Goal: Information Seeking & Learning: Find specific fact

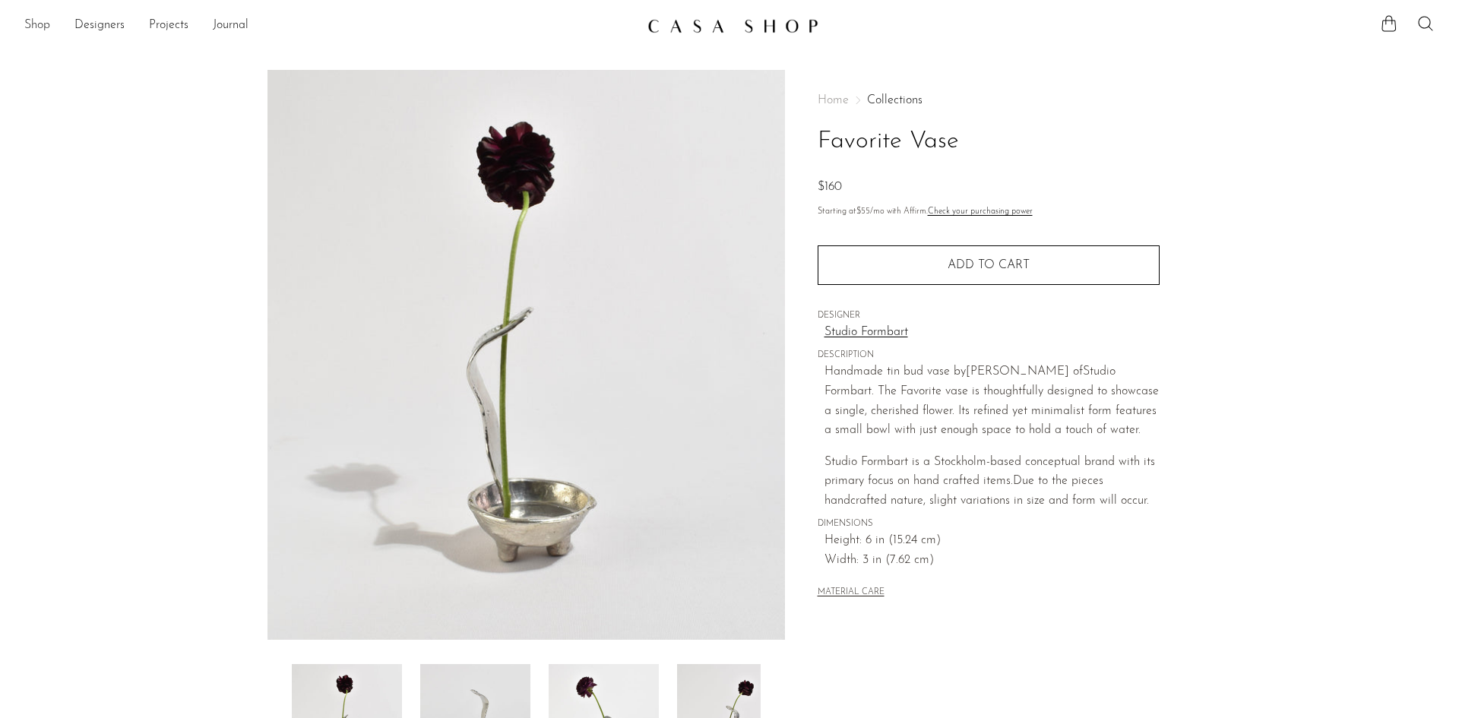
click at [40, 23] on link "Shop" at bounding box center [37, 26] width 26 height 20
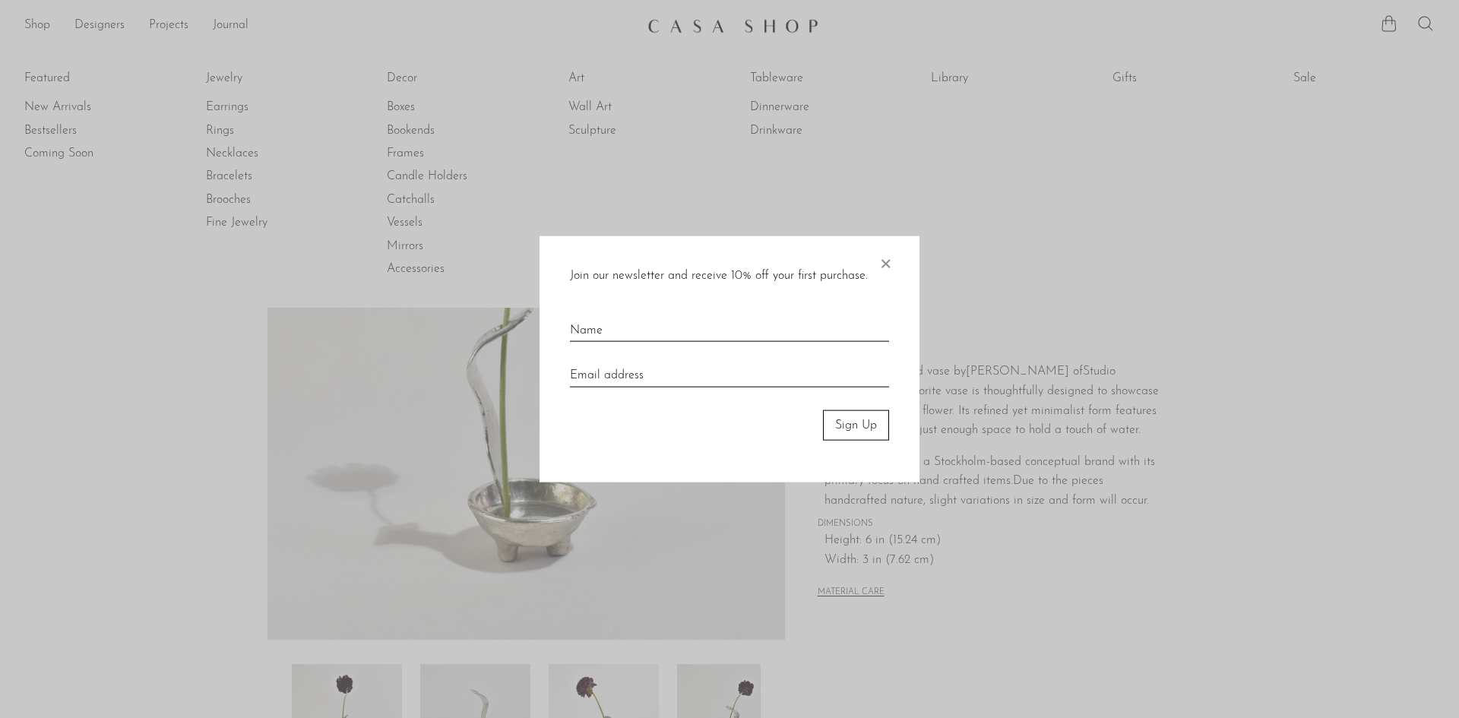
click at [885, 261] on span "×" at bounding box center [884, 259] width 15 height 49
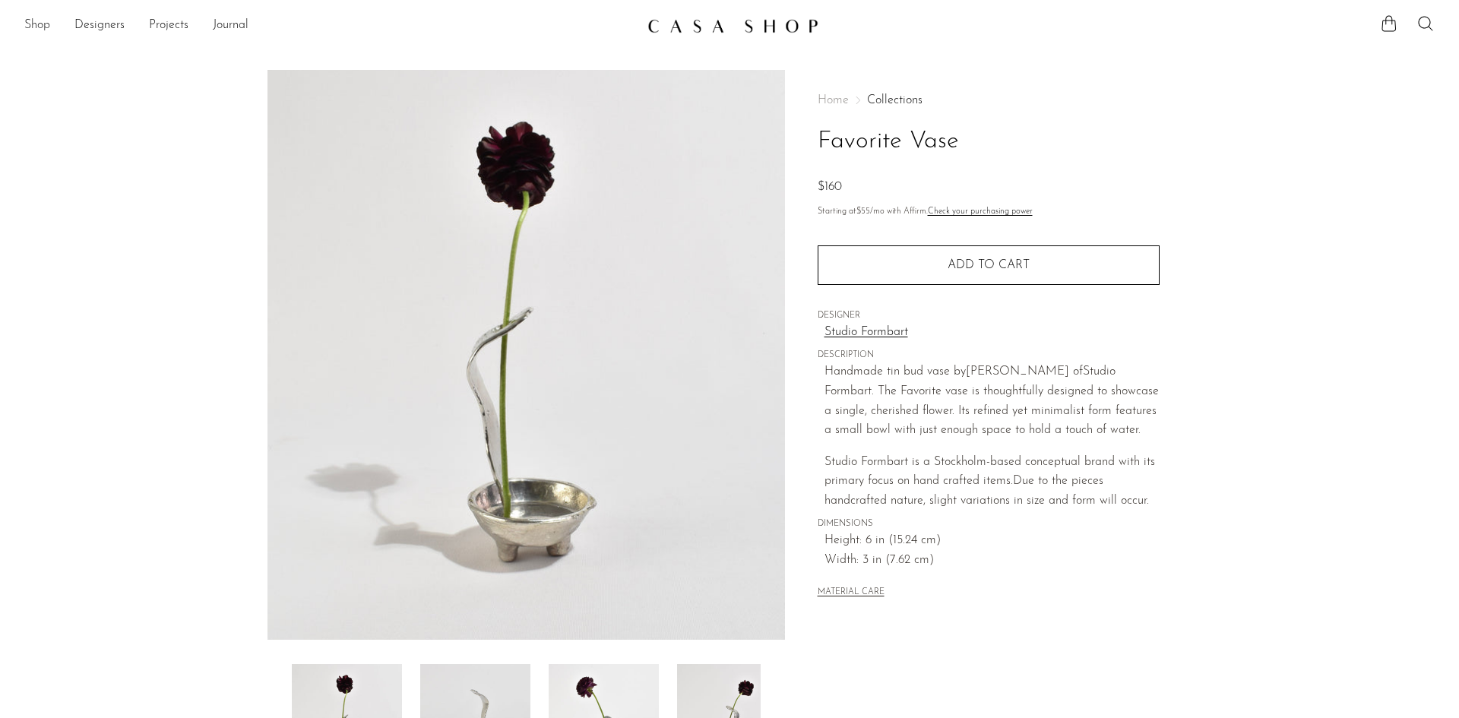
click at [40, 24] on link "Shop" at bounding box center [37, 26] width 26 height 20
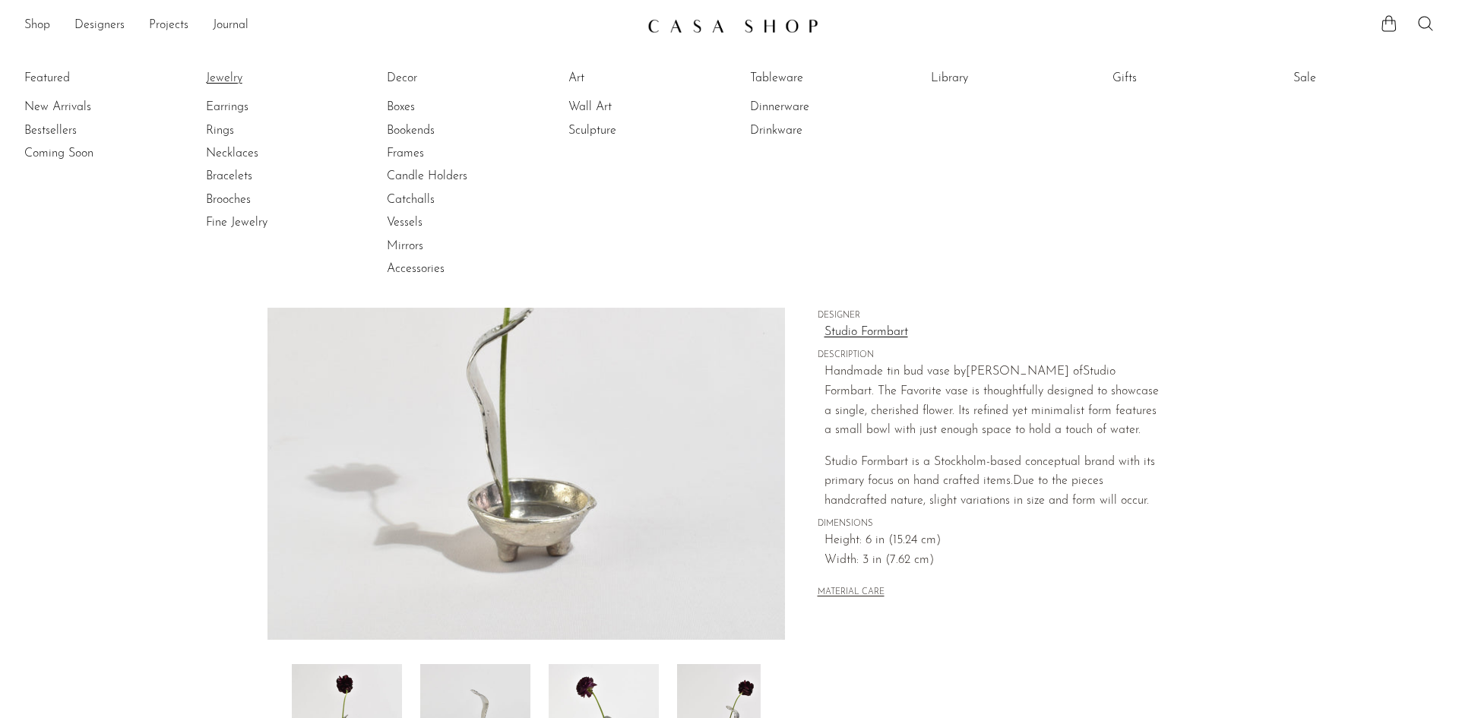
click at [226, 81] on link "Jewelry" at bounding box center [263, 78] width 114 height 17
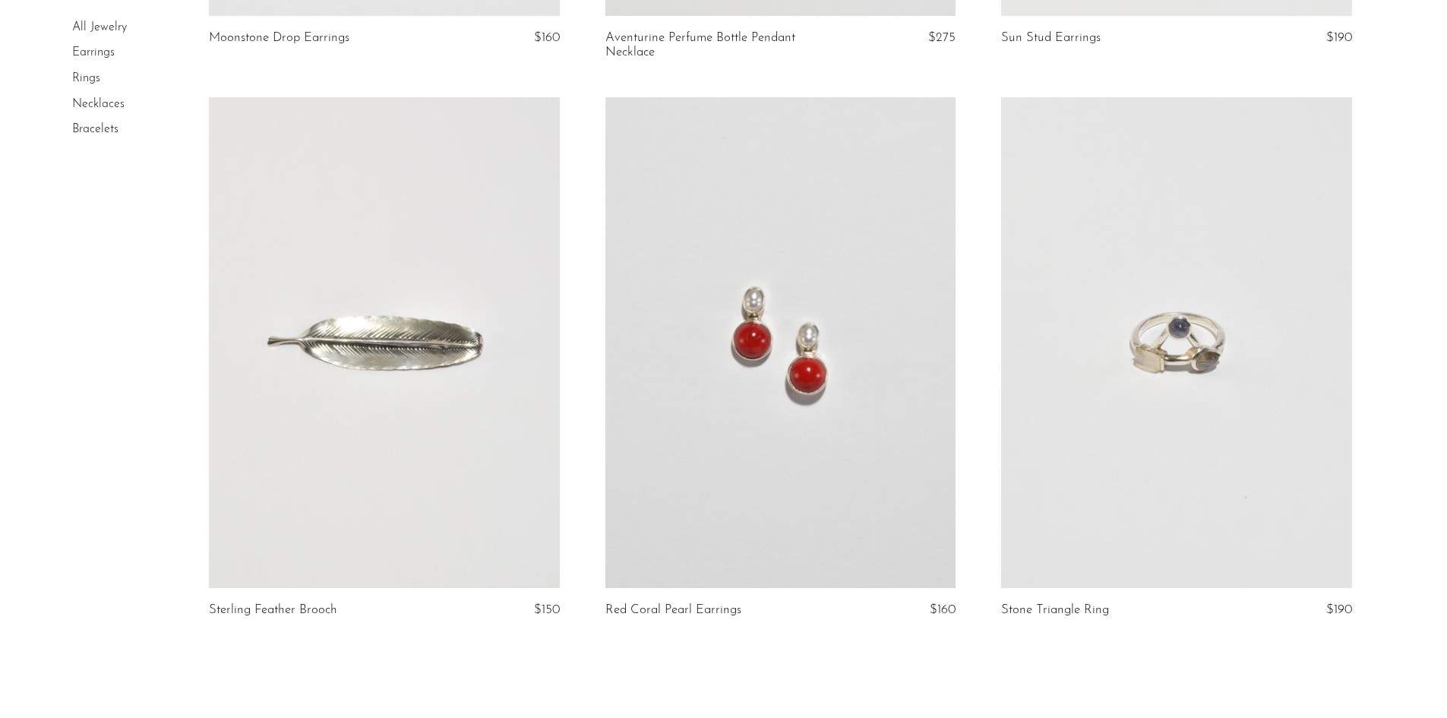
scroll to position [6485, 0]
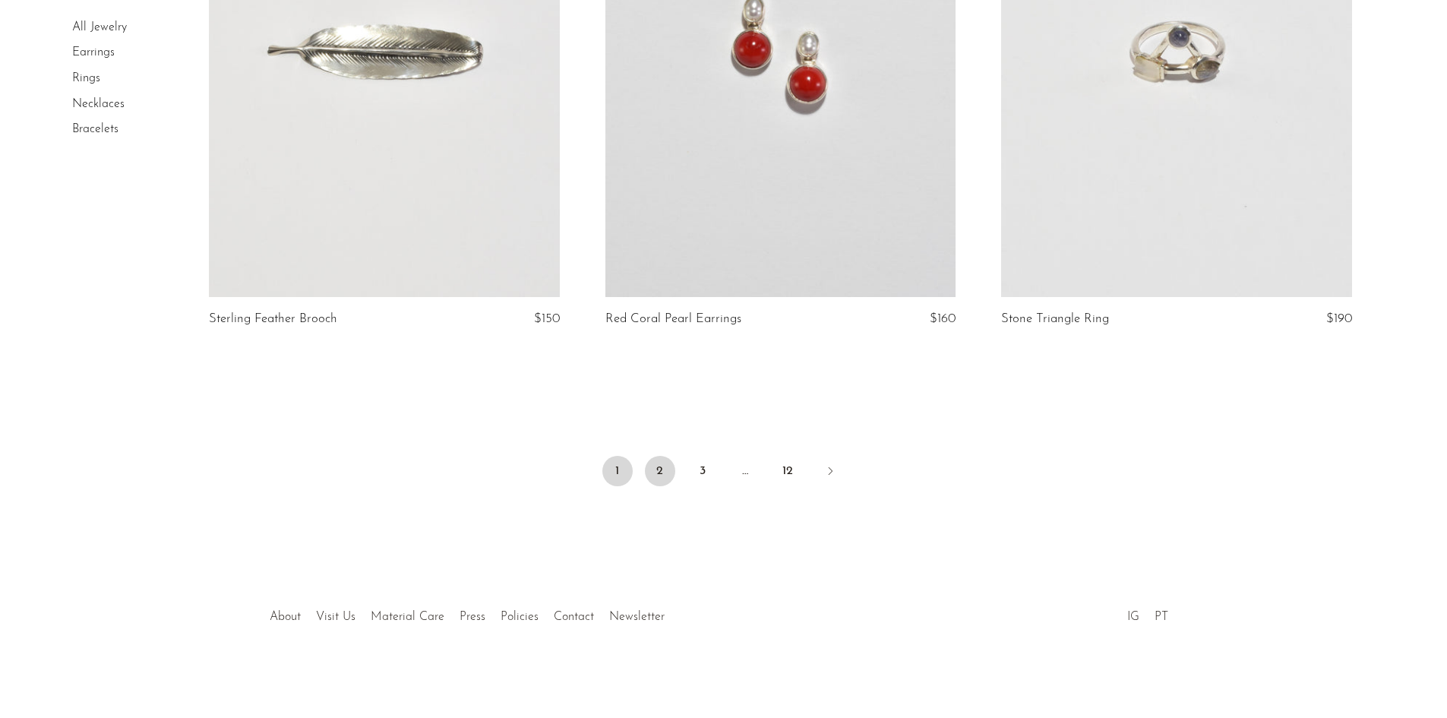
click at [658, 471] on link "2" at bounding box center [660, 471] width 30 height 30
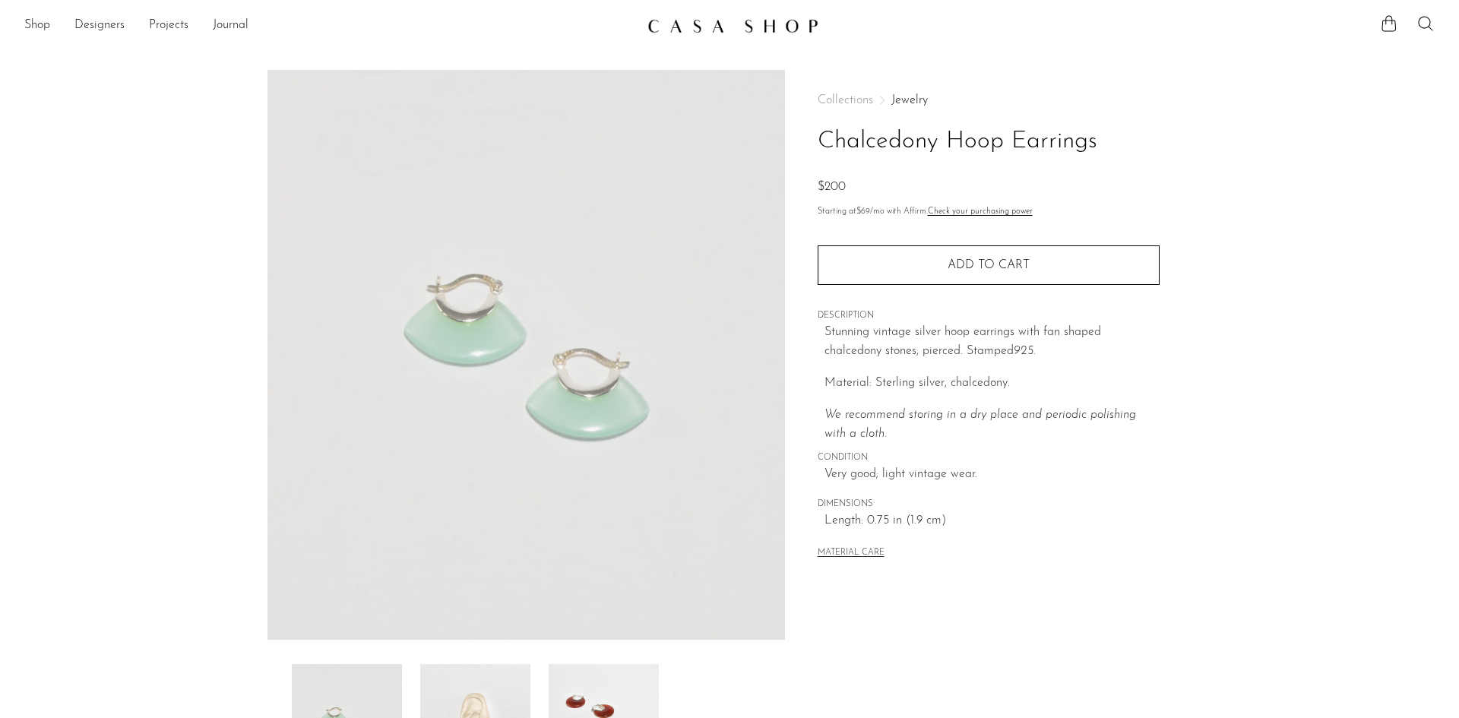
scroll to position [133, 0]
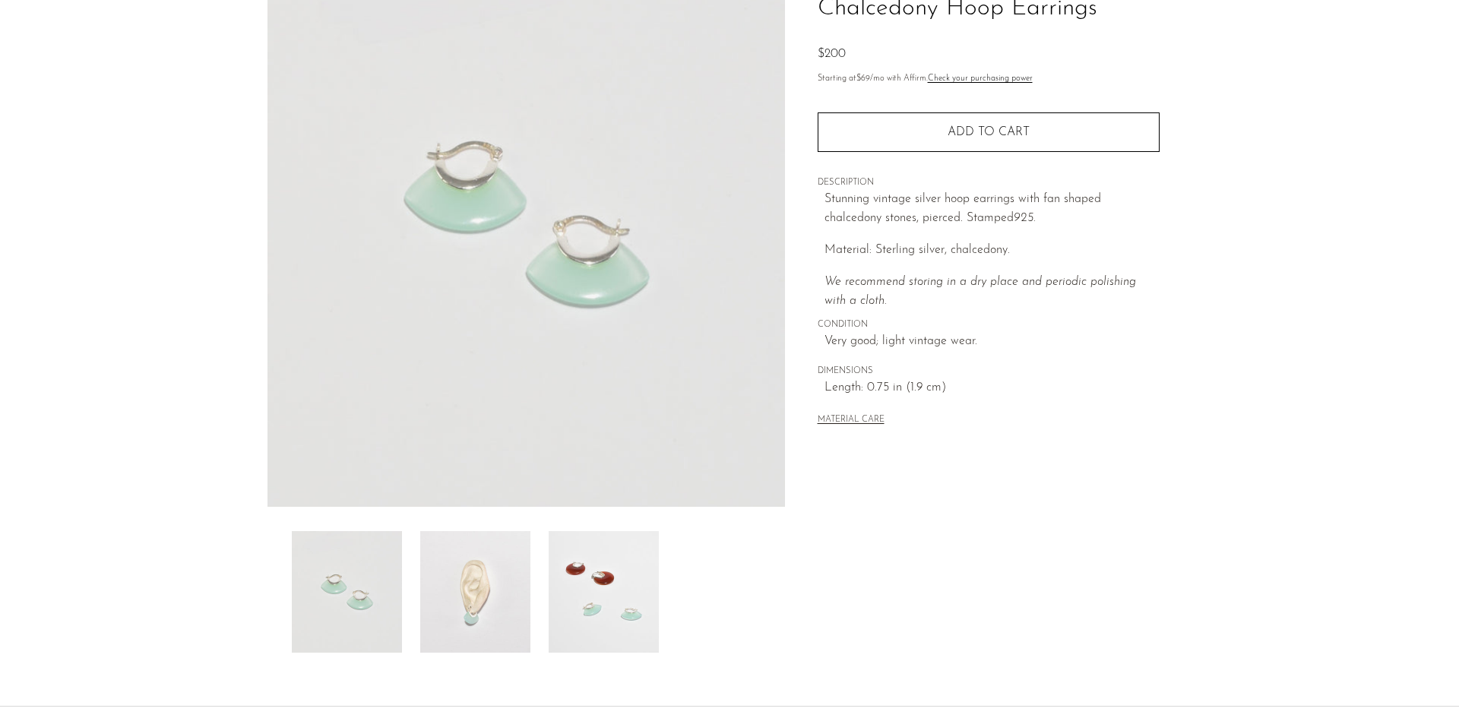
click at [499, 561] on img at bounding box center [475, 592] width 110 height 122
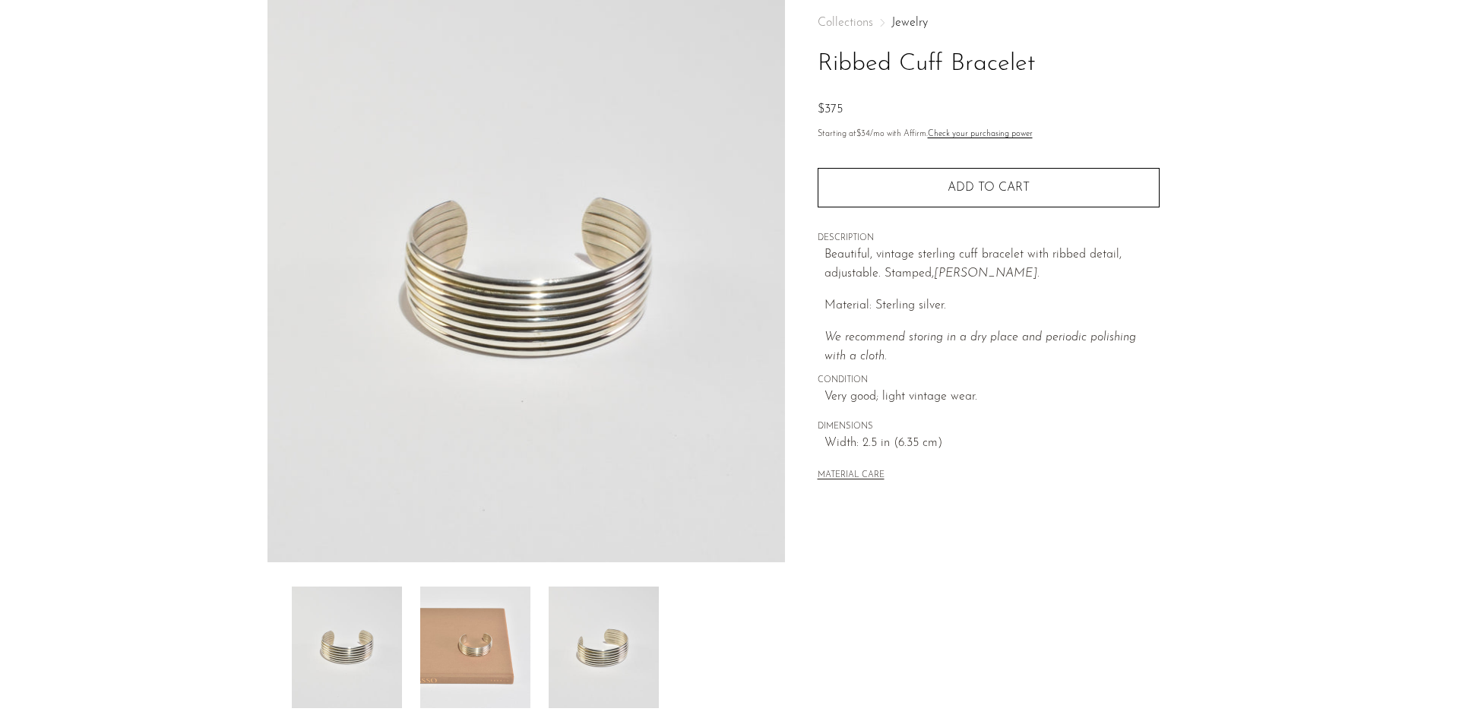
scroll to position [160, 0]
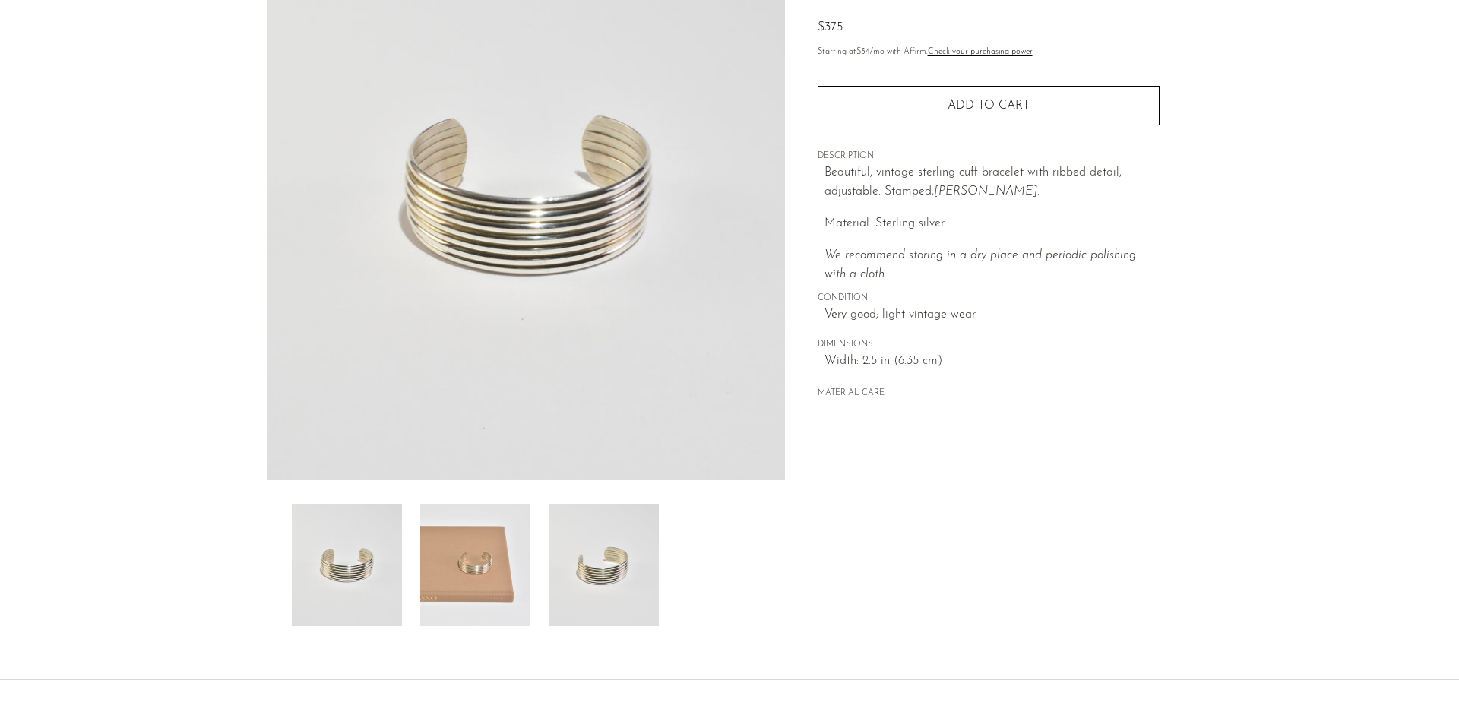
click at [471, 574] on img at bounding box center [475, 565] width 110 height 122
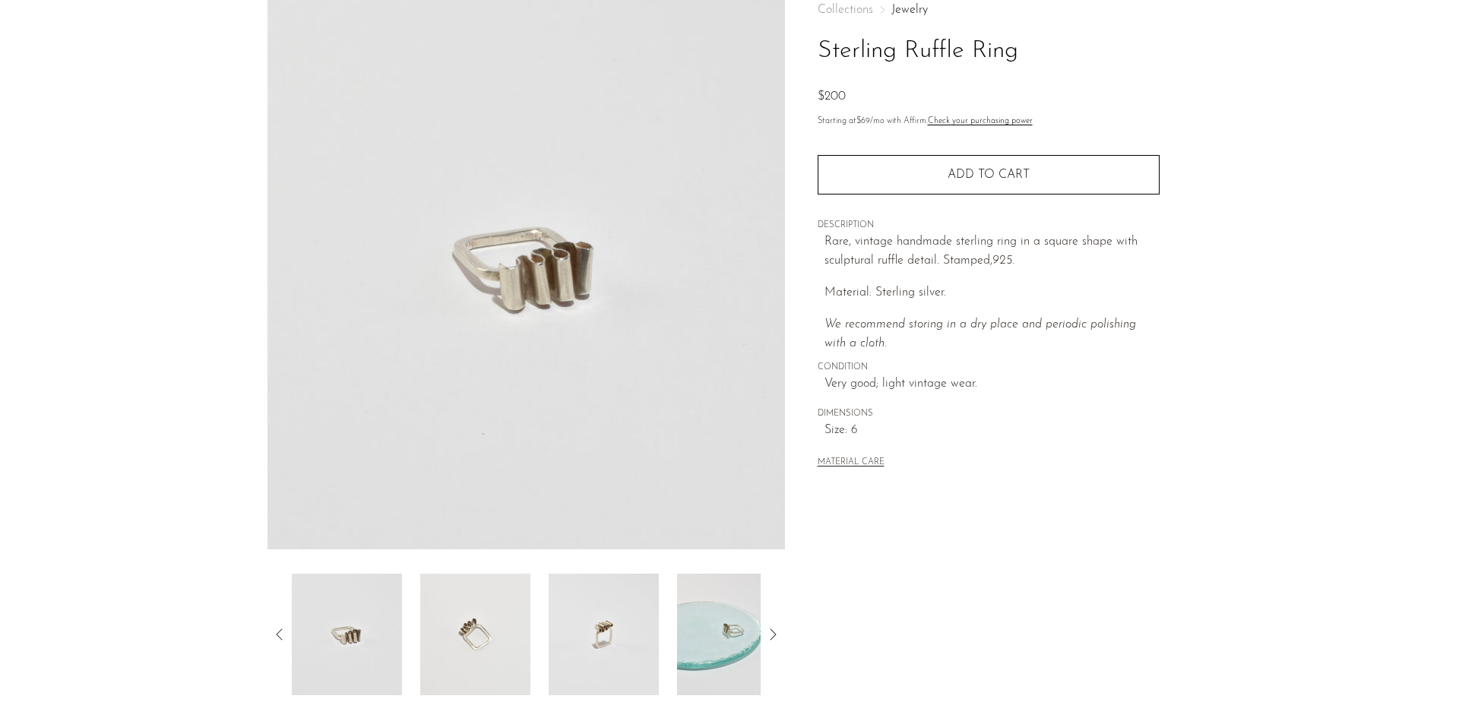
scroll to position [92, 0]
click at [460, 617] on img at bounding box center [475, 633] width 110 height 122
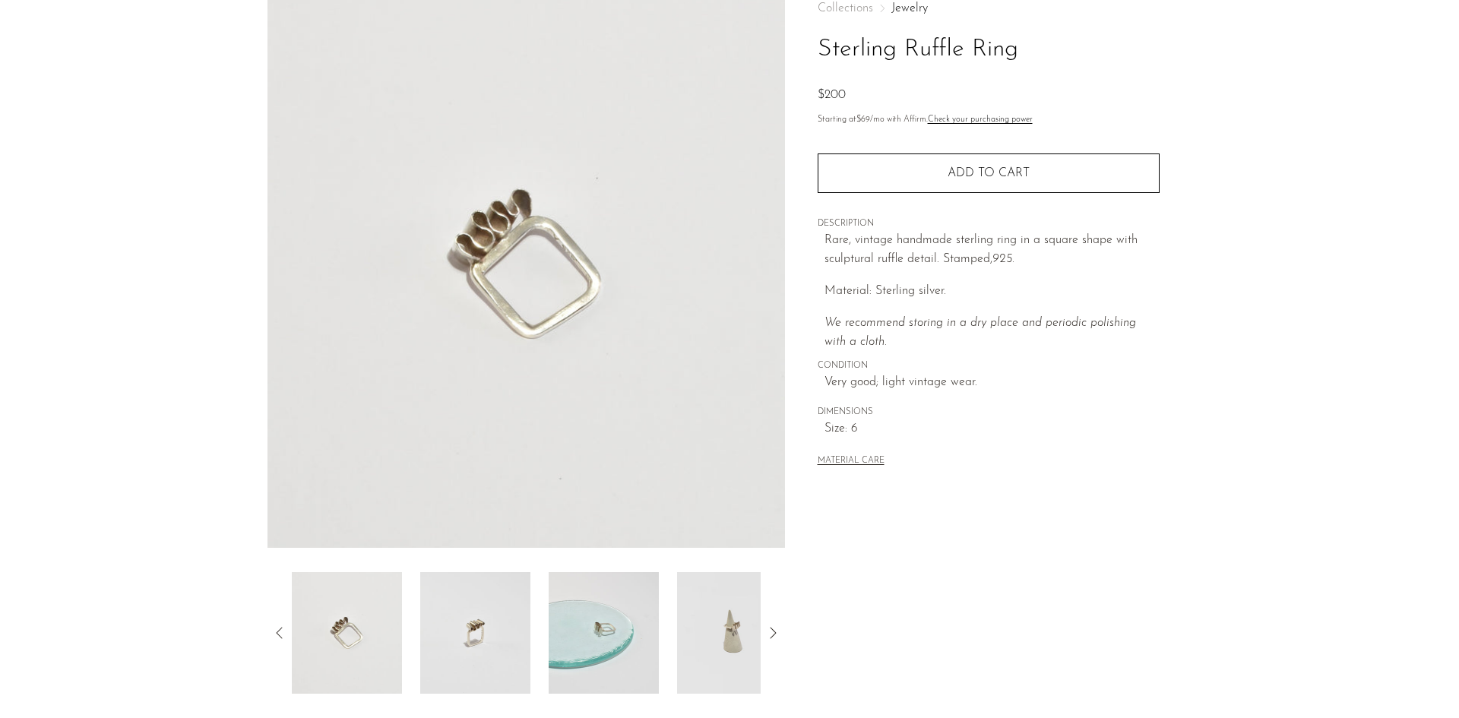
click at [562, 638] on img at bounding box center [603, 633] width 110 height 122
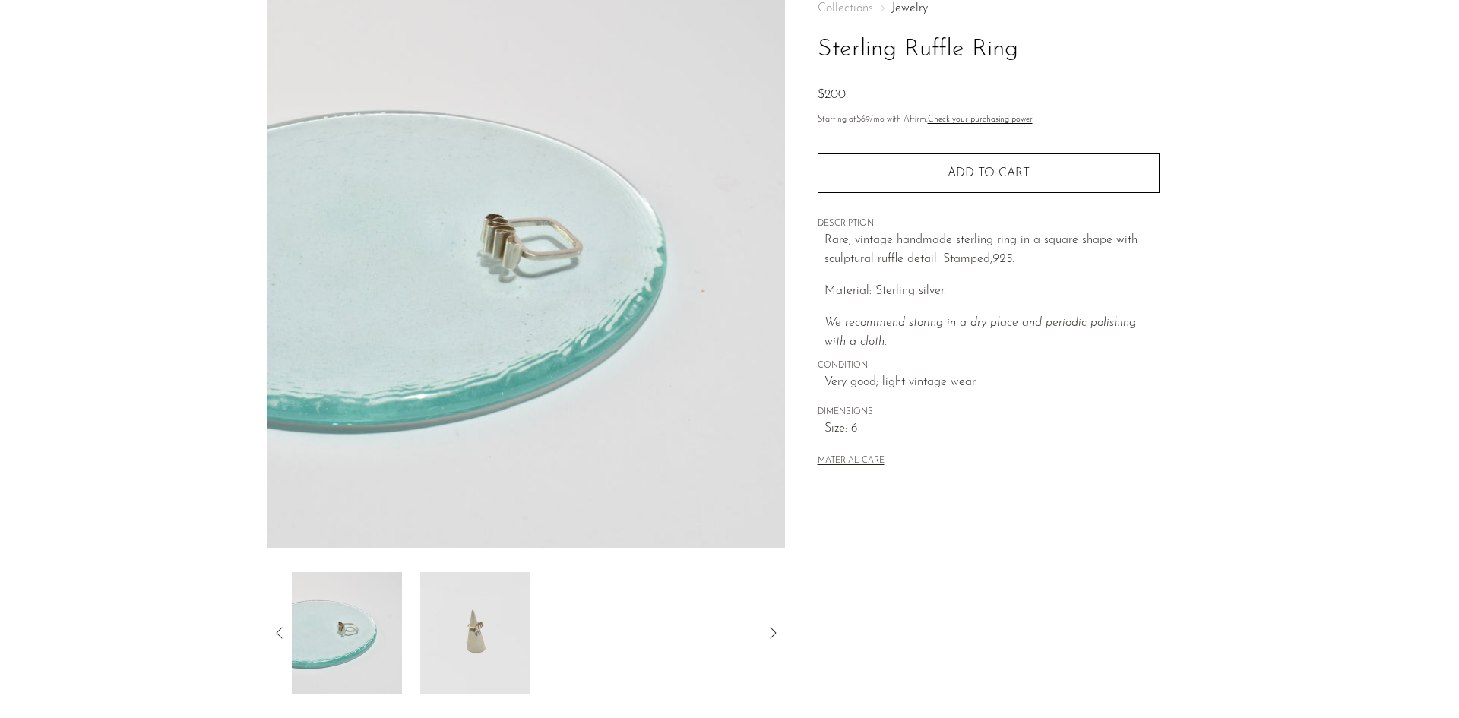
click at [473, 633] on img at bounding box center [475, 633] width 110 height 122
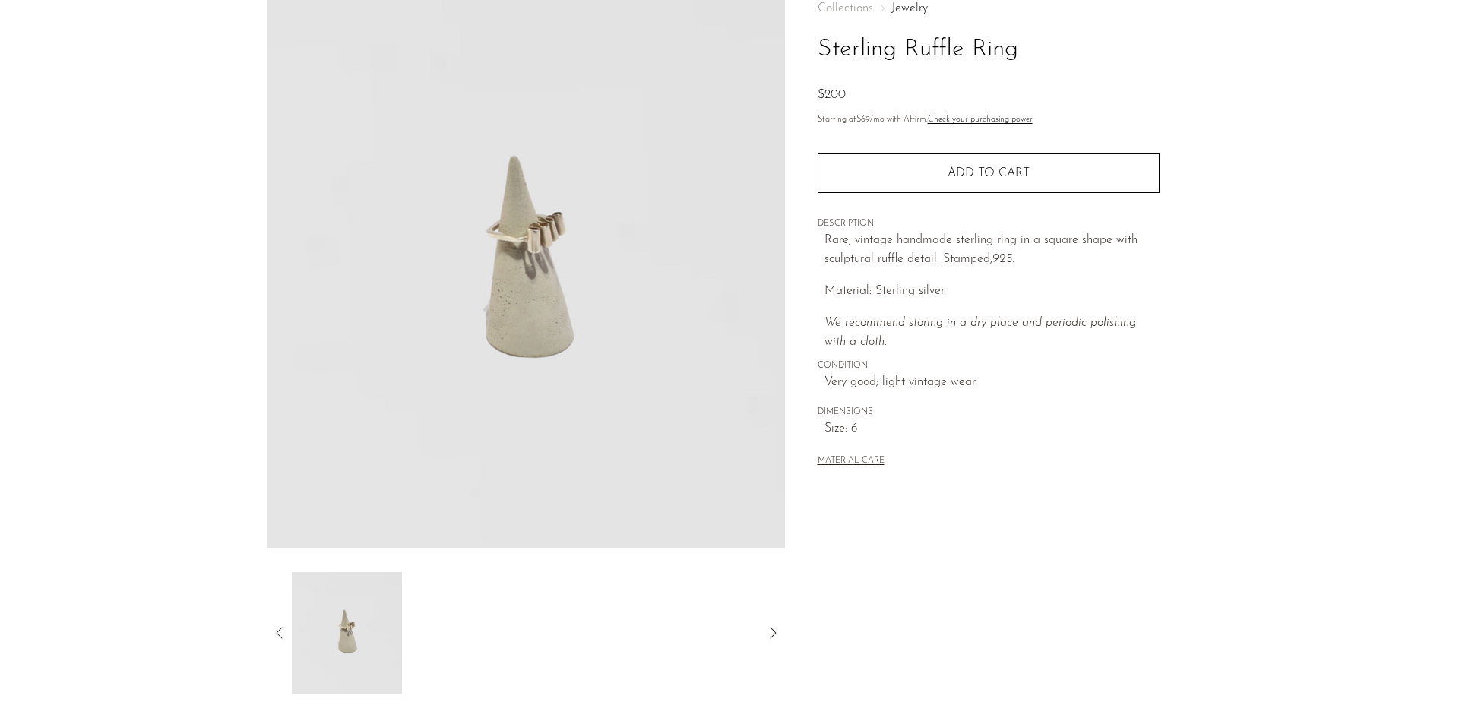
click at [271, 624] on icon at bounding box center [279, 633] width 18 height 18
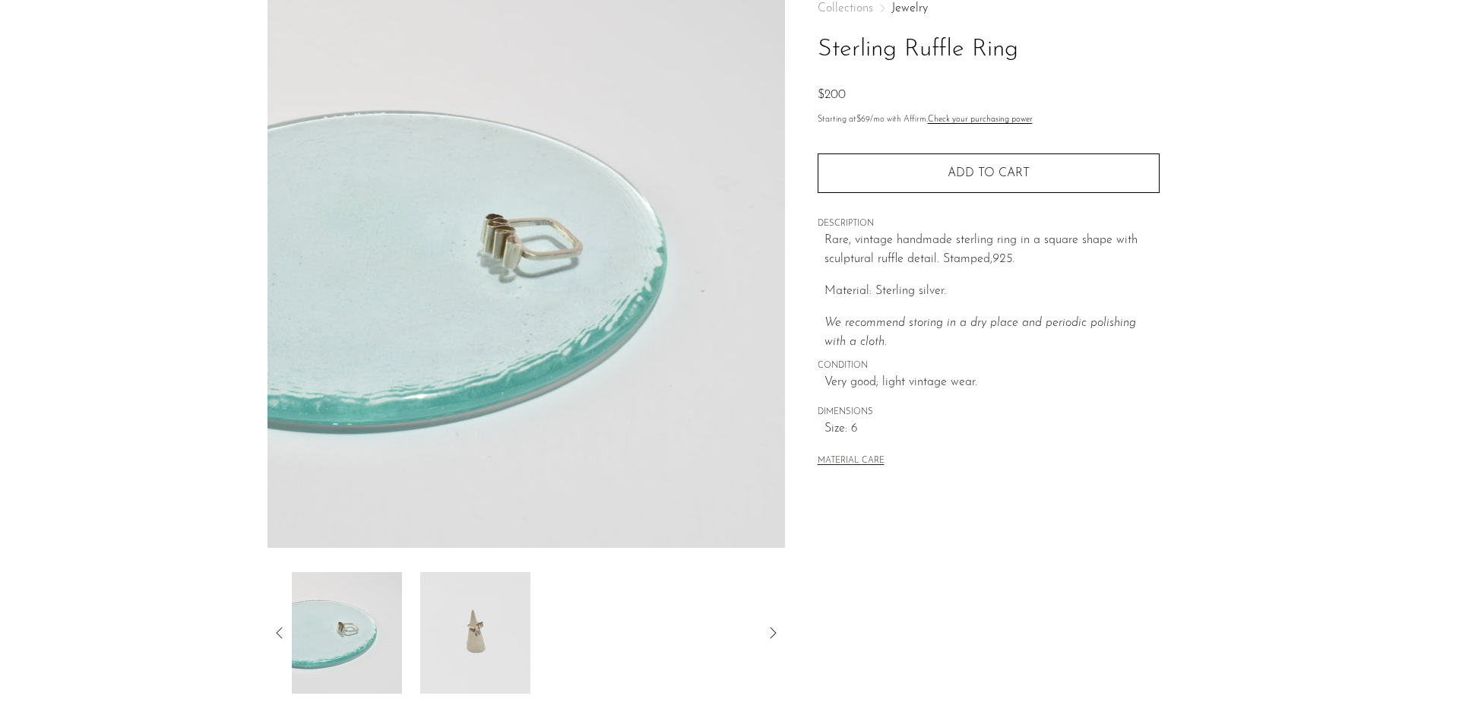
click at [276, 638] on icon at bounding box center [279, 633] width 18 height 18
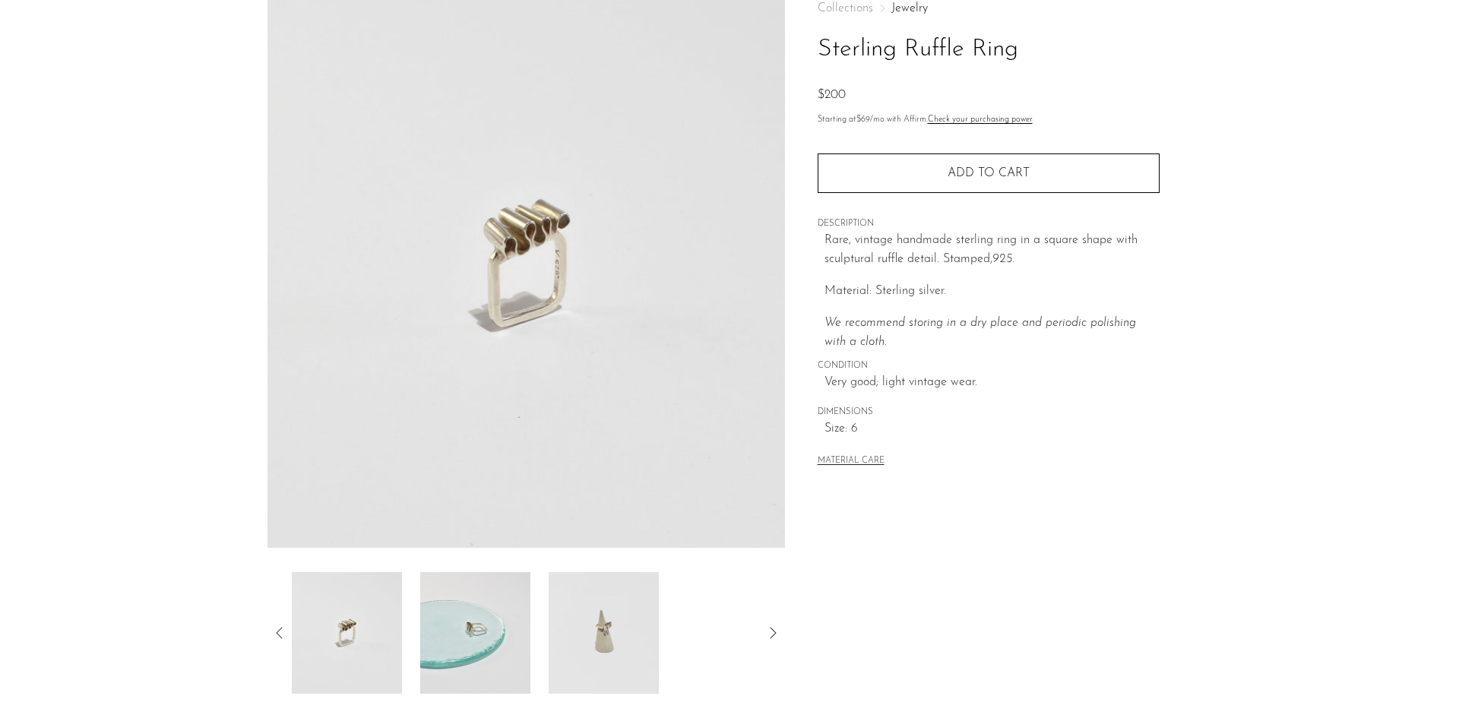
click at [441, 286] on img at bounding box center [525, 263] width 517 height 570
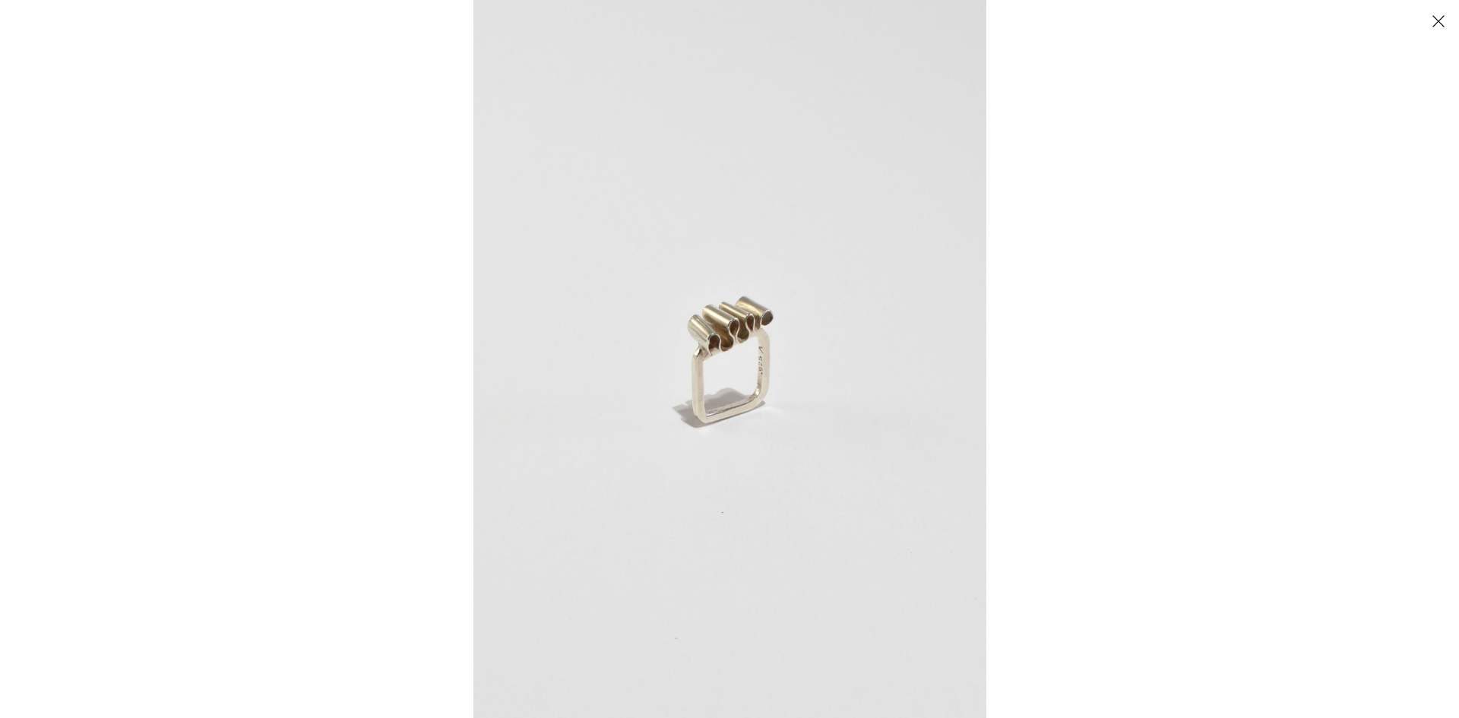
click at [1443, 24] on button "Close" at bounding box center [1437, 21] width 27 height 27
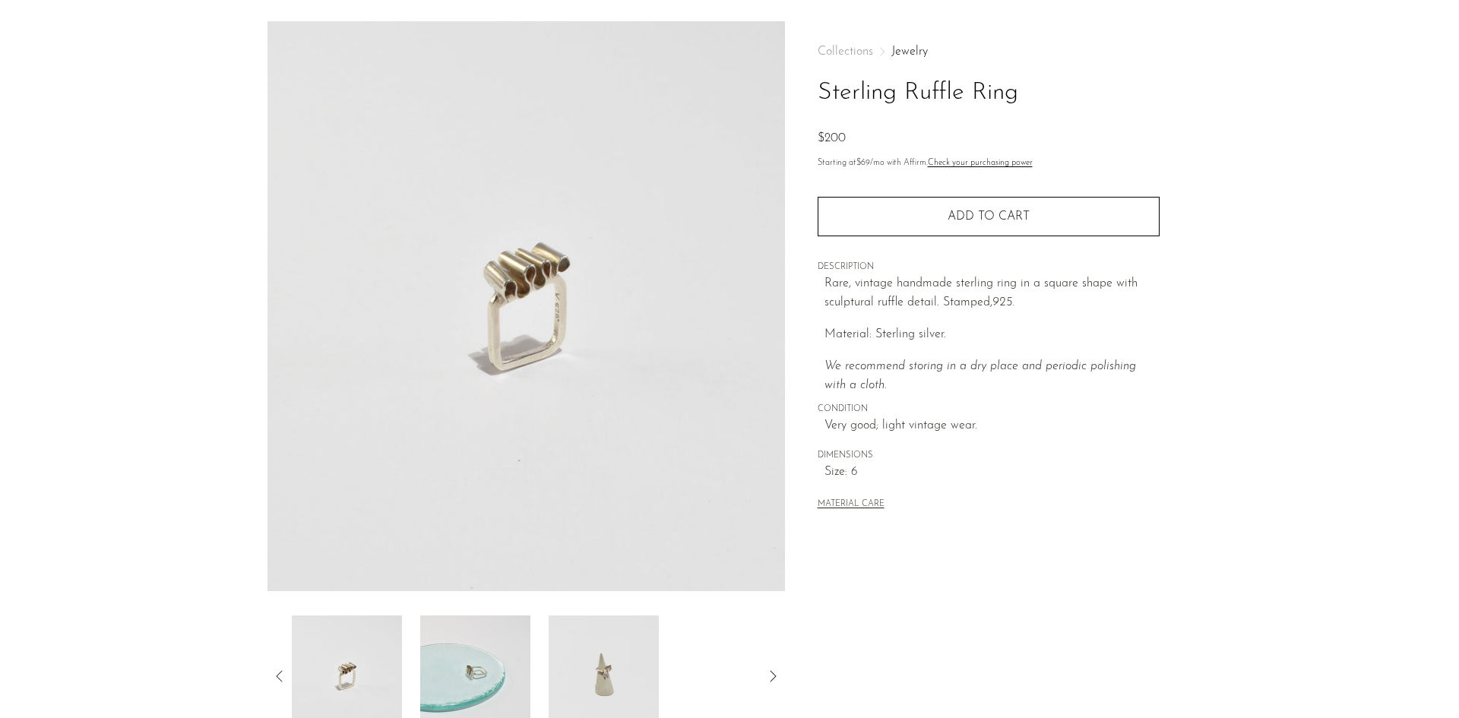
scroll to position [49, 0]
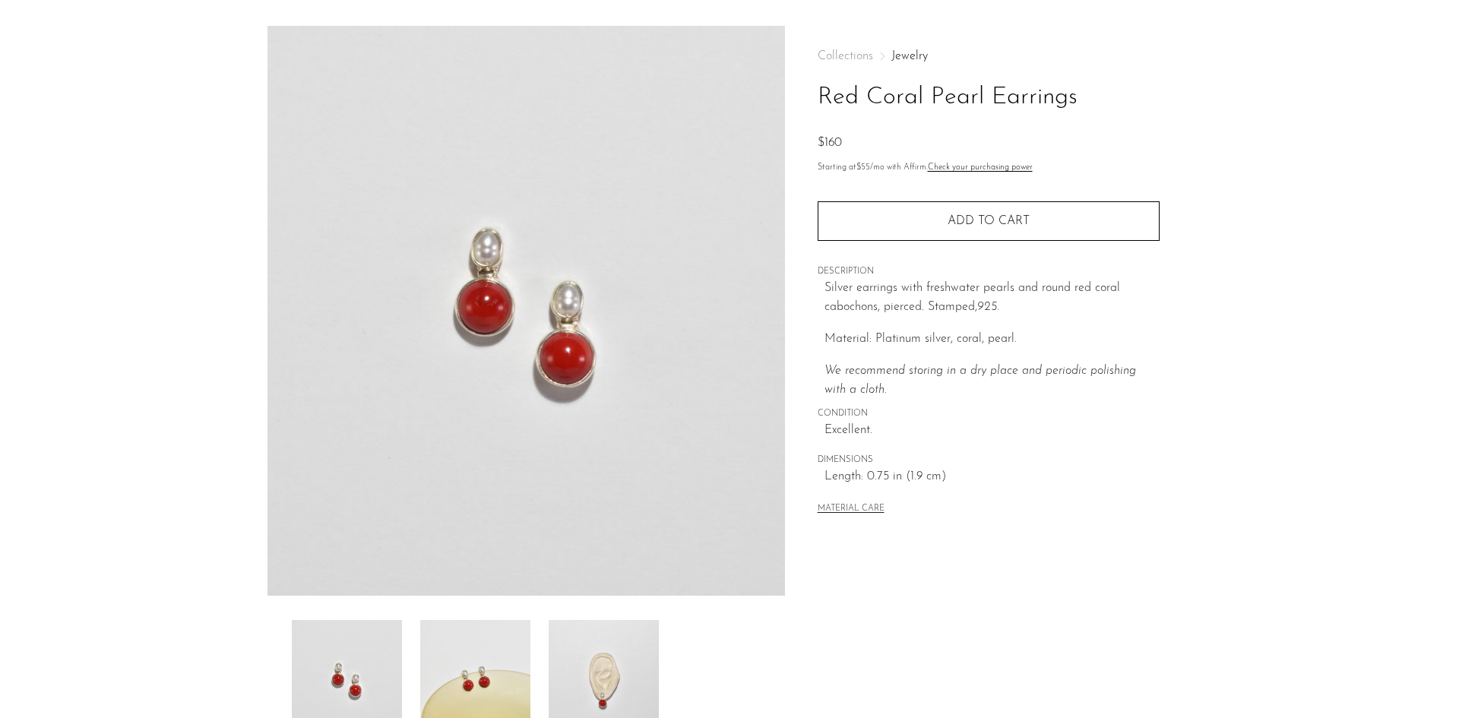
scroll to position [45, 0]
click at [495, 660] on img at bounding box center [475, 680] width 110 height 122
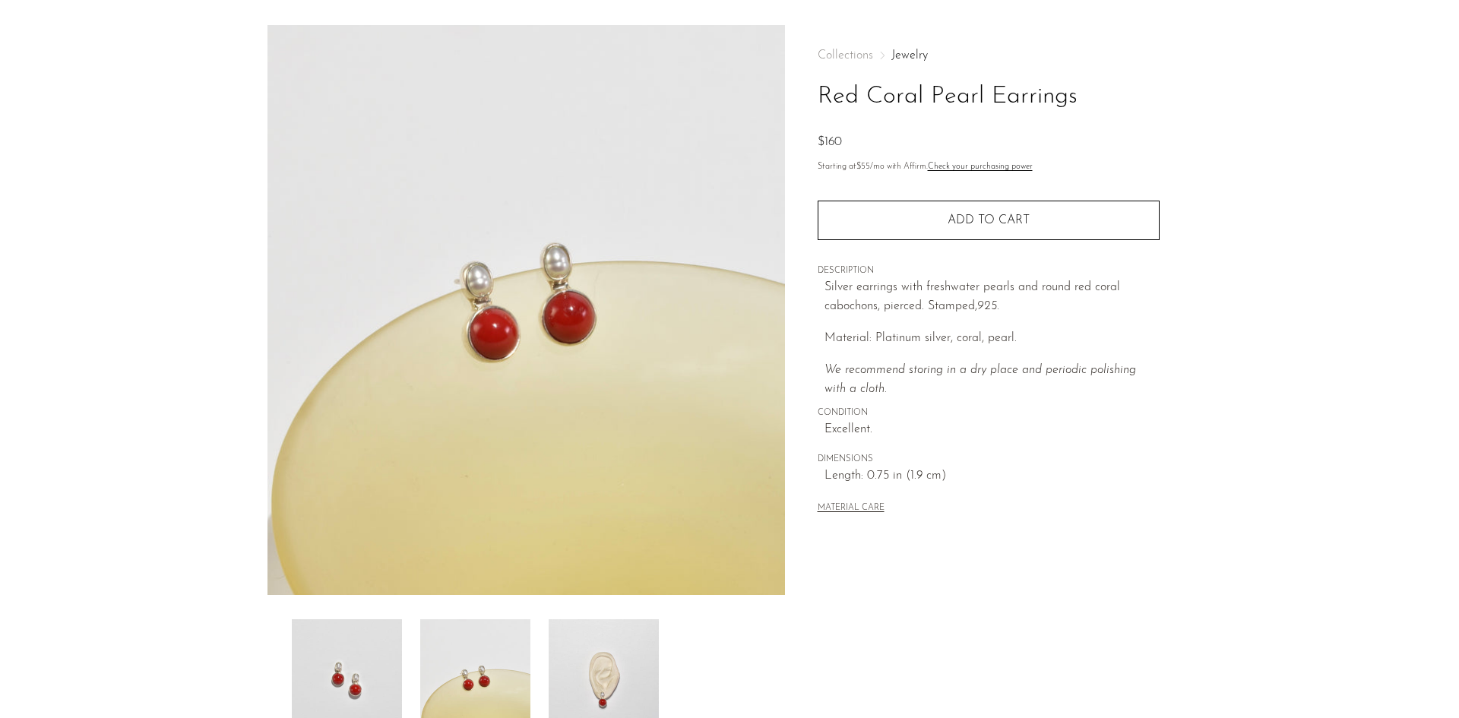
click at [574, 677] on img at bounding box center [603, 680] width 110 height 122
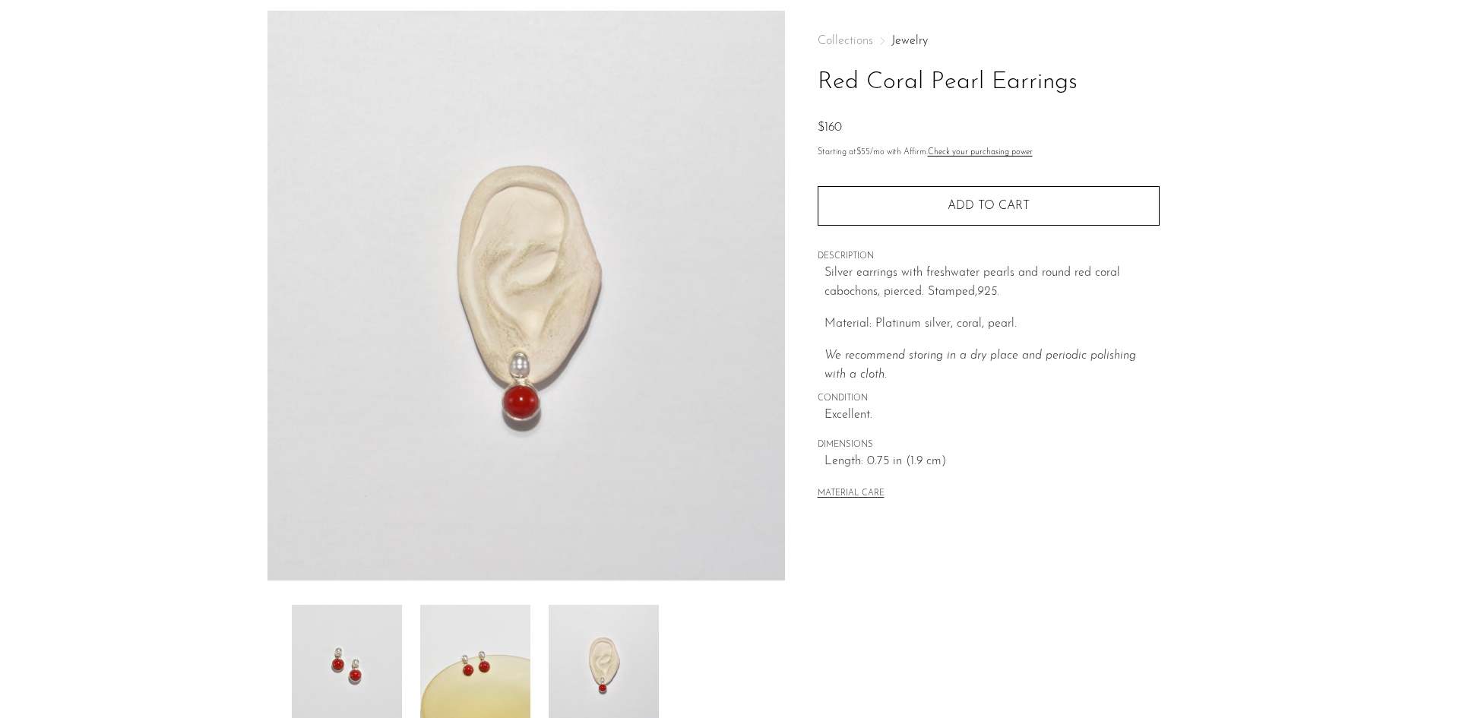
scroll to position [60, 0]
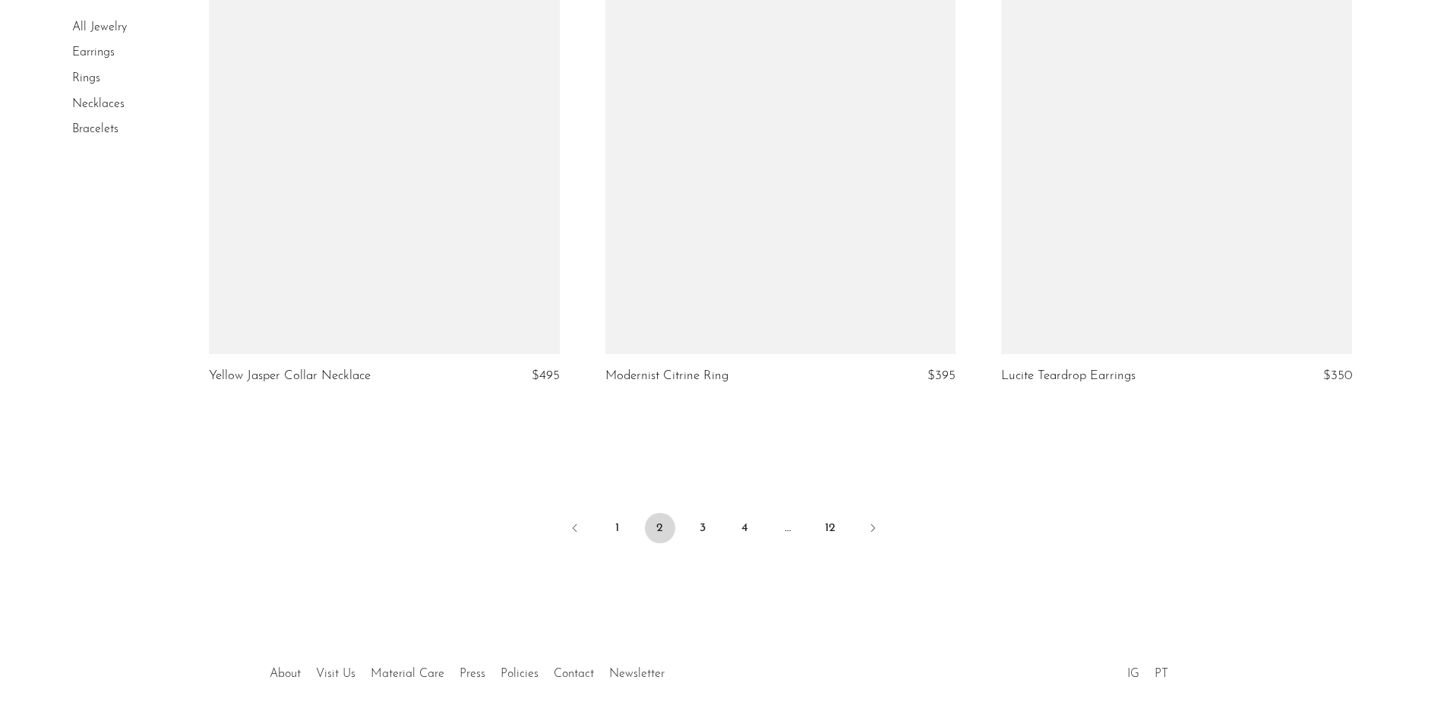
scroll to position [6485, 0]
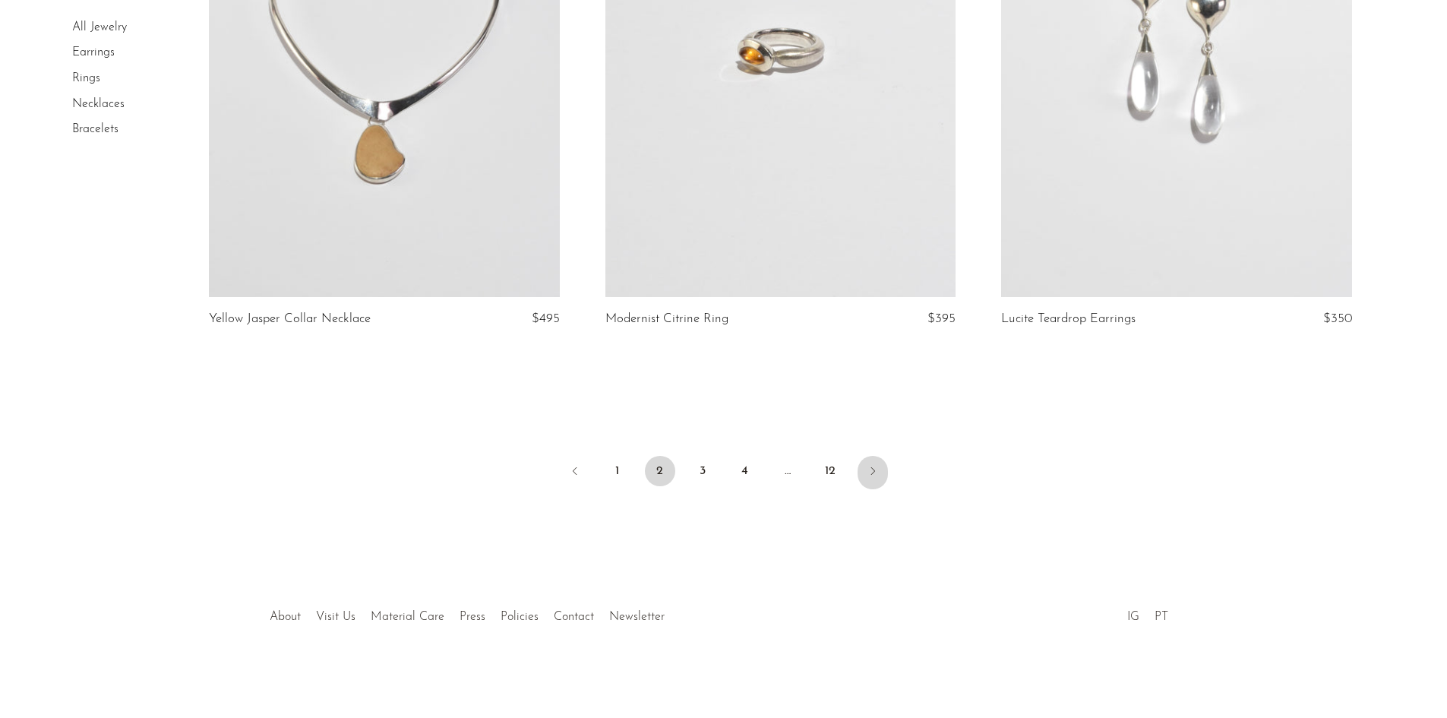
click at [876, 476] on icon "Next" at bounding box center [873, 471] width 12 height 12
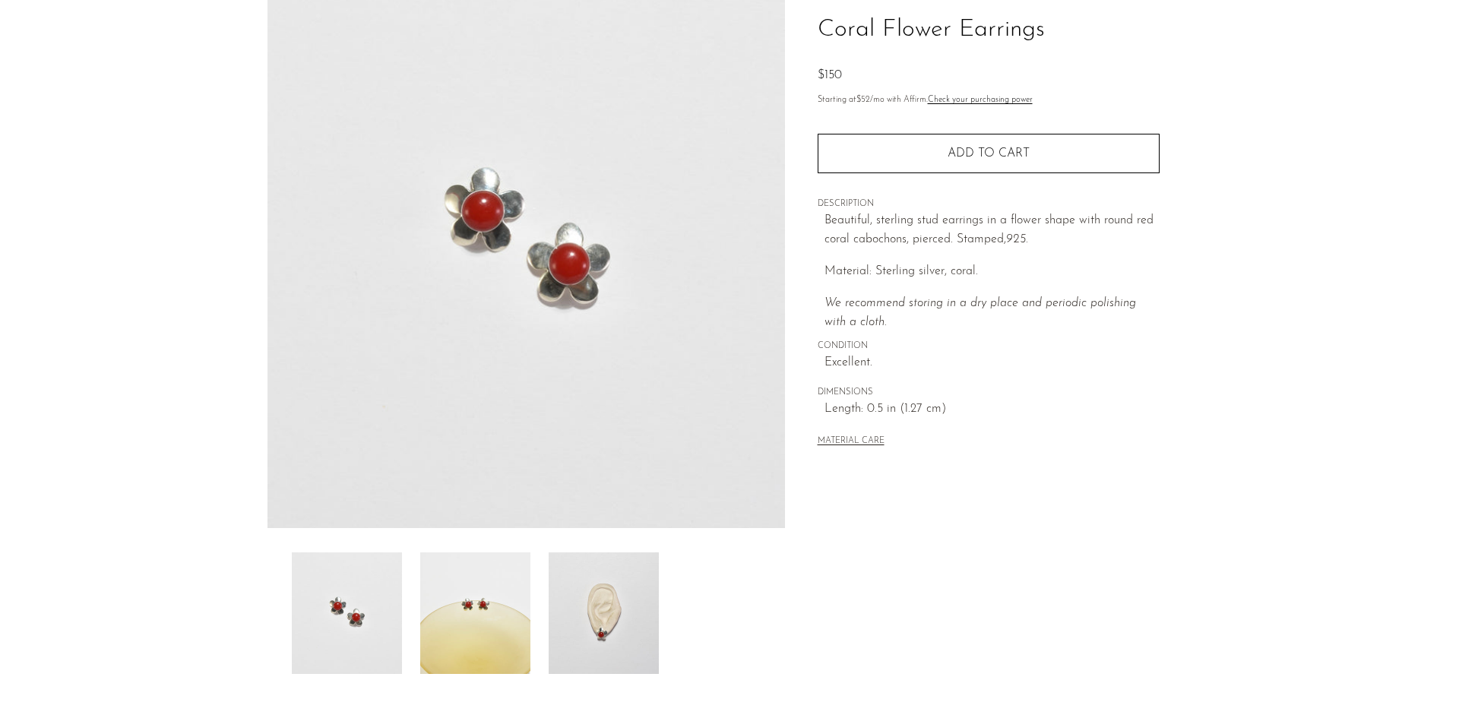
scroll to position [112, 0]
click at [475, 605] on img at bounding box center [475, 613] width 110 height 122
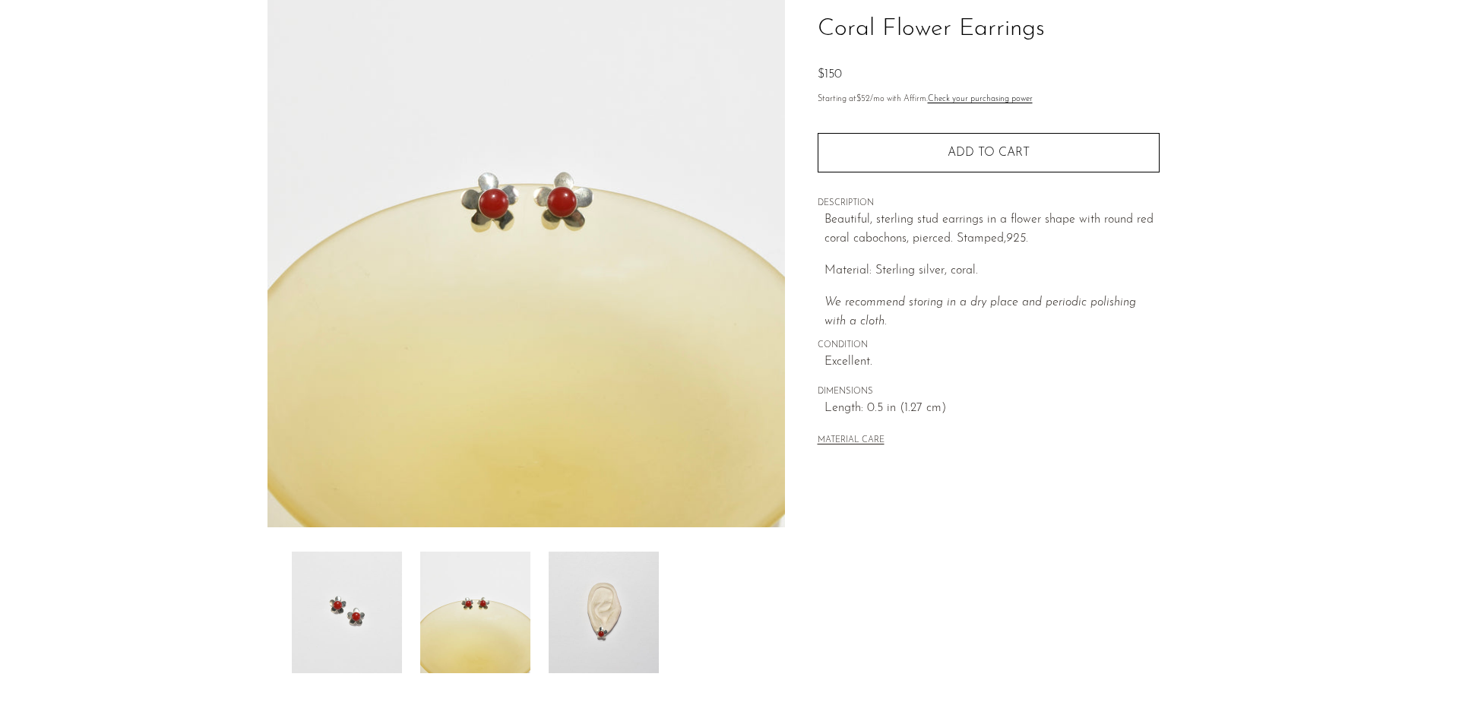
click at [618, 617] on img at bounding box center [603, 613] width 110 height 122
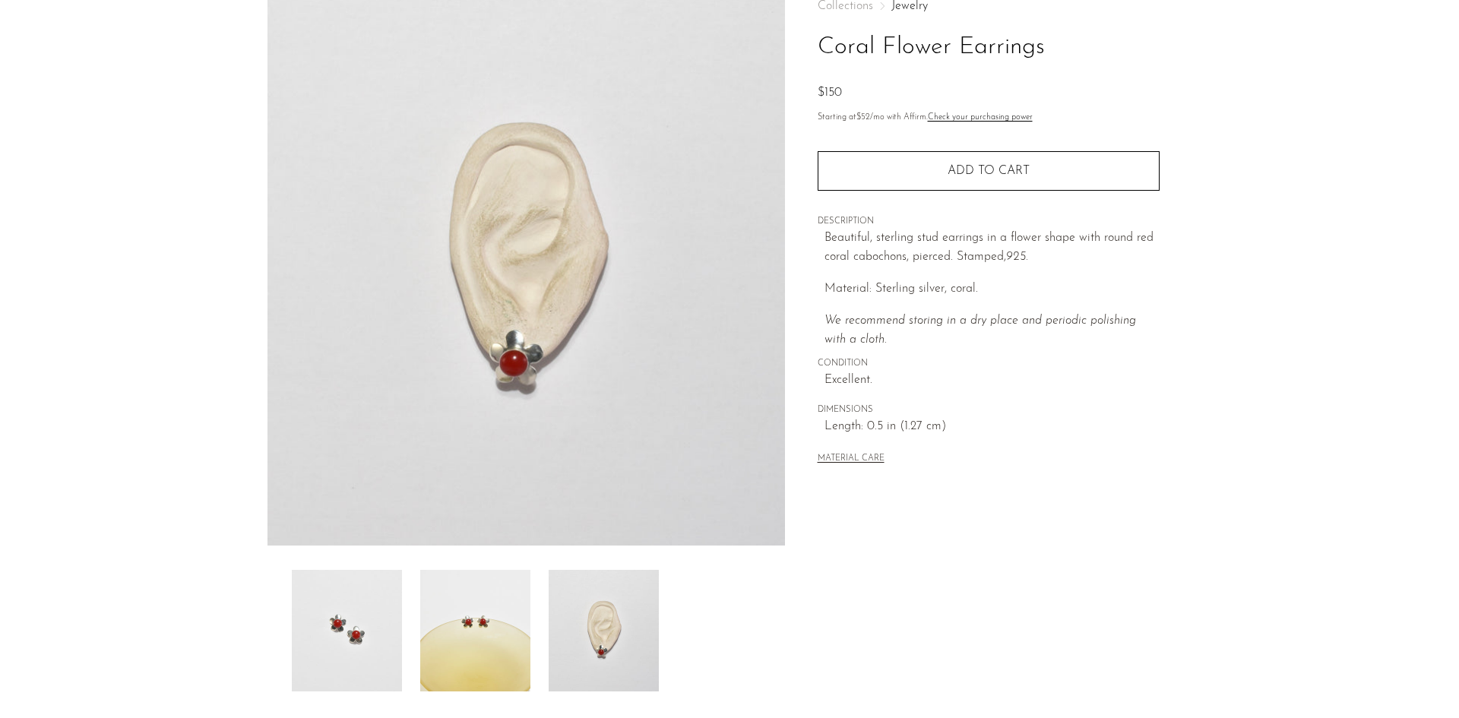
scroll to position [93, 0]
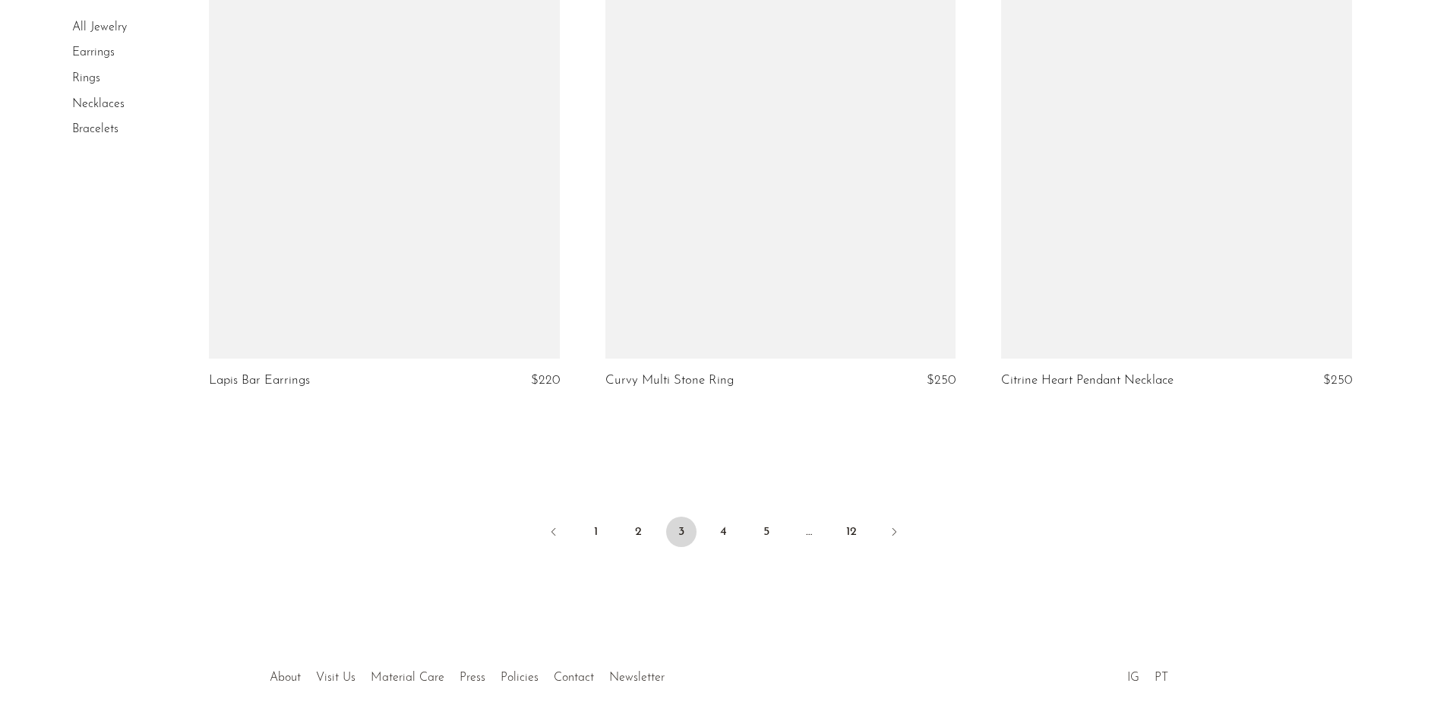
scroll to position [6522, 0]
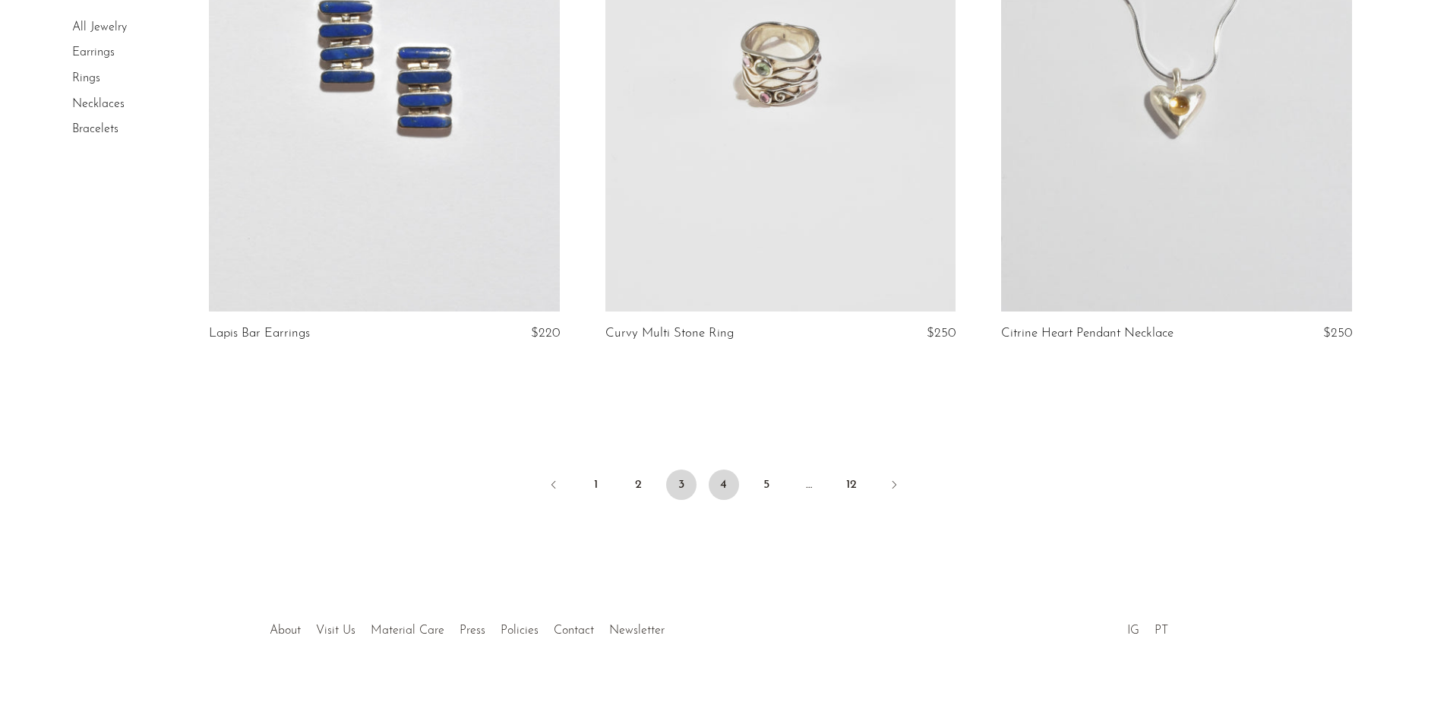
click at [730, 470] on link "4" at bounding box center [724, 484] width 30 height 30
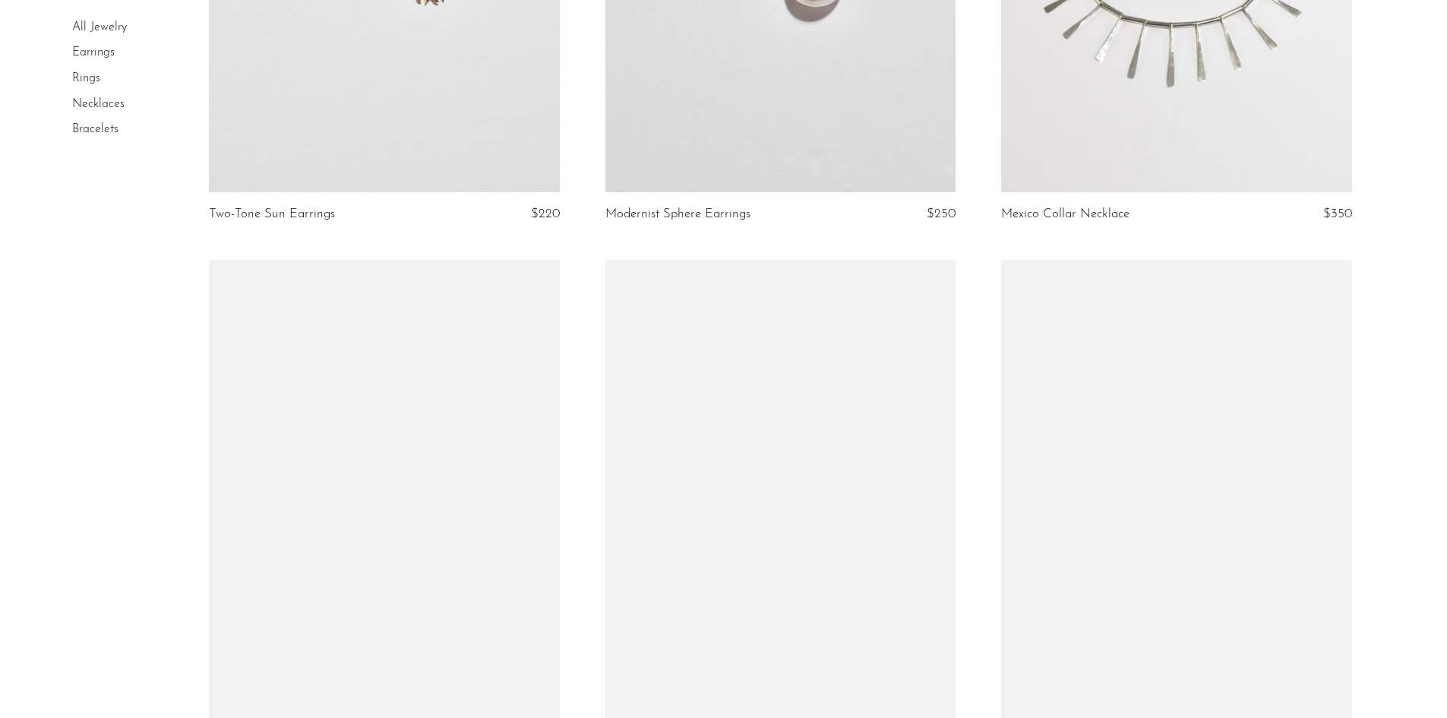
scroll to position [999, 0]
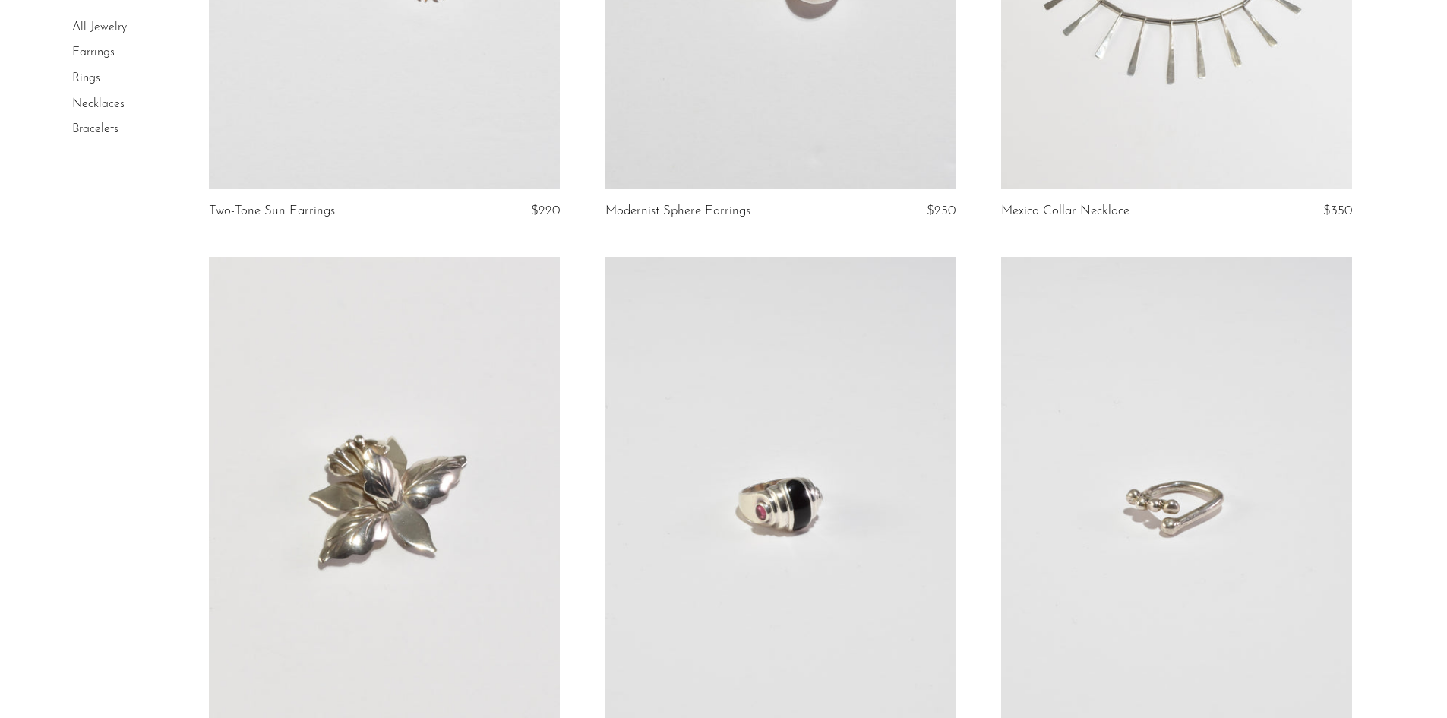
click at [87, 79] on link "Rings" at bounding box center [86, 78] width 28 height 12
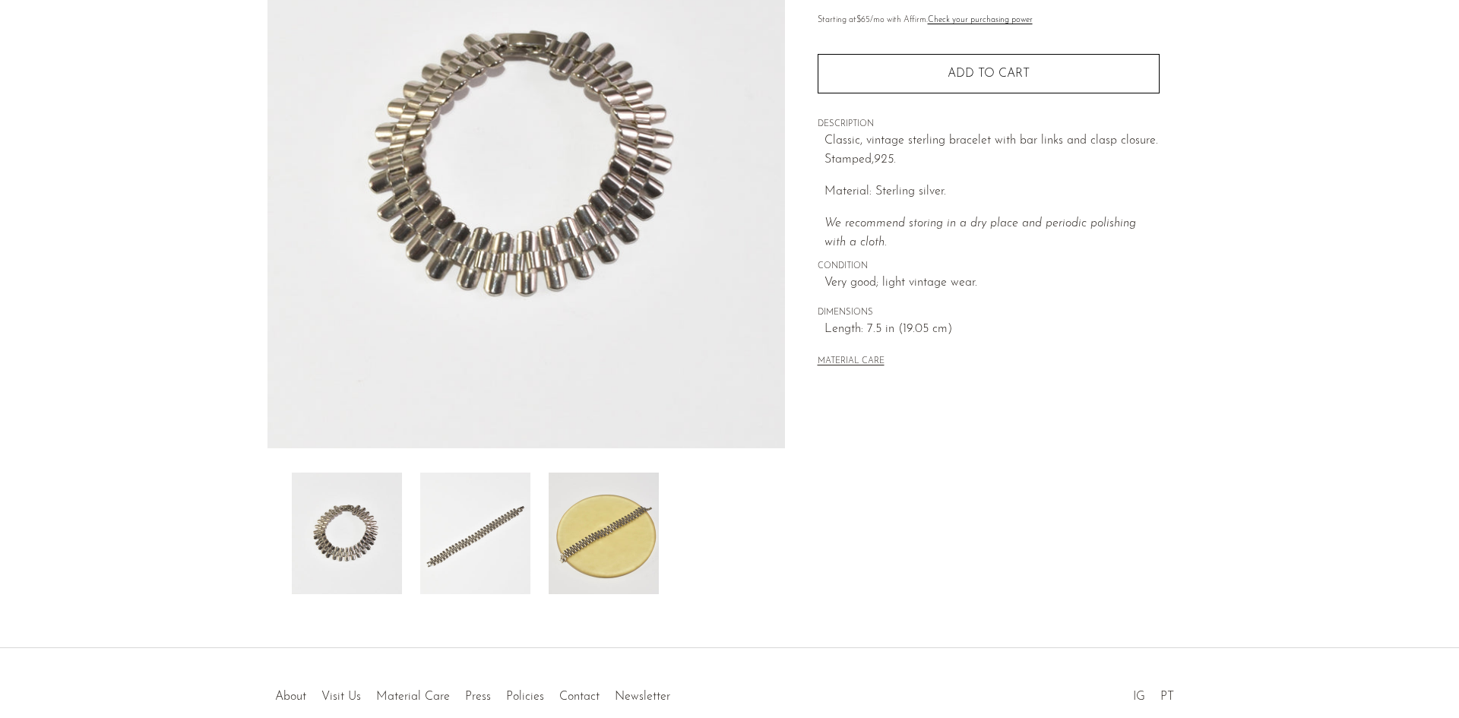
scroll to position [193, 0]
click at [479, 536] on img at bounding box center [475, 532] width 110 height 122
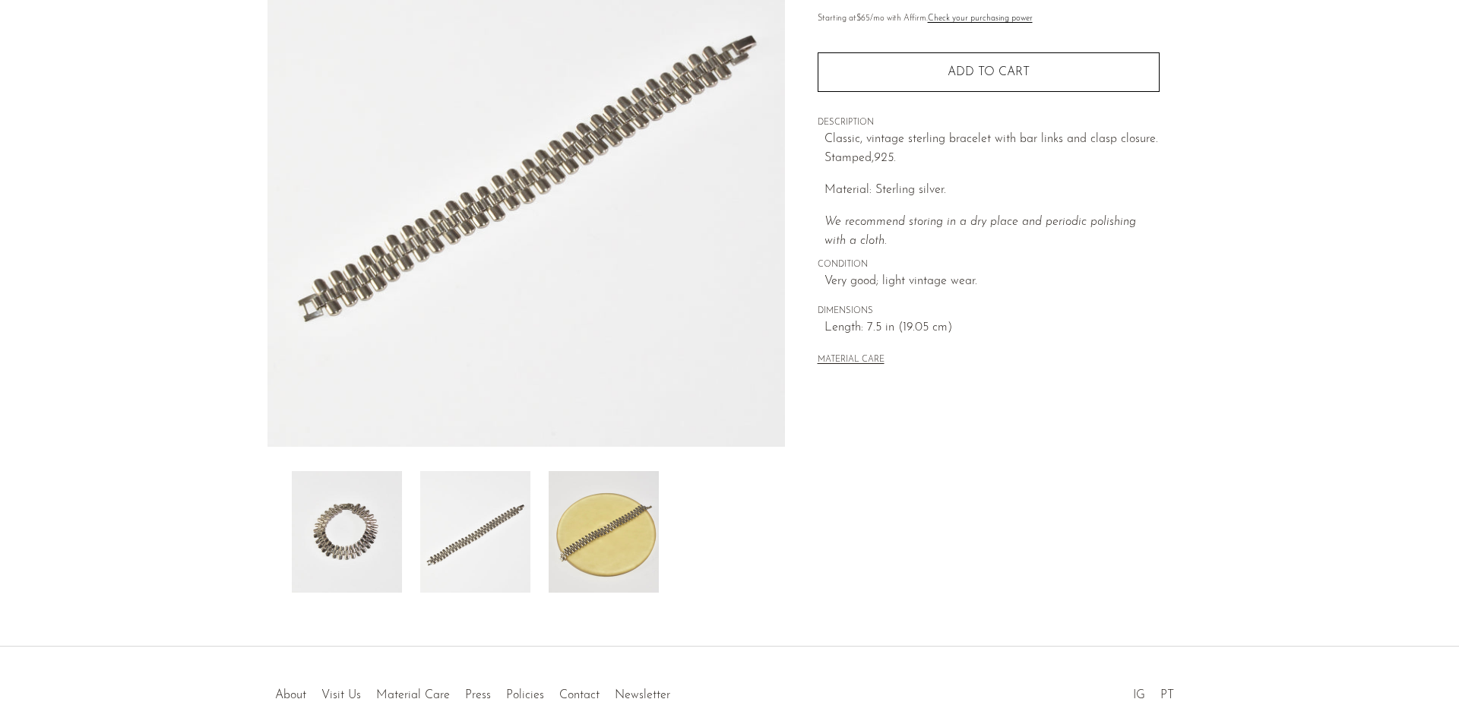
click at [606, 564] on img at bounding box center [603, 532] width 110 height 122
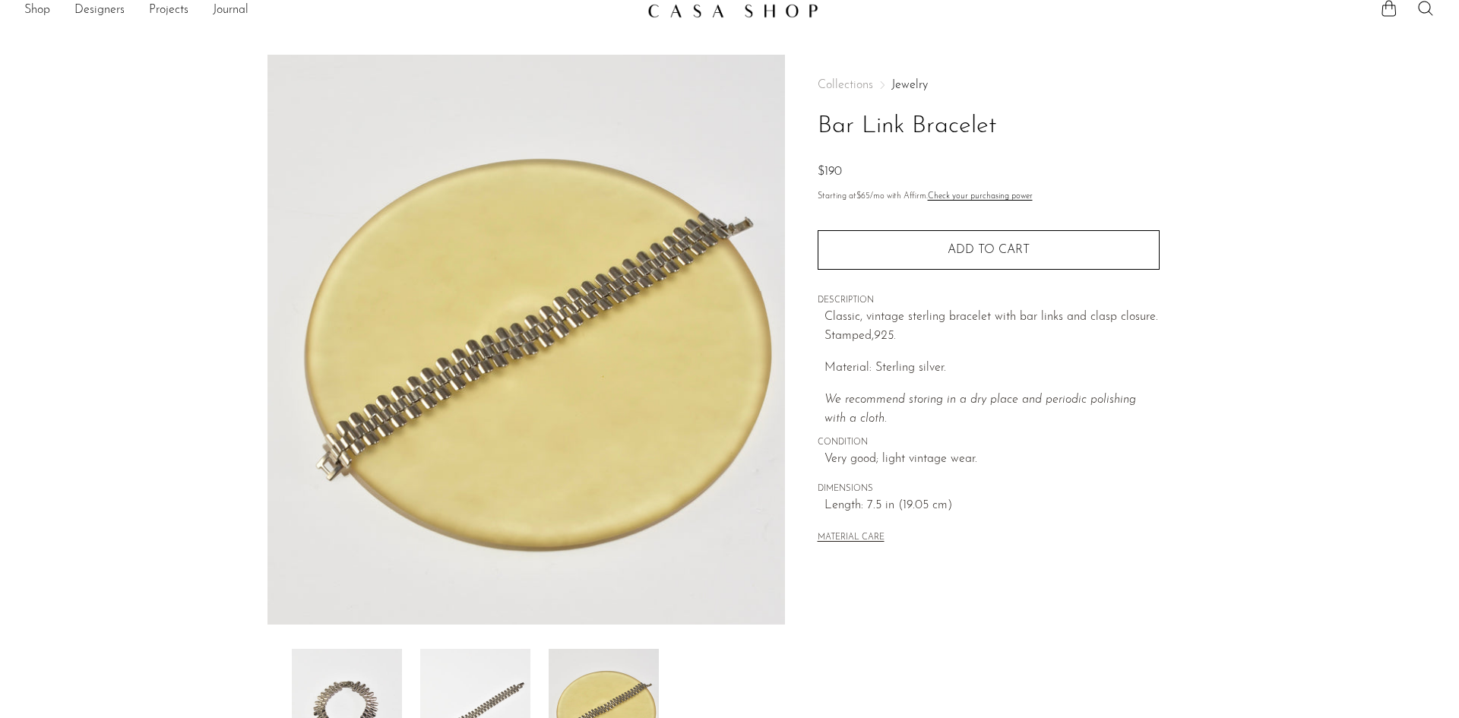
scroll to position [0, 0]
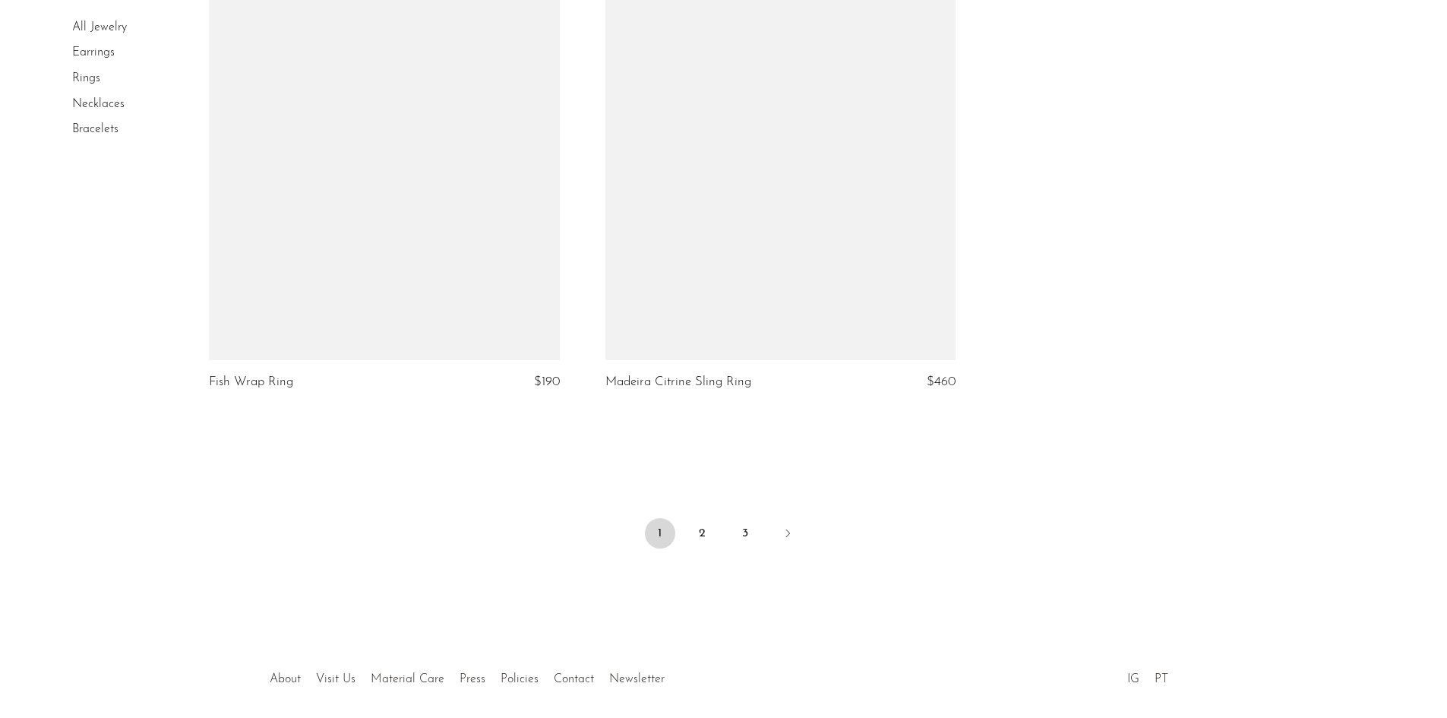
scroll to position [6471, 0]
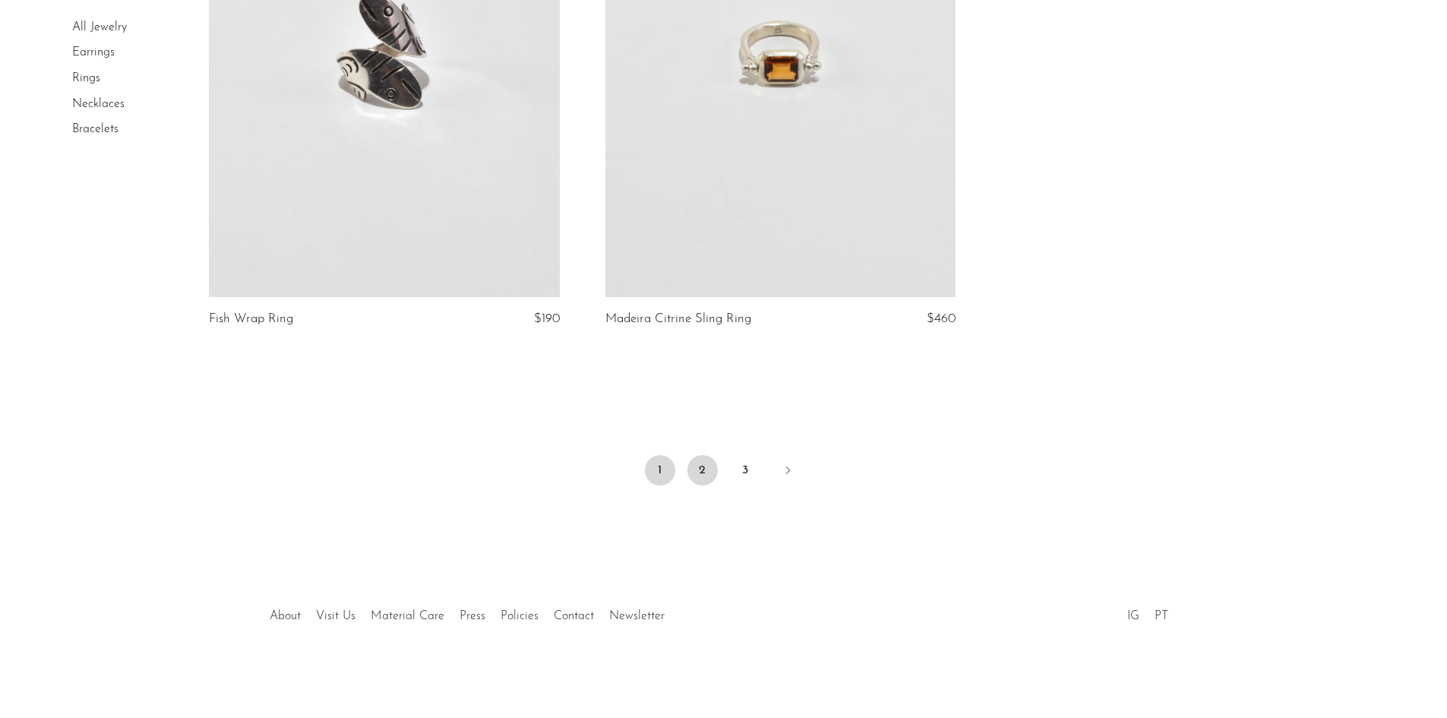
click at [710, 478] on link "2" at bounding box center [702, 470] width 30 height 30
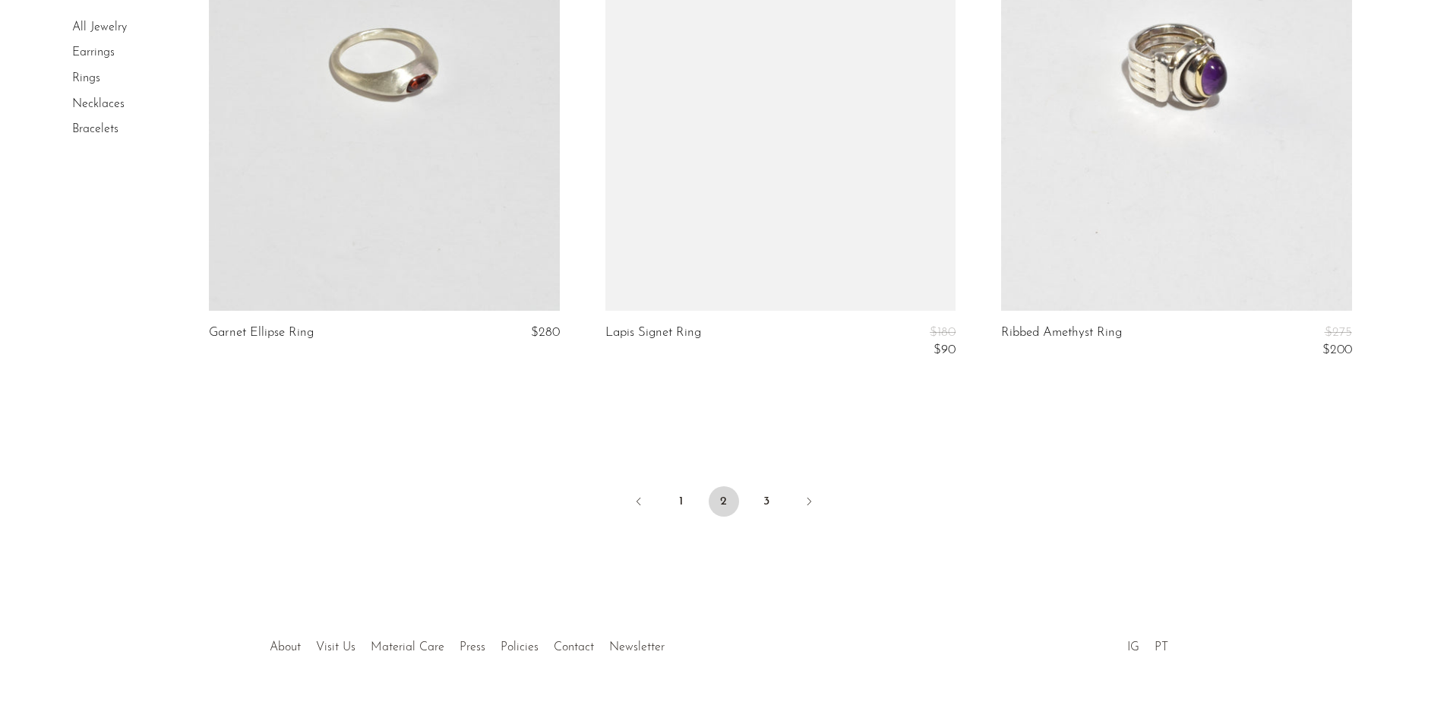
scroll to position [6539, 0]
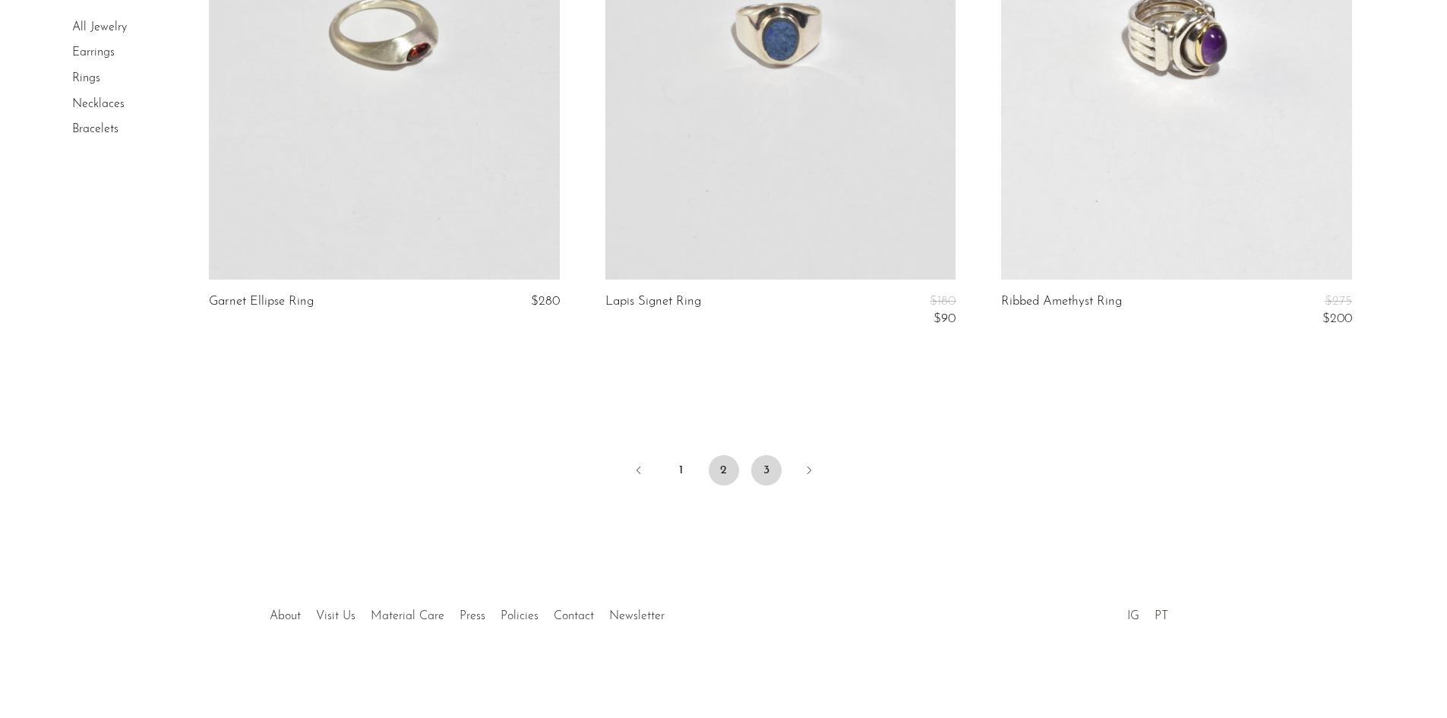
click at [760, 478] on link "3" at bounding box center [766, 470] width 30 height 30
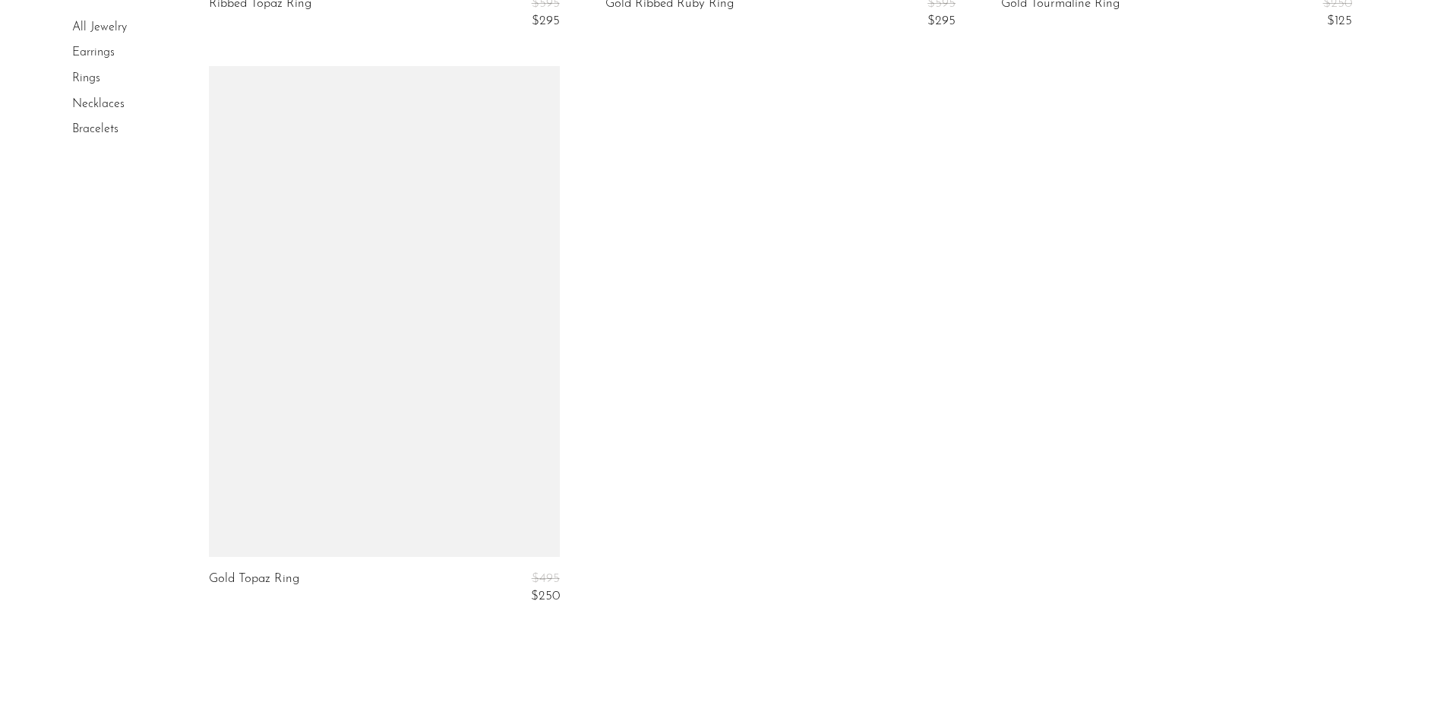
scroll to position [6101, 0]
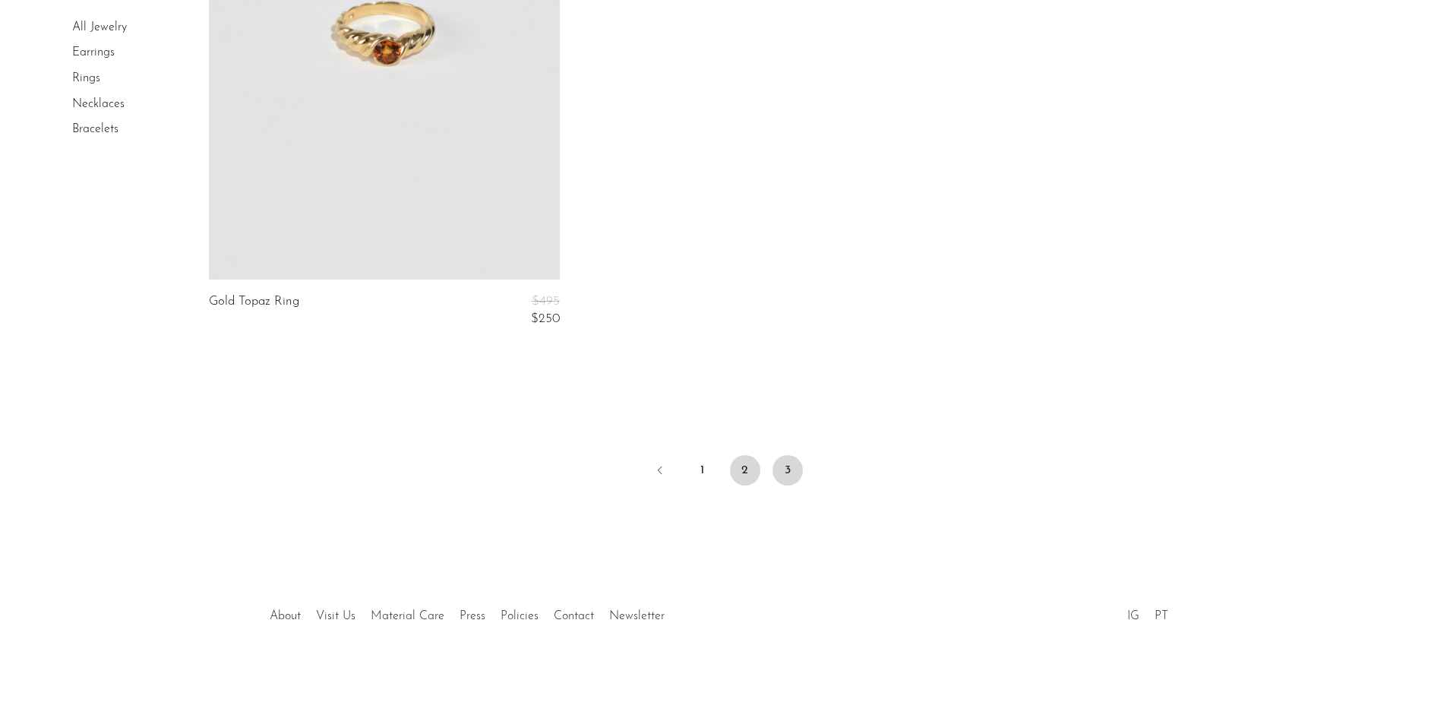
click at [744, 463] on link "2" at bounding box center [745, 470] width 30 height 30
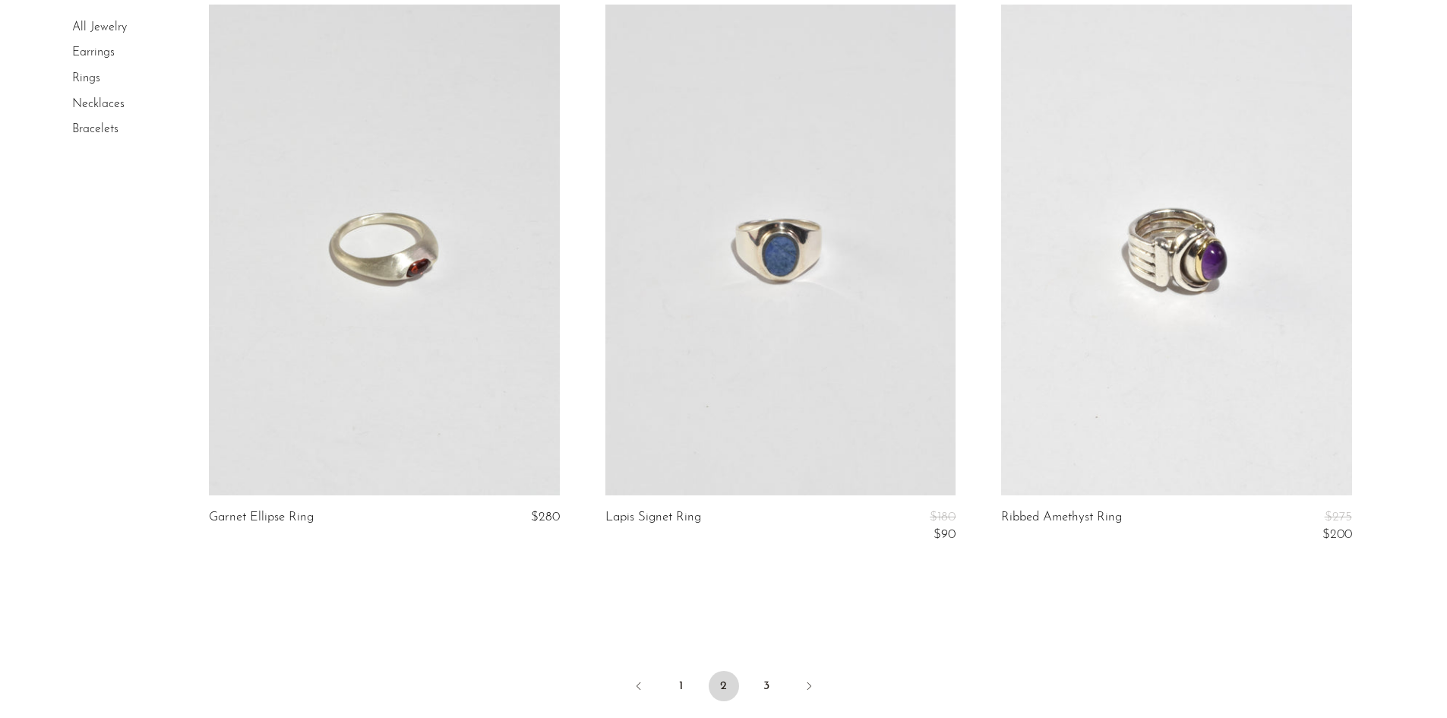
scroll to position [6324, 0]
click at [764, 675] on link "3" at bounding box center [766, 685] width 30 height 30
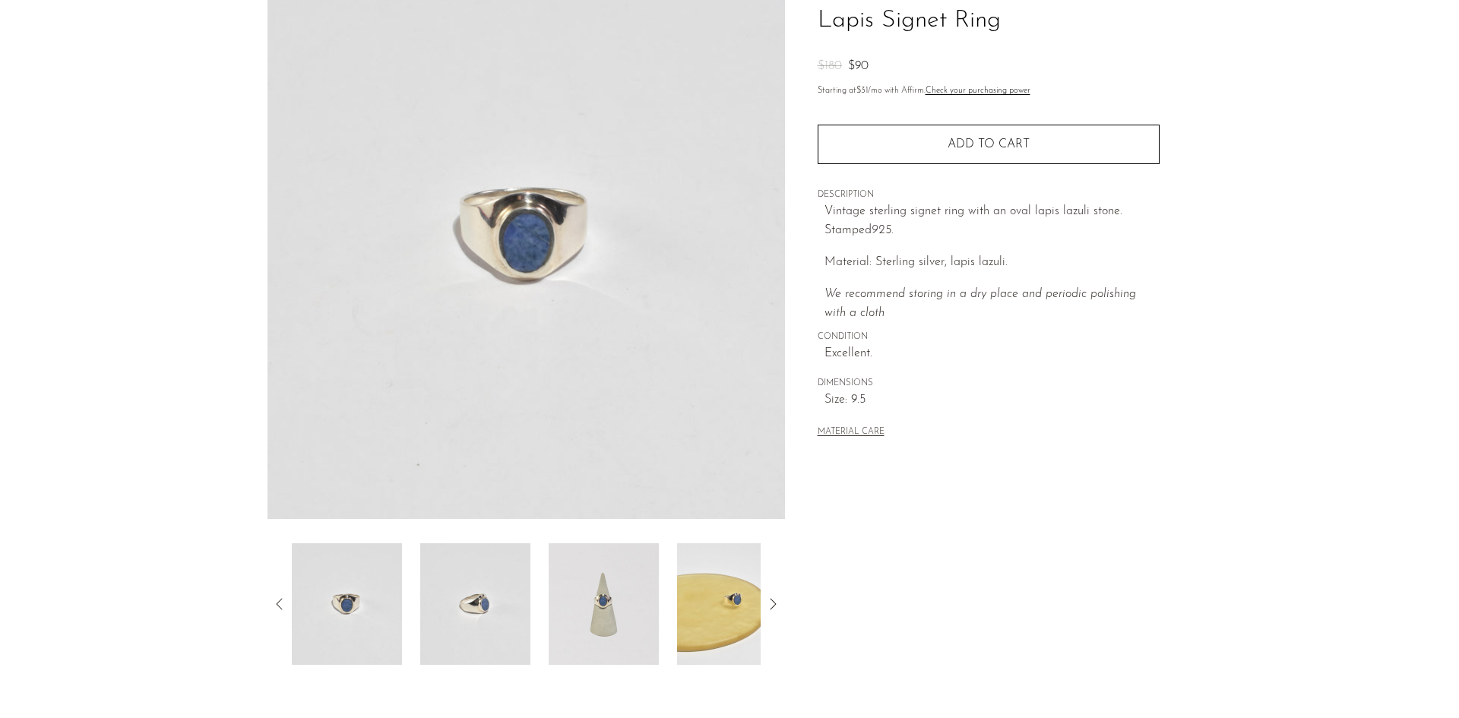
scroll to position [119, 0]
click at [479, 605] on img at bounding box center [475, 606] width 110 height 122
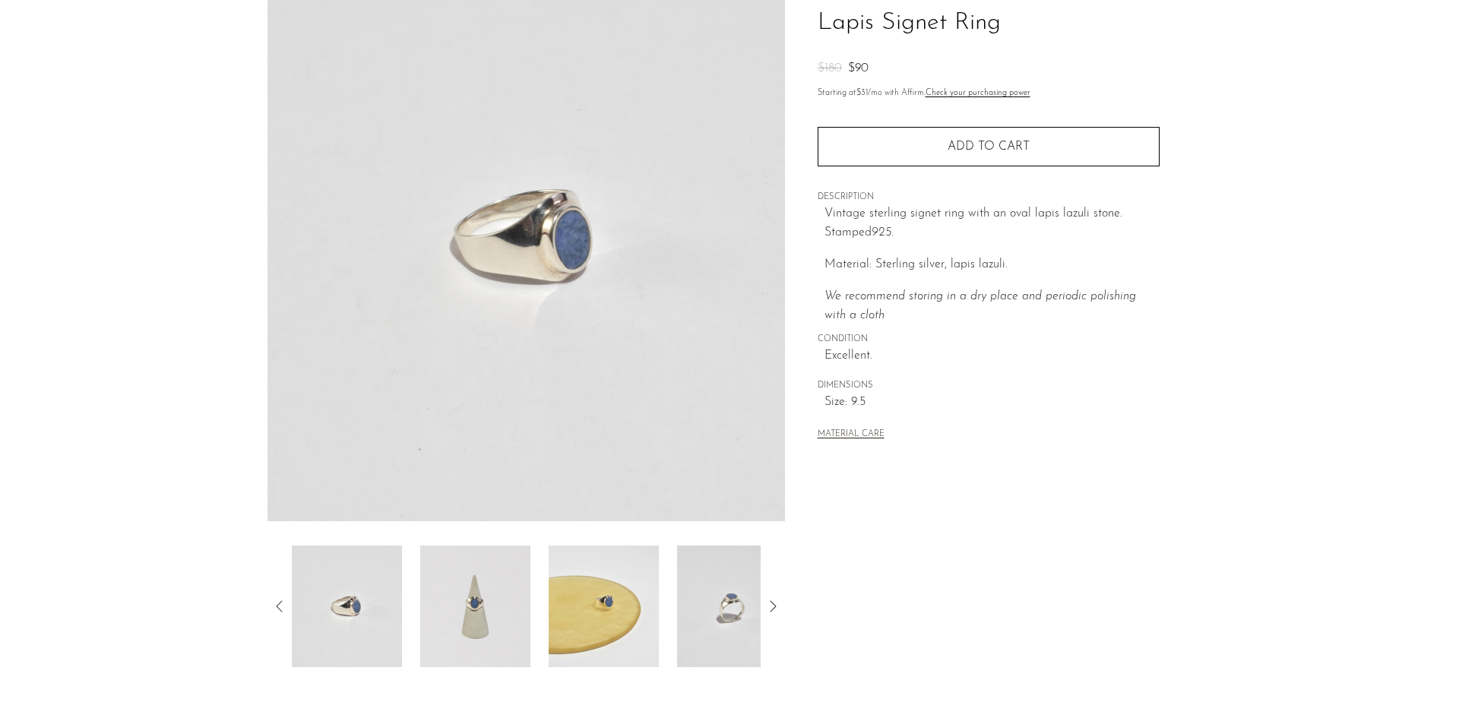
click at [585, 617] on img at bounding box center [603, 606] width 110 height 122
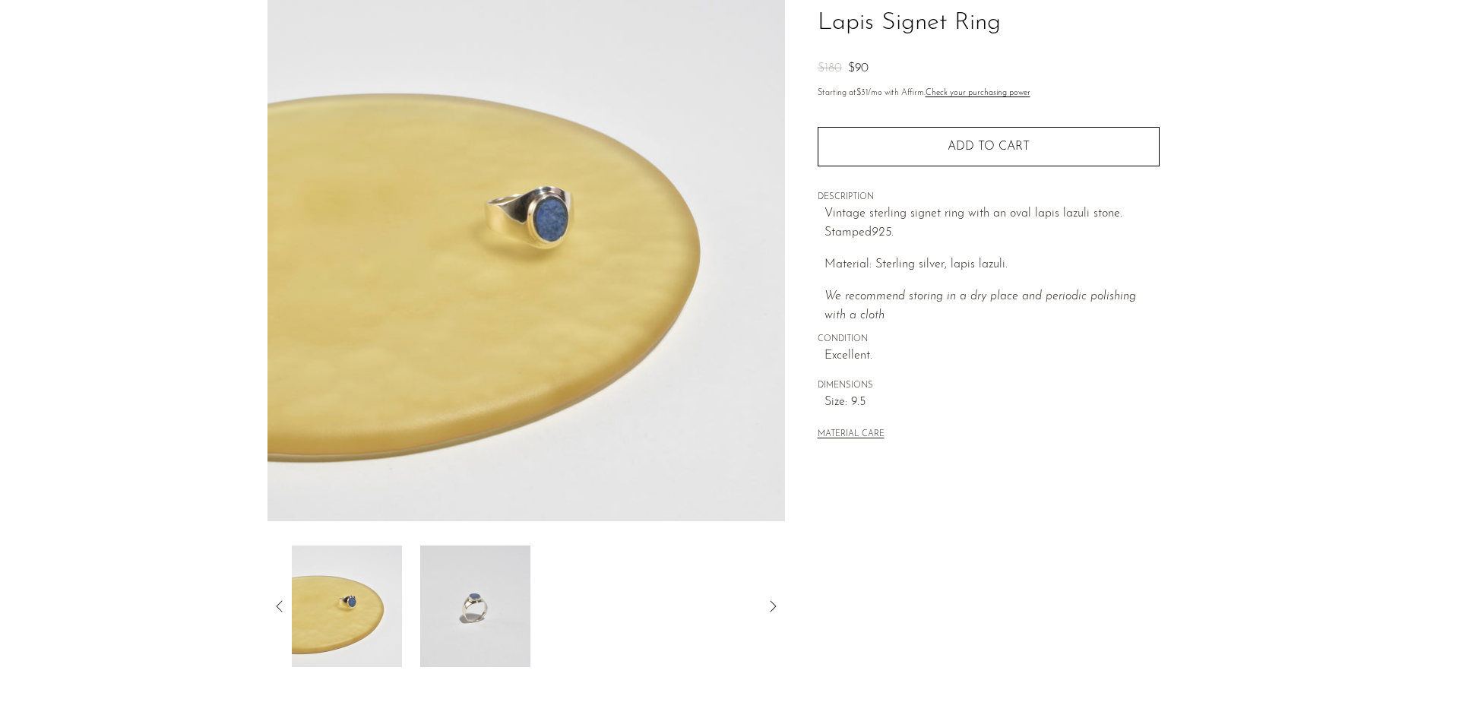
click at [492, 612] on img at bounding box center [475, 606] width 110 height 122
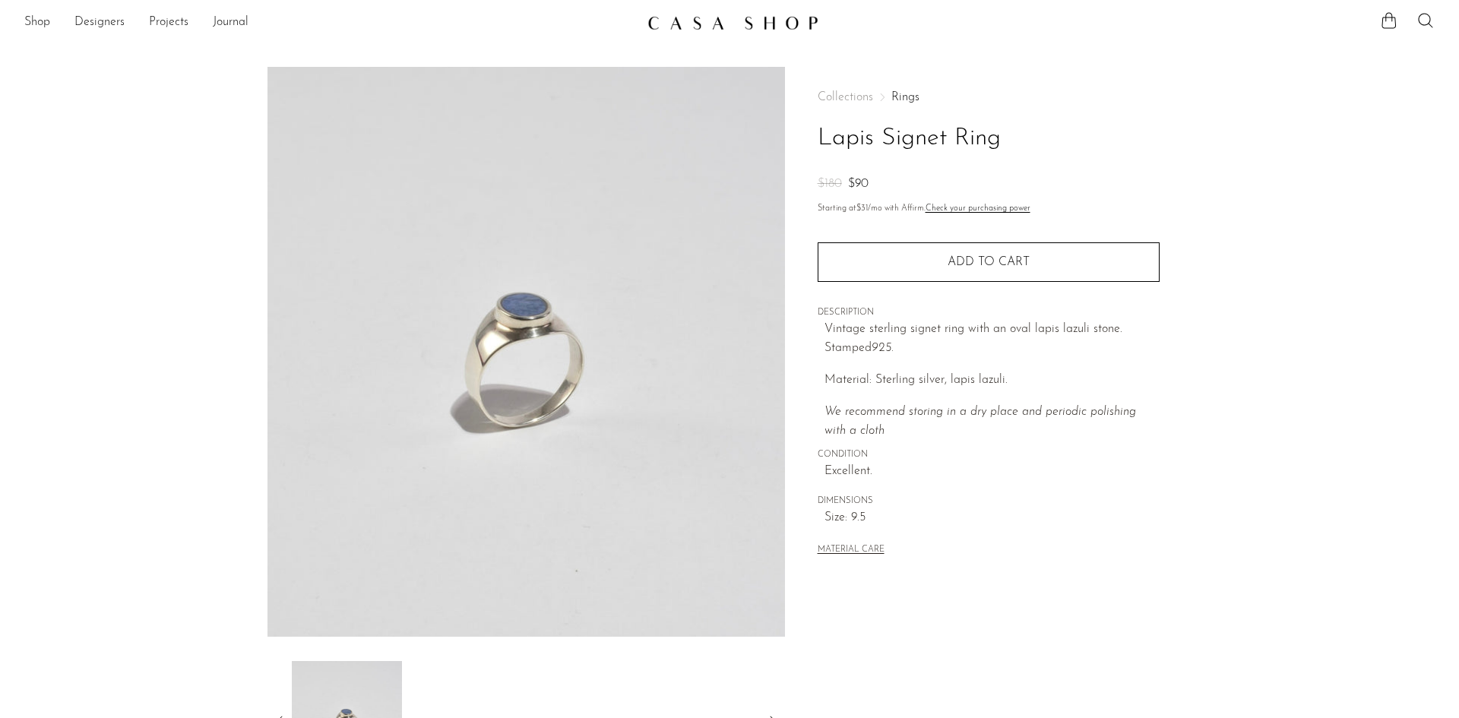
scroll to position [0, 0]
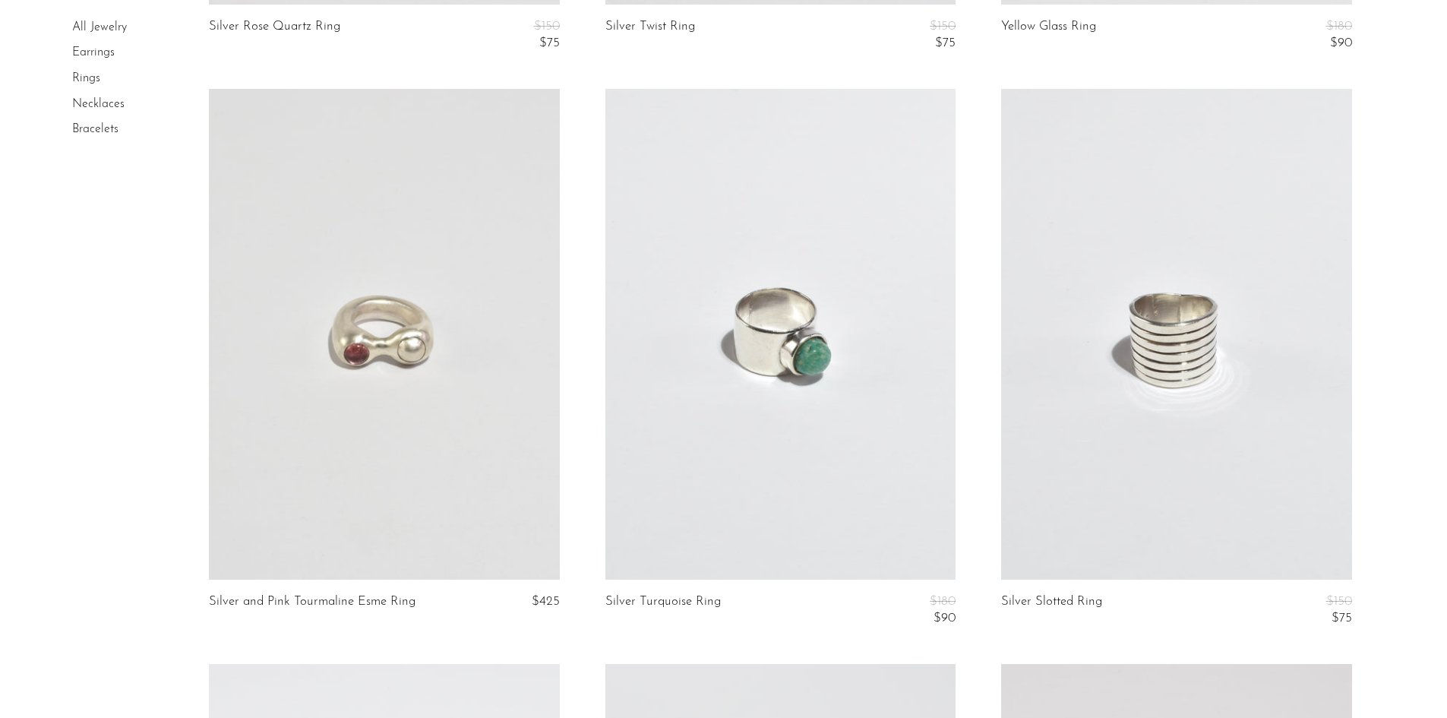
scroll to position [1790, 0]
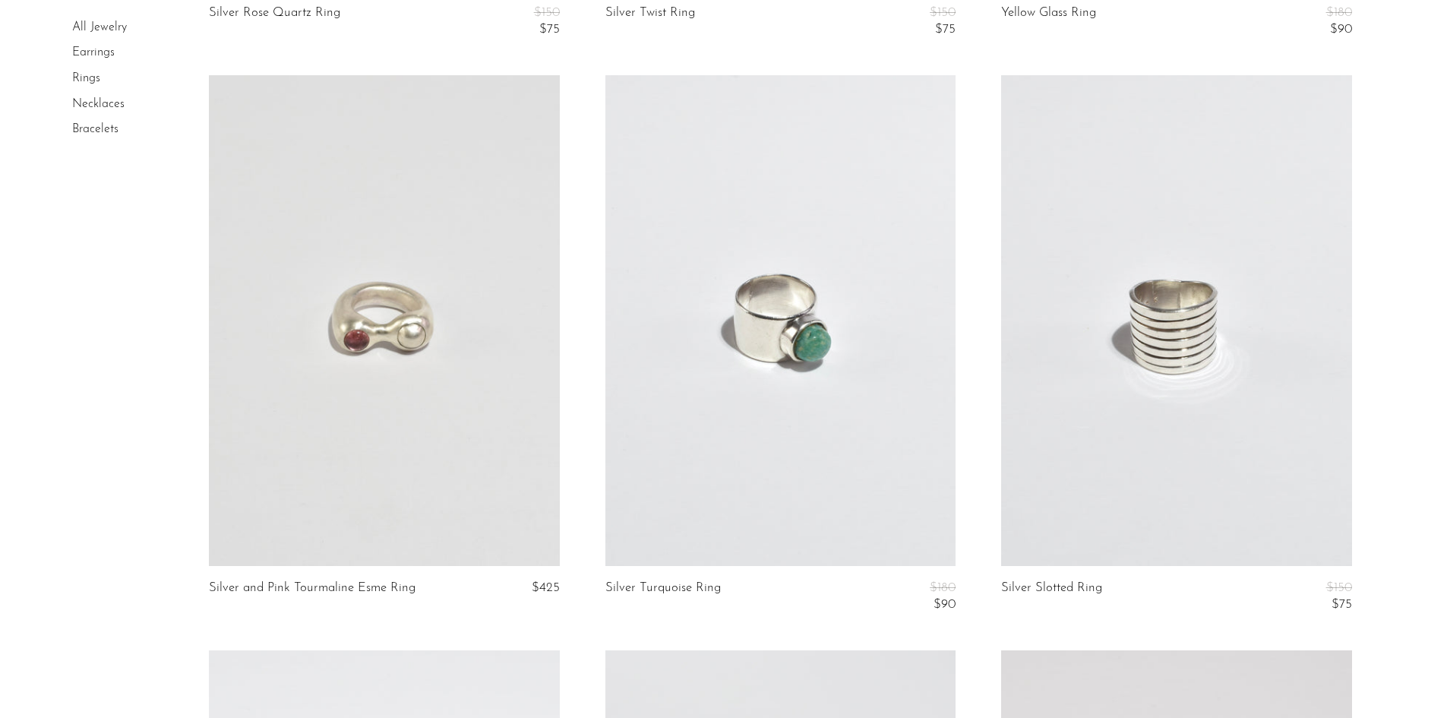
drag, startPoint x: 1200, startPoint y: 358, endPoint x: 1376, endPoint y: 337, distance: 177.4
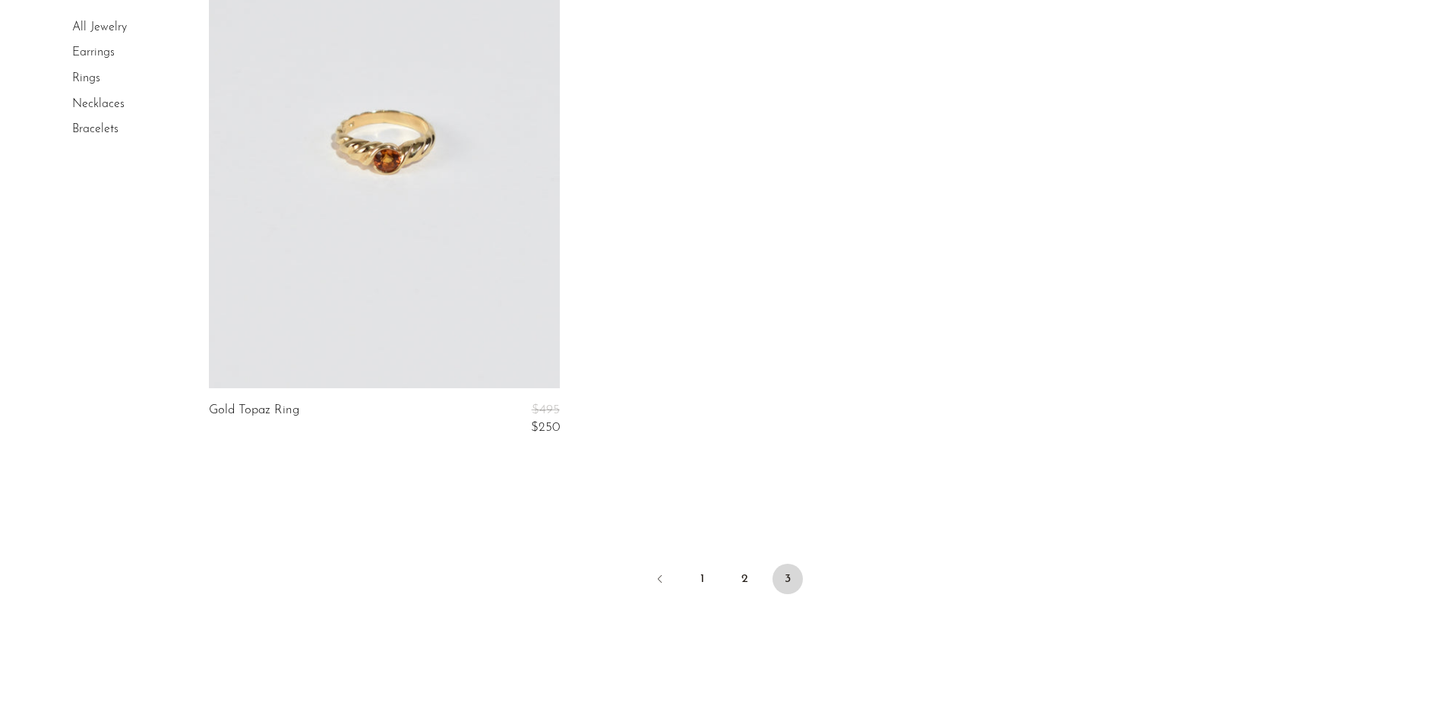
scroll to position [5993, 0]
click at [96, 102] on link "Necklaces" at bounding box center [98, 104] width 52 height 12
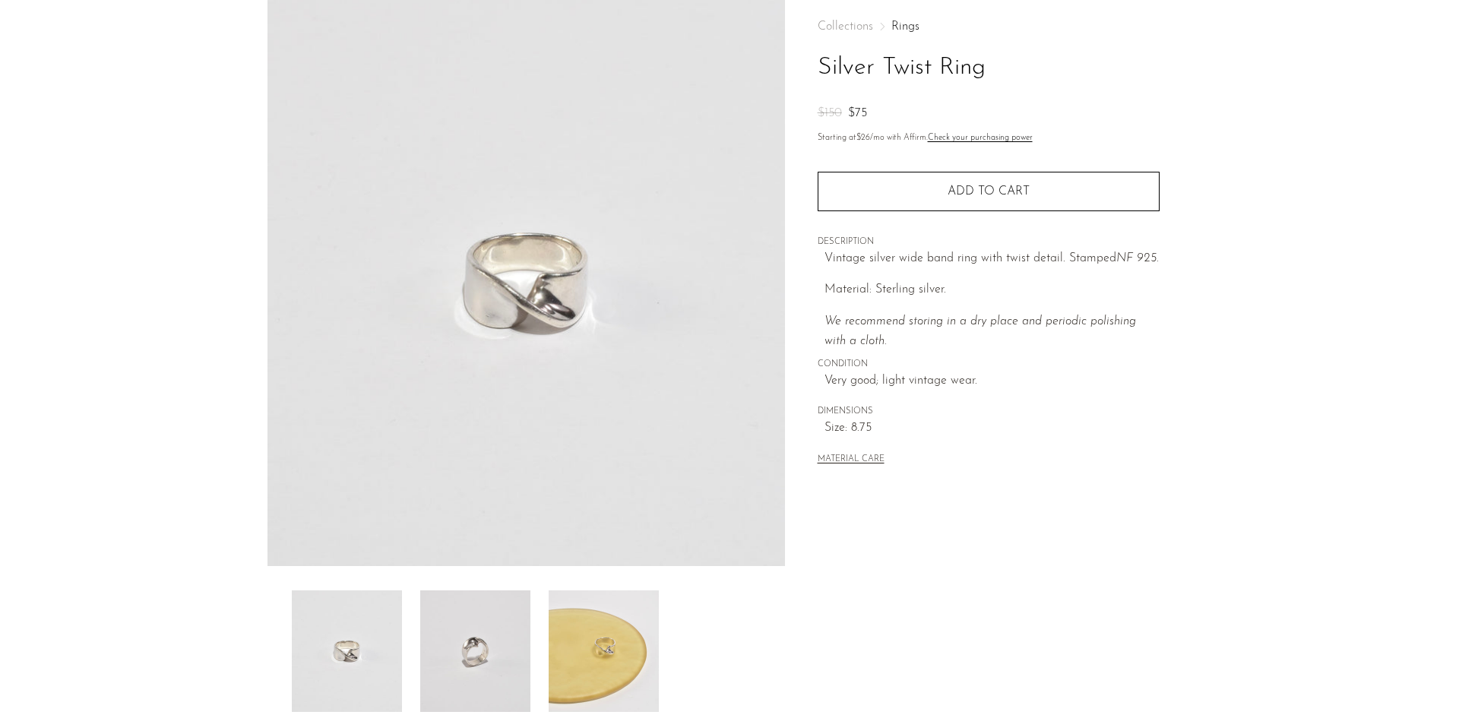
scroll to position [77, 0]
click at [508, 656] on img at bounding box center [475, 648] width 110 height 122
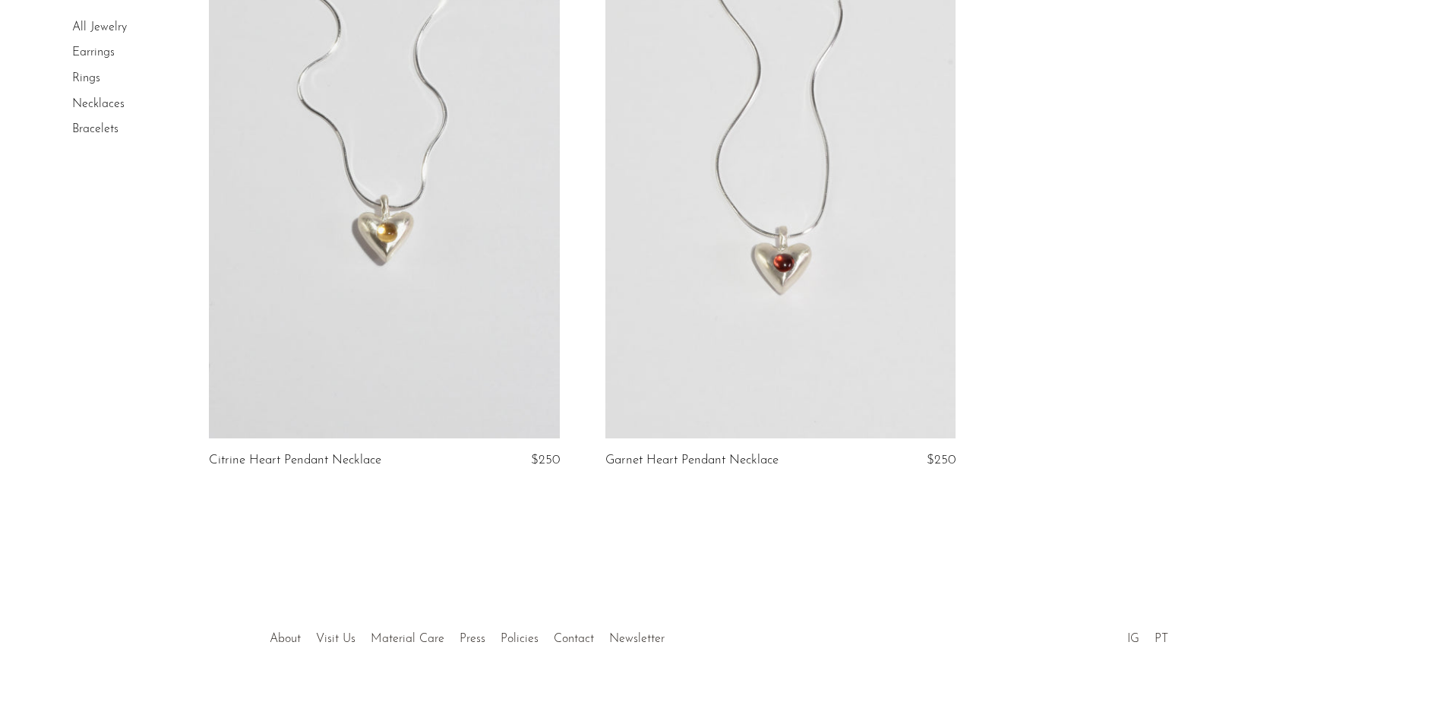
scroll to position [6418, 0]
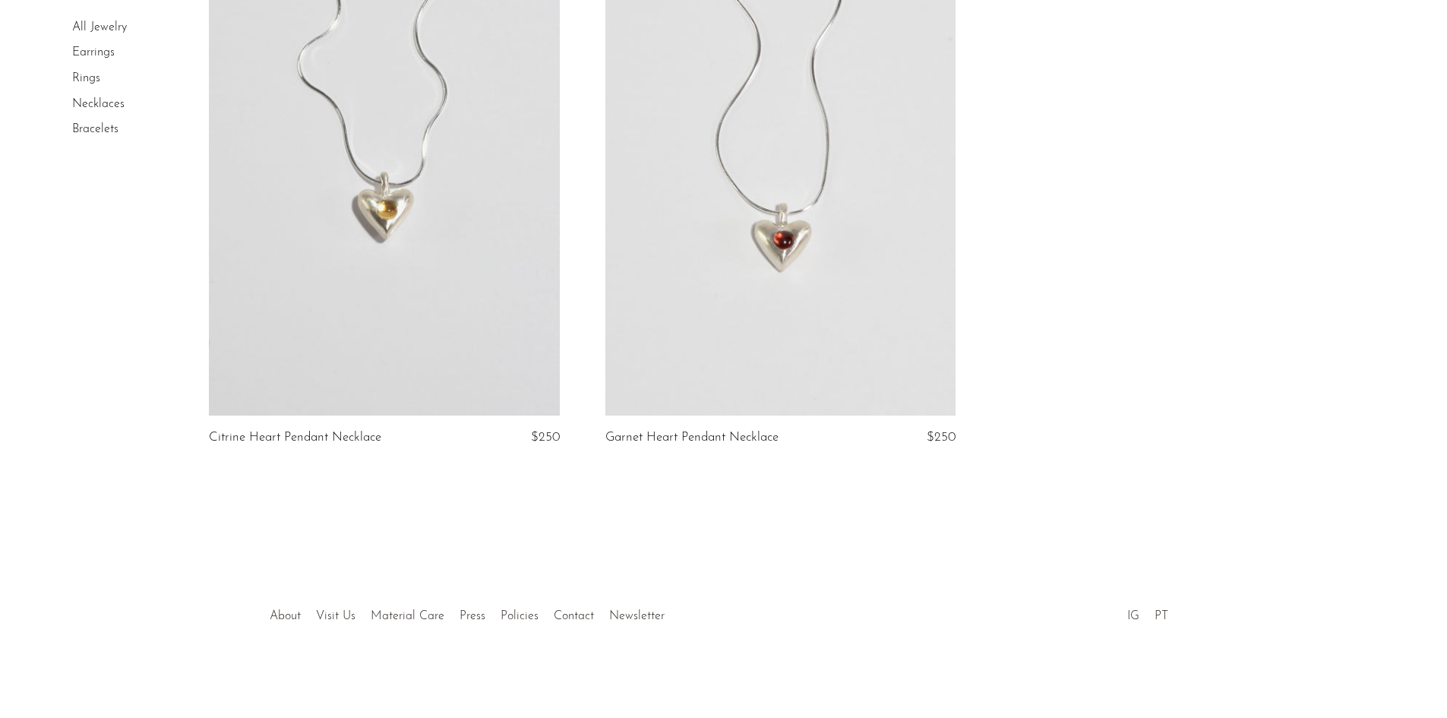
click at [98, 128] on link "Bracelets" at bounding box center [95, 129] width 46 height 12
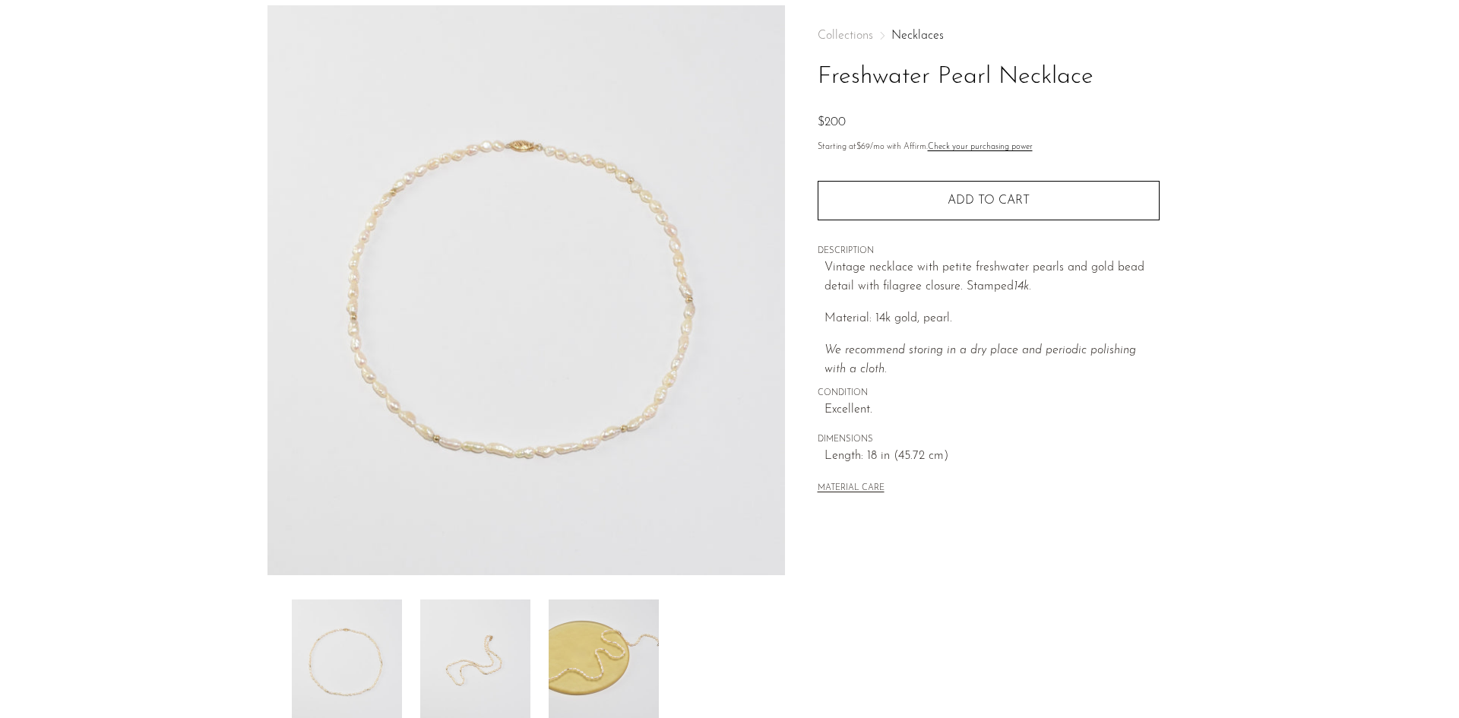
scroll to position [65, 0]
click at [605, 692] on img at bounding box center [603, 660] width 110 height 122
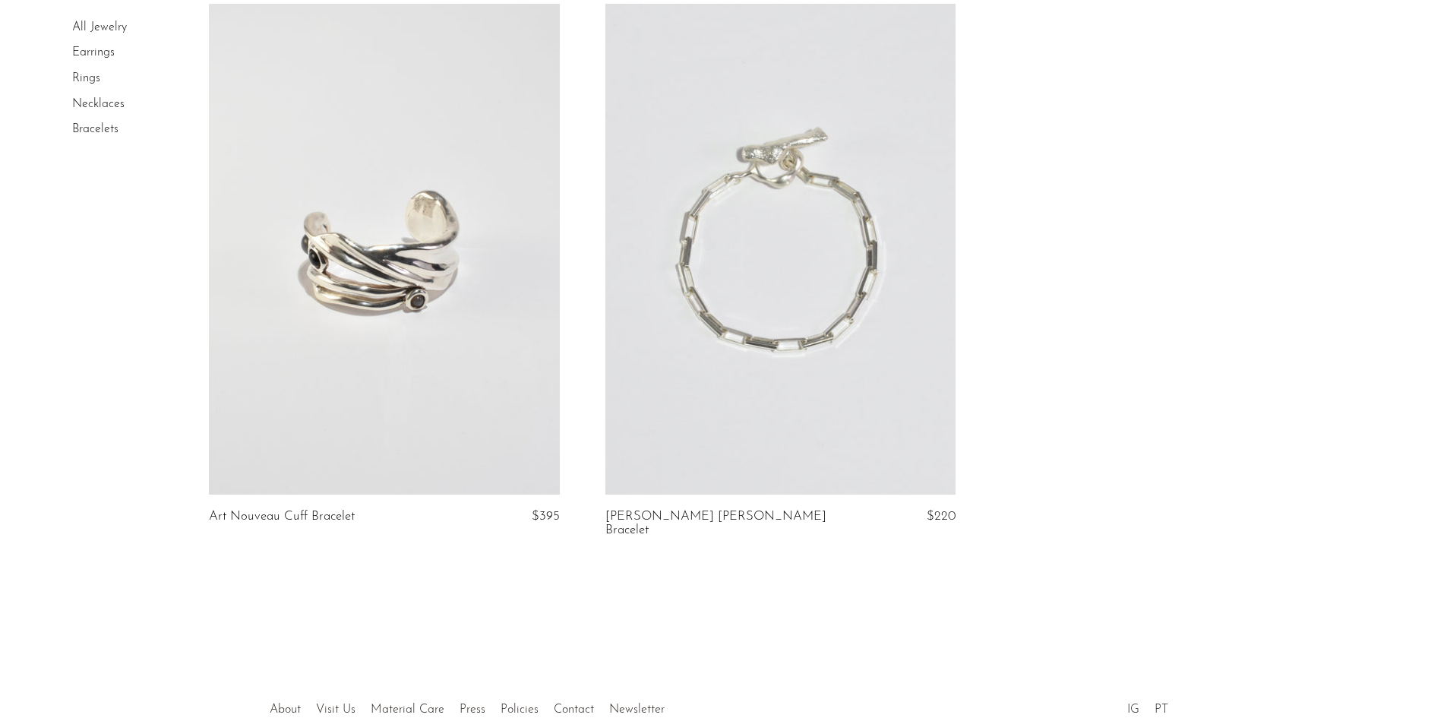
scroll to position [2382, 0]
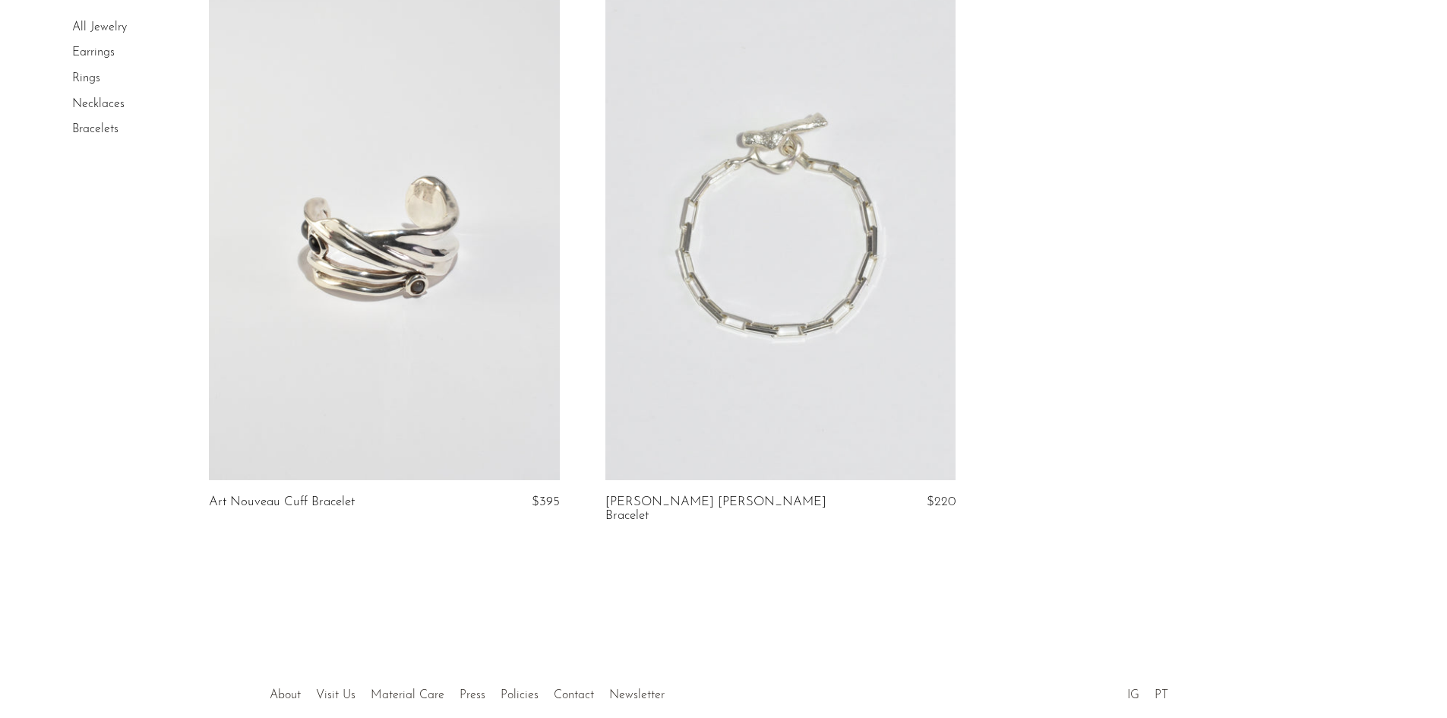
click at [87, 48] on link "Earrings" at bounding box center [93, 53] width 43 height 12
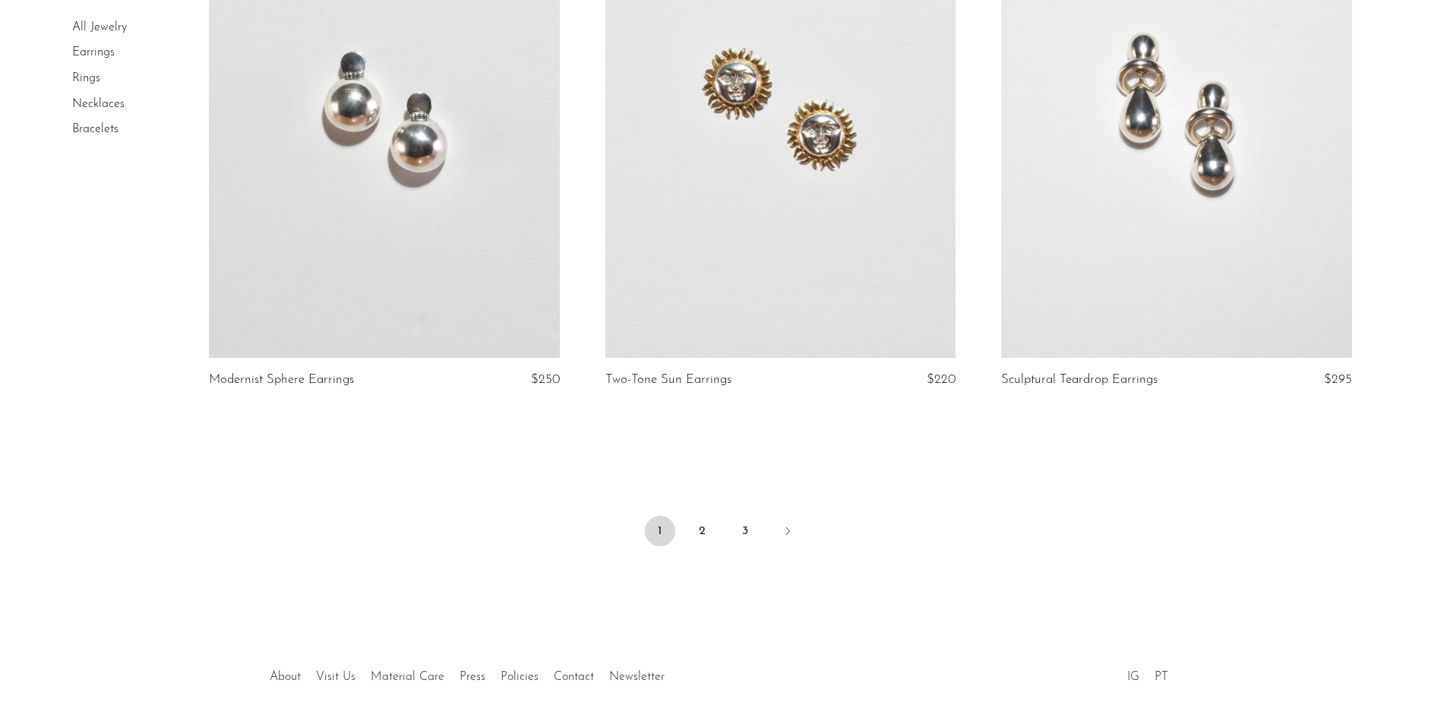
scroll to position [6471, 0]
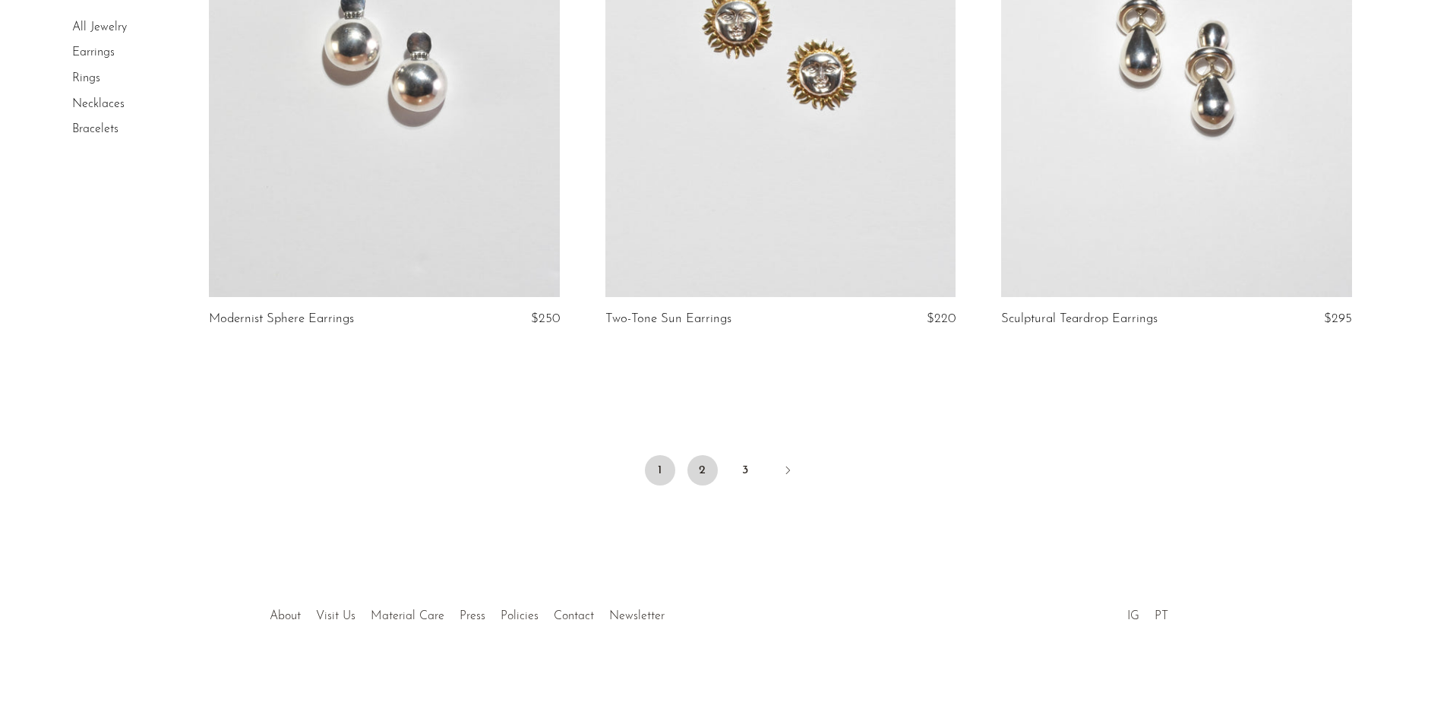
click at [713, 468] on link "2" at bounding box center [702, 470] width 30 height 30
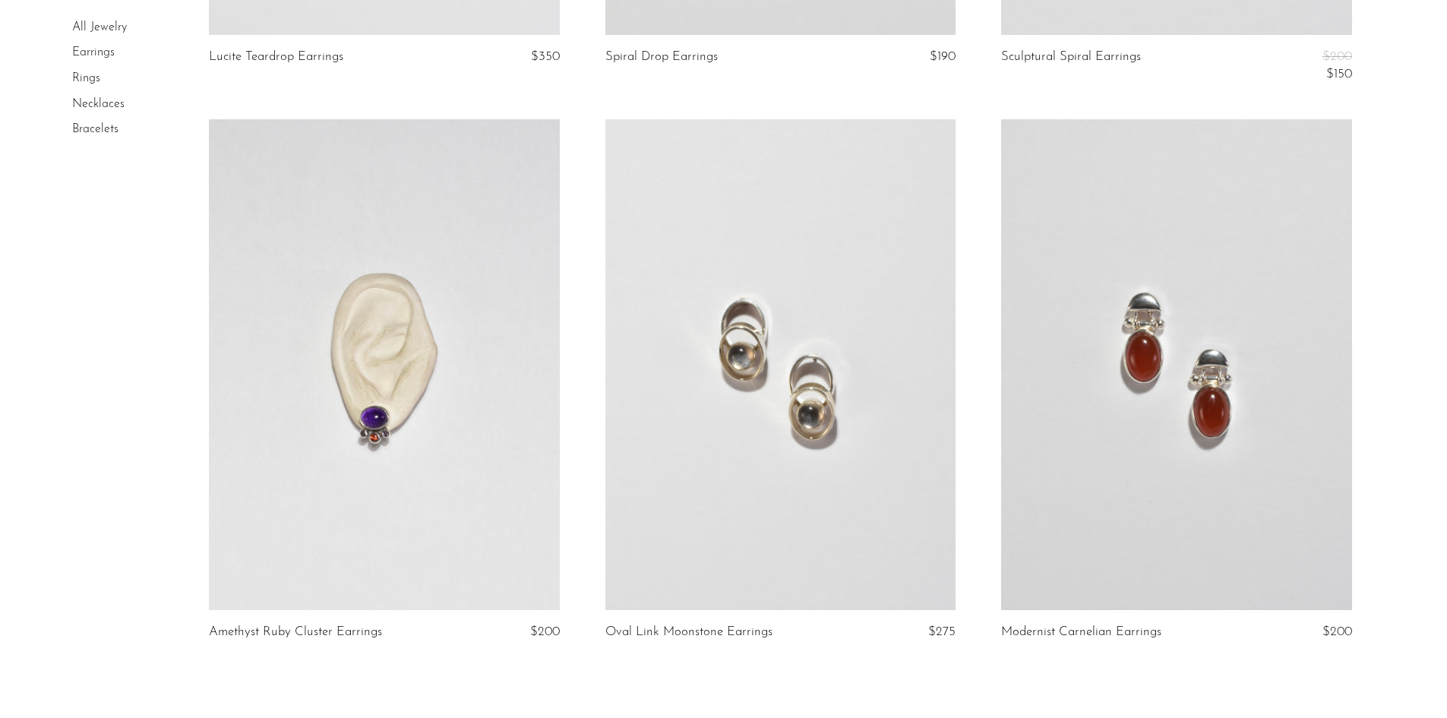
scroll to position [6488, 0]
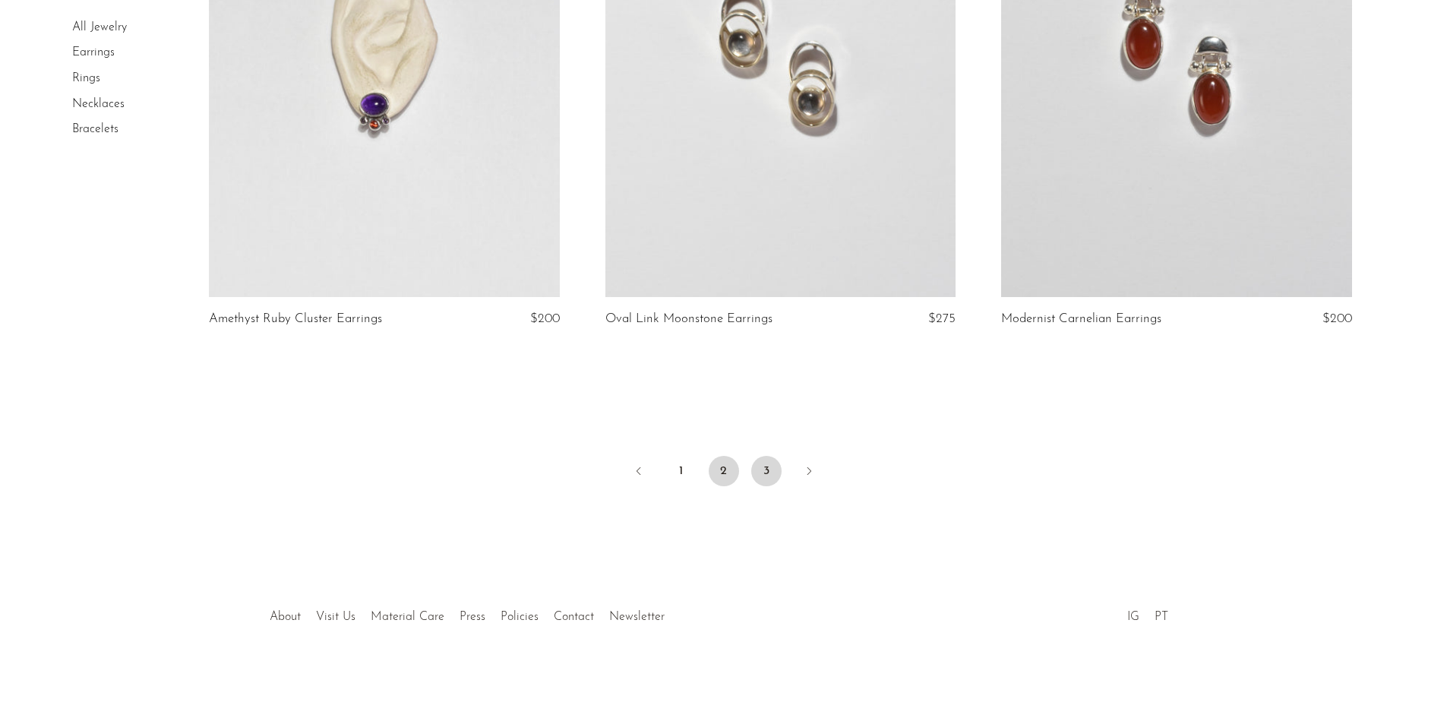
click at [767, 474] on link "3" at bounding box center [766, 471] width 30 height 30
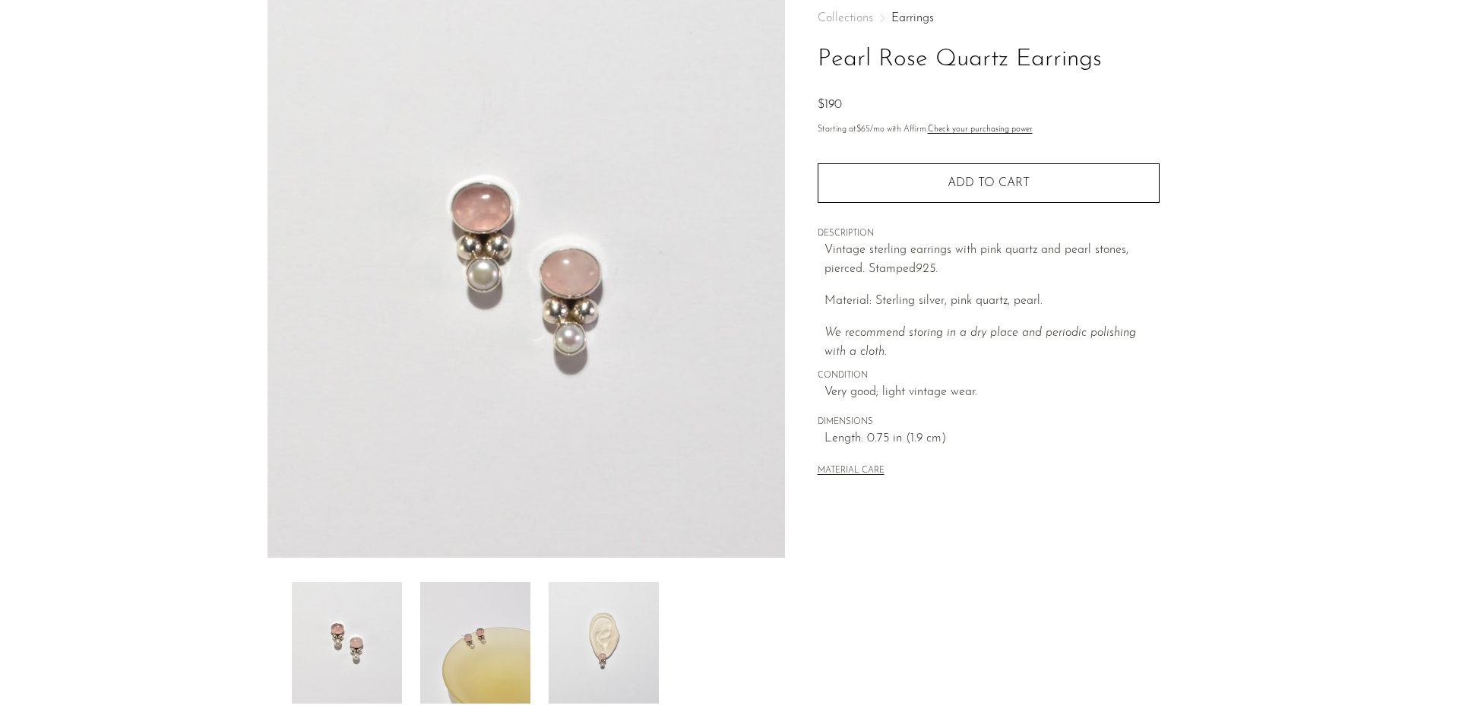
scroll to position [83, 0]
click at [570, 623] on img at bounding box center [603, 642] width 110 height 122
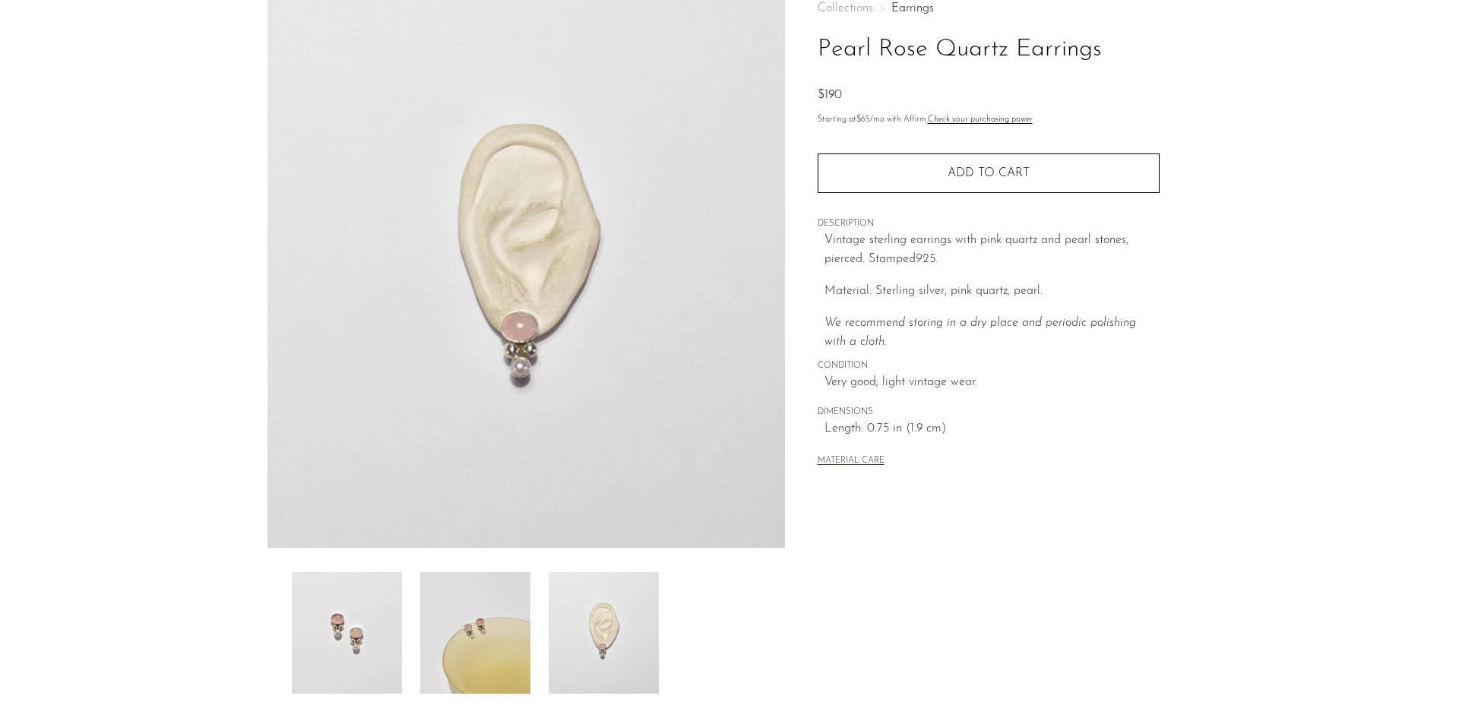
scroll to position [93, 0]
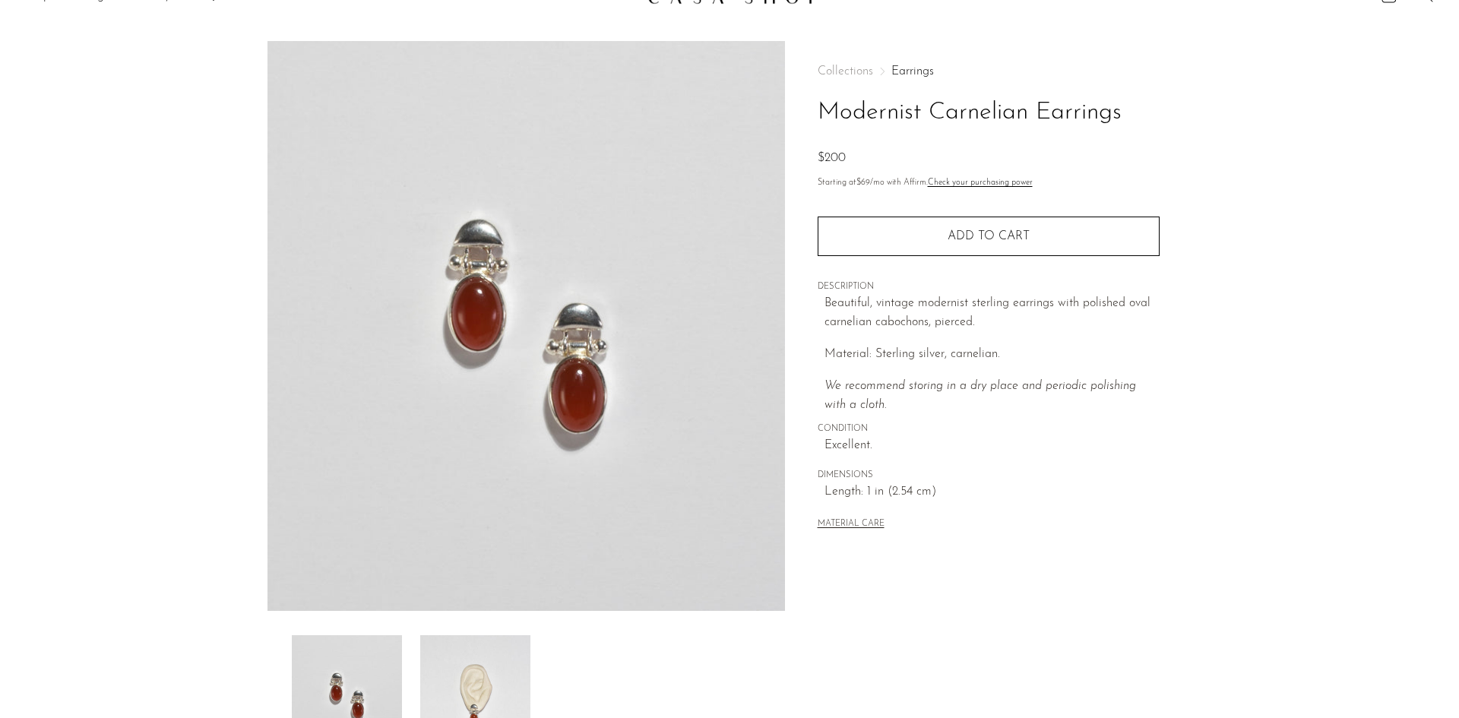
scroll to position [30, 0]
click at [474, 650] on img at bounding box center [475, 695] width 110 height 122
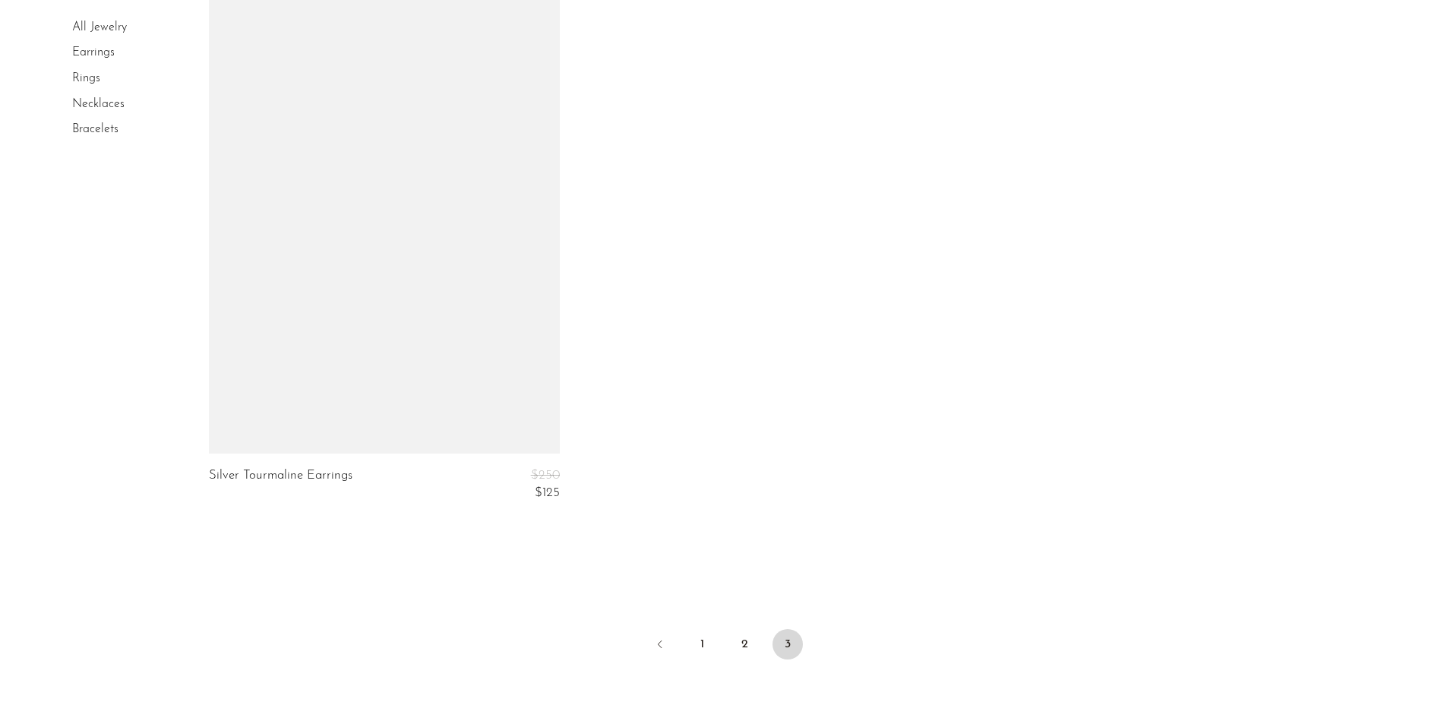
scroll to position [4778, 0]
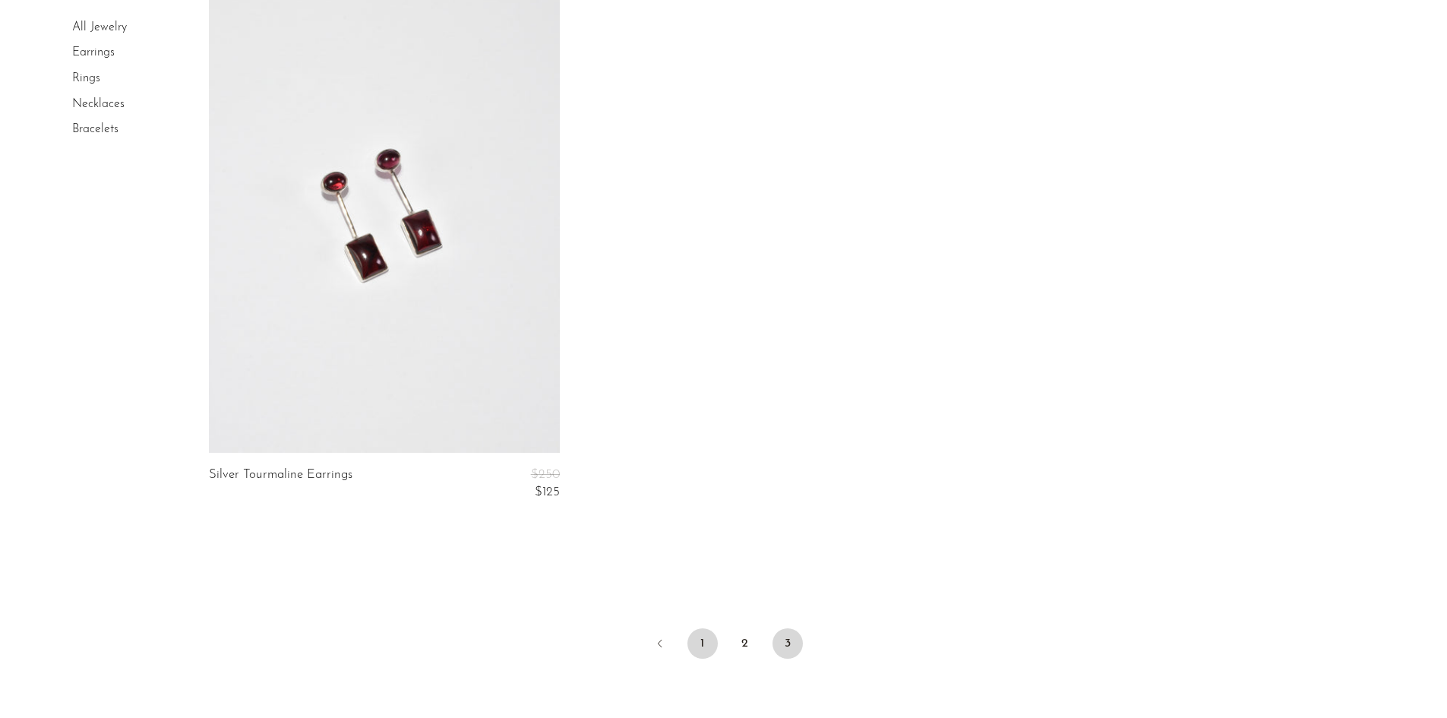
click at [713, 653] on link "1" at bounding box center [702, 643] width 30 height 30
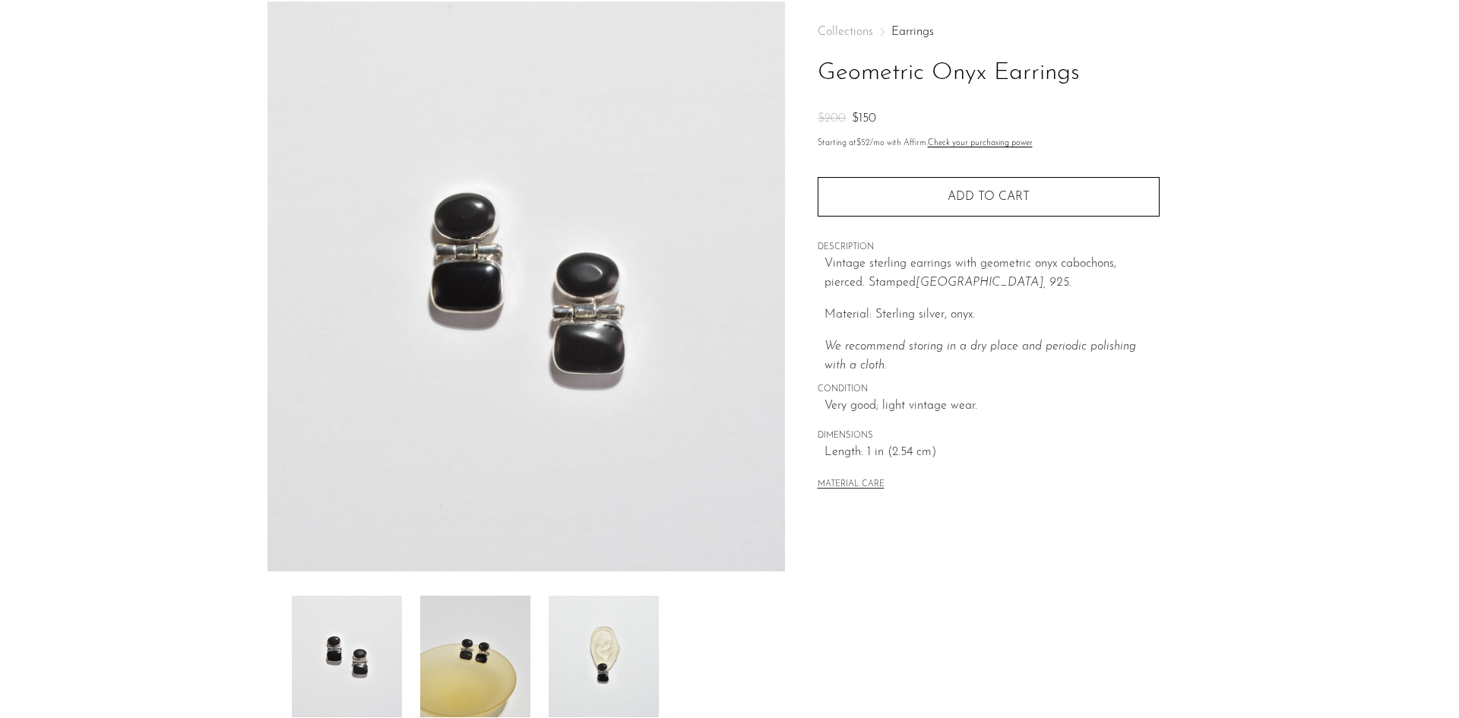
scroll to position [69, 0]
click at [616, 661] on img at bounding box center [603, 656] width 110 height 122
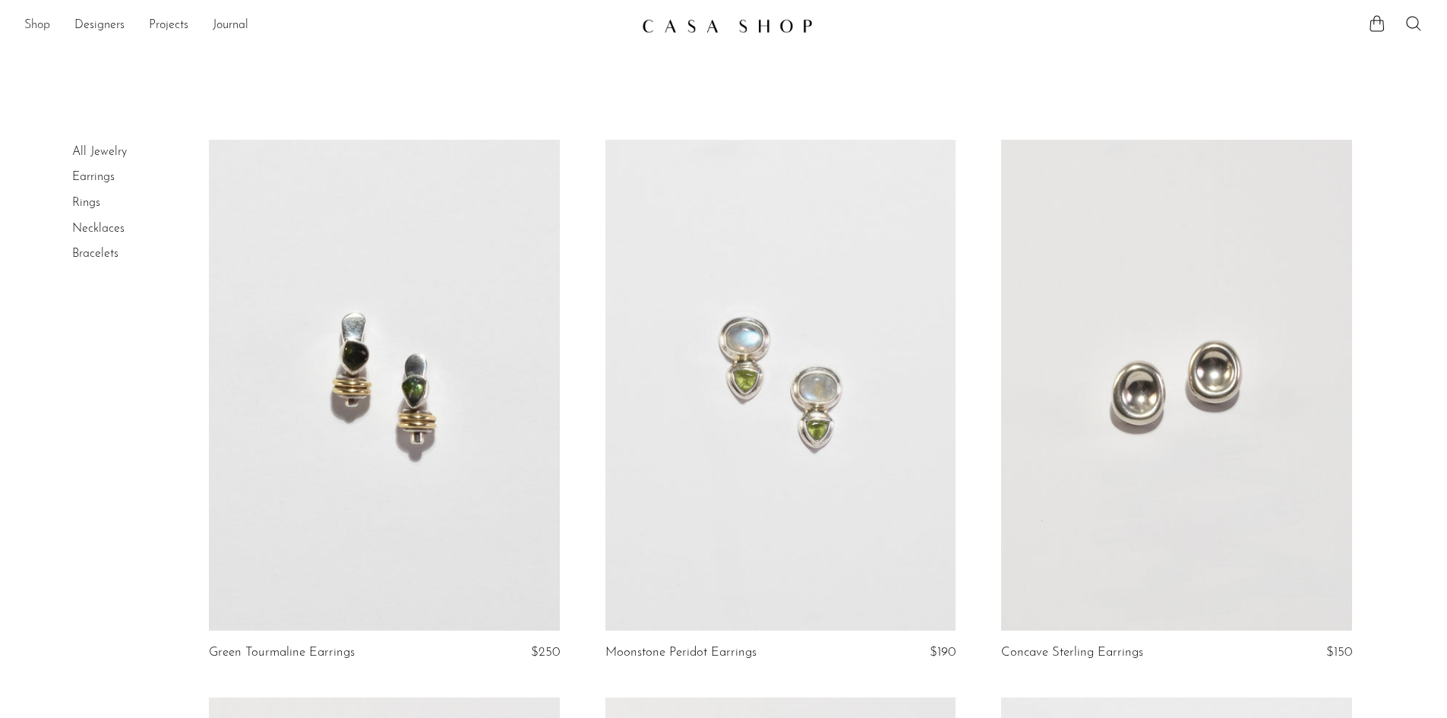
click at [40, 29] on link "Shop" at bounding box center [37, 26] width 26 height 20
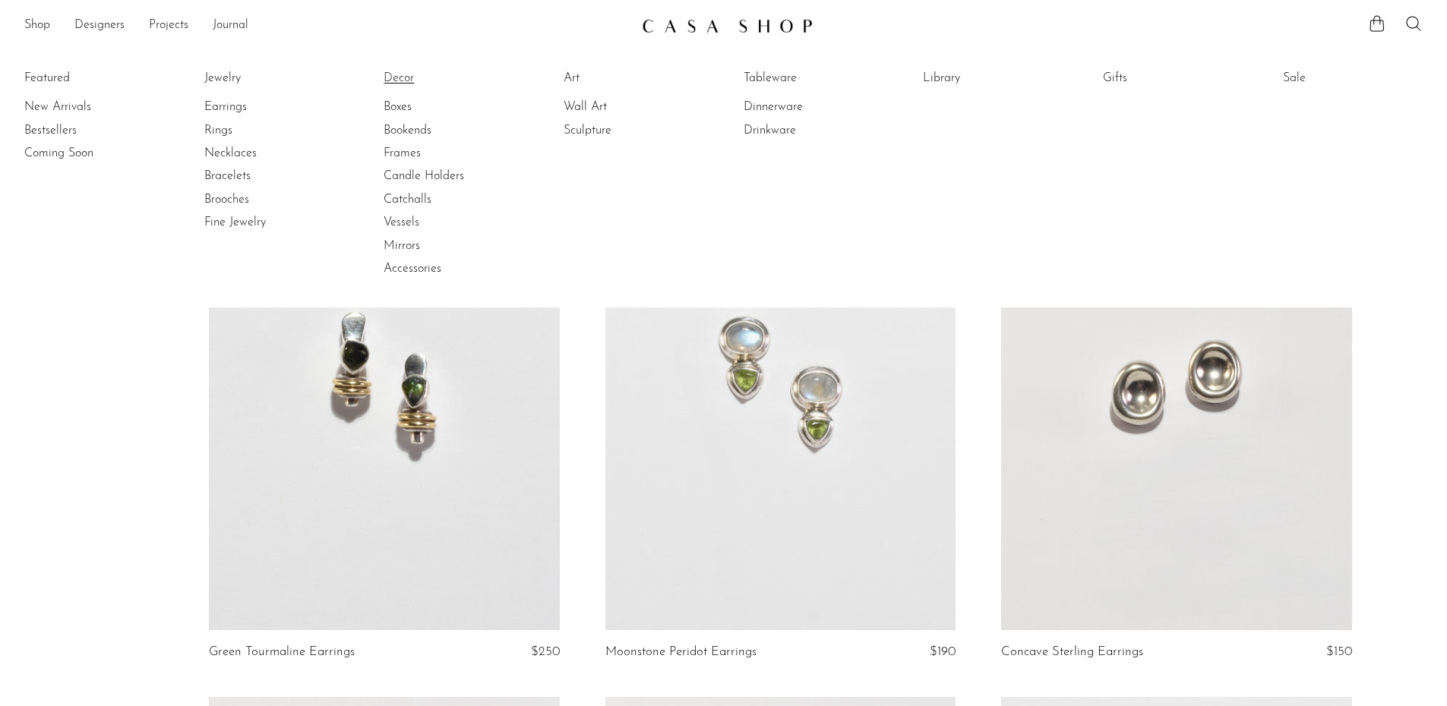
click at [413, 76] on link "Decor" at bounding box center [441, 78] width 114 height 17
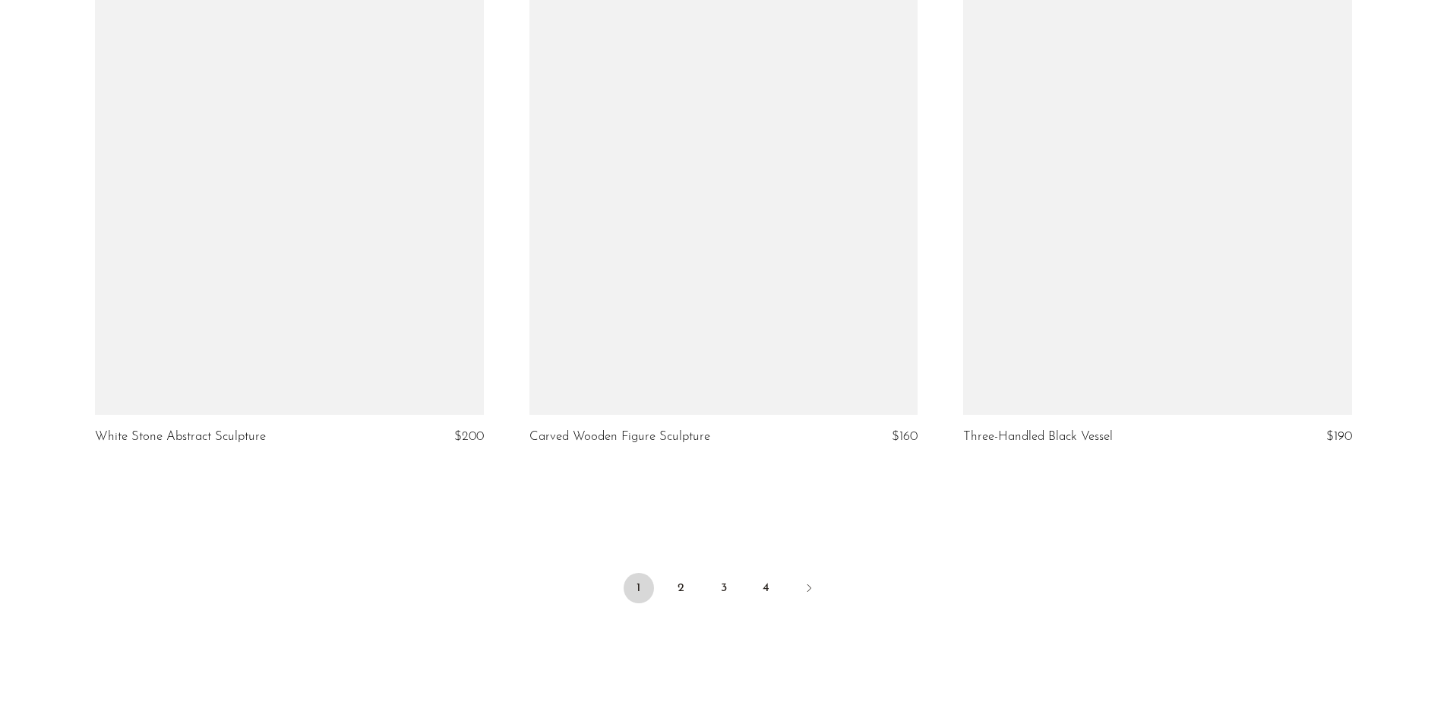
scroll to position [7109, 0]
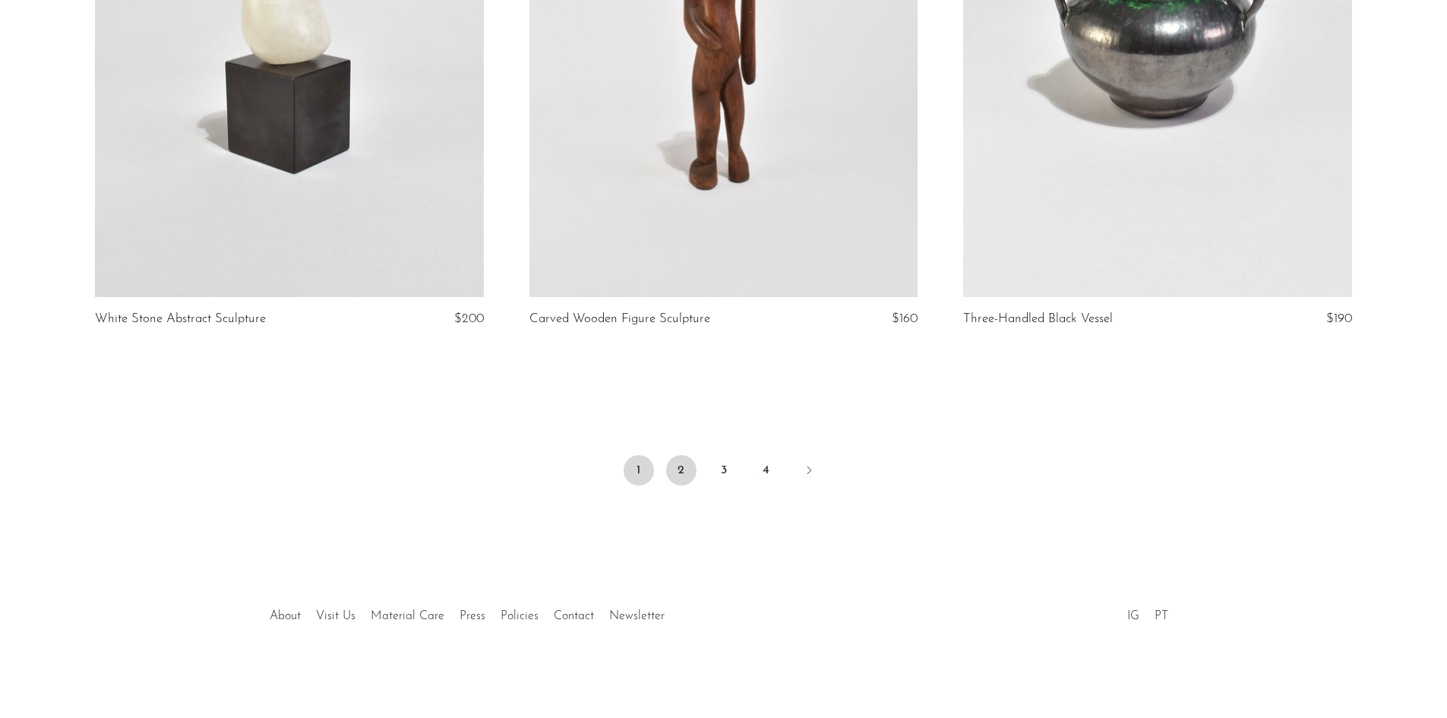
click at [675, 468] on link "2" at bounding box center [681, 470] width 30 height 30
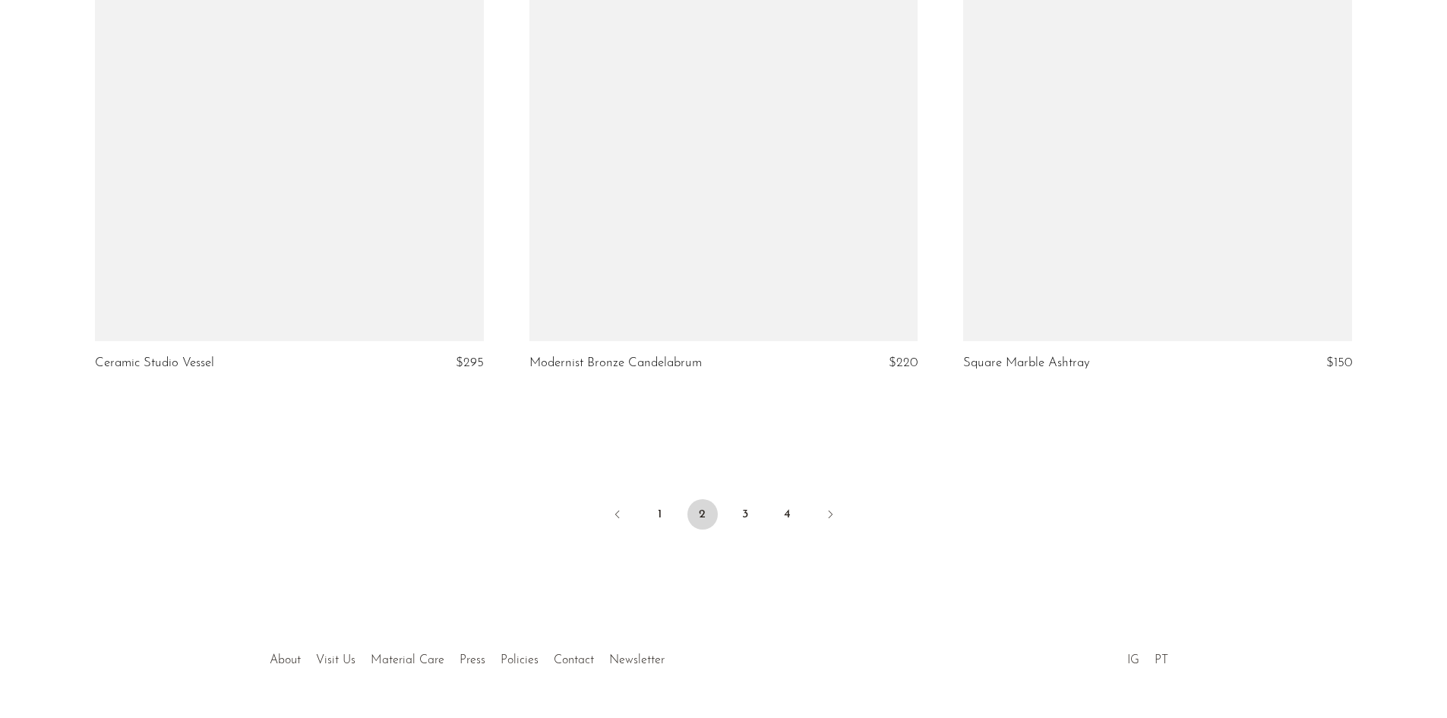
scroll to position [7109, 0]
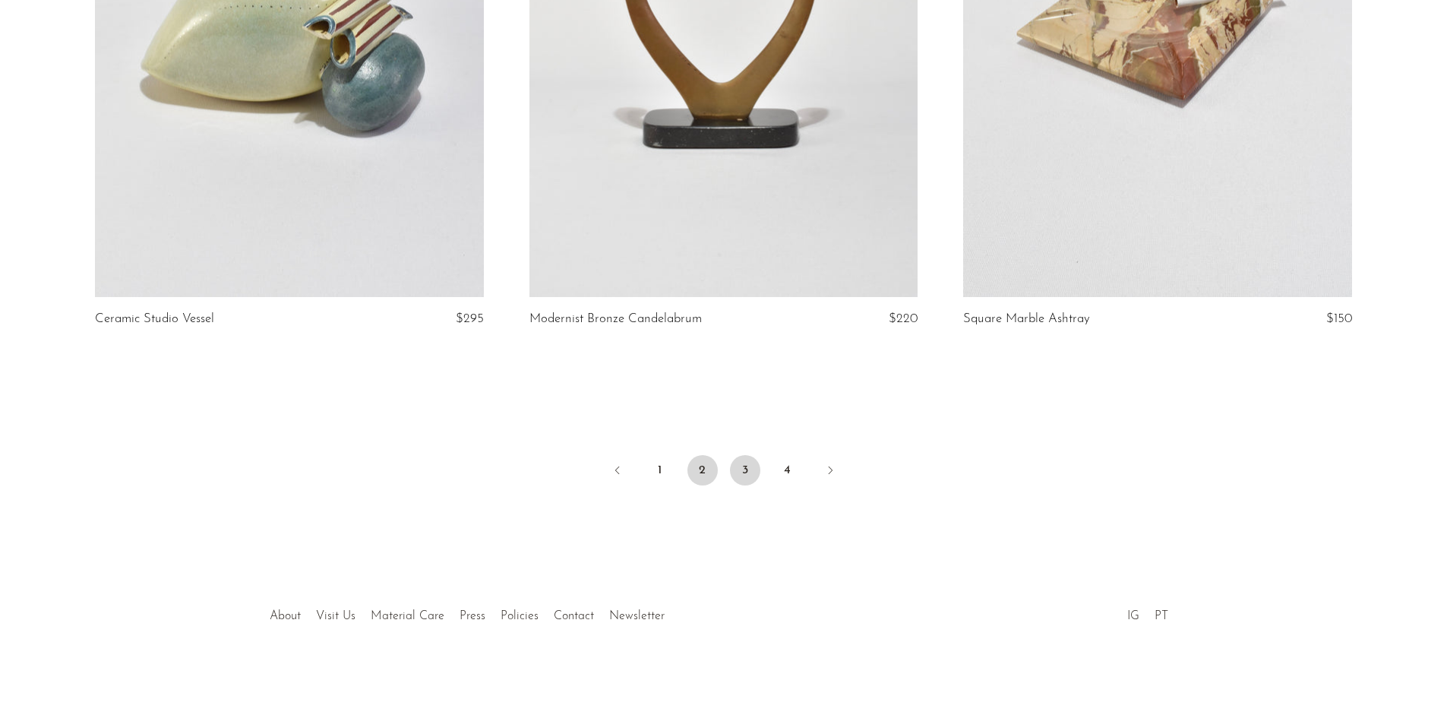
click at [749, 476] on link "3" at bounding box center [745, 470] width 30 height 30
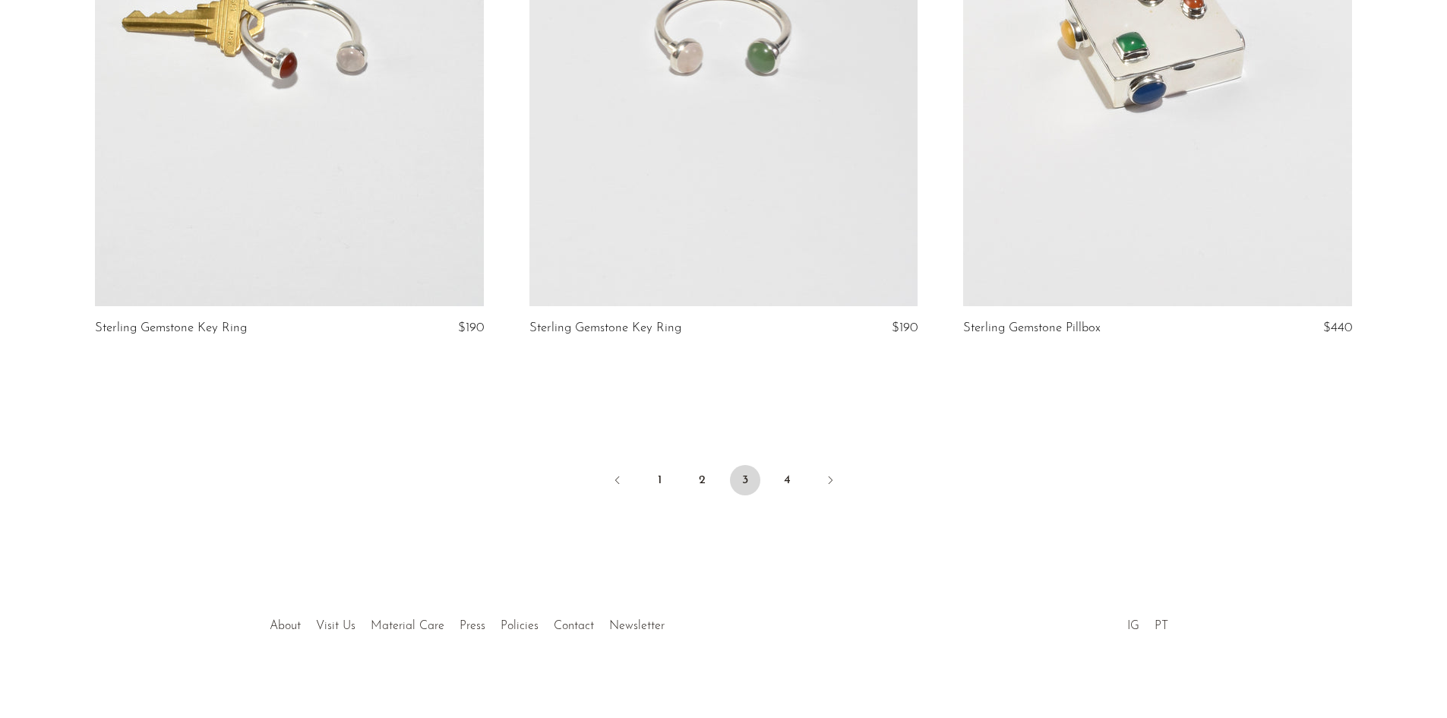
scroll to position [7106, 0]
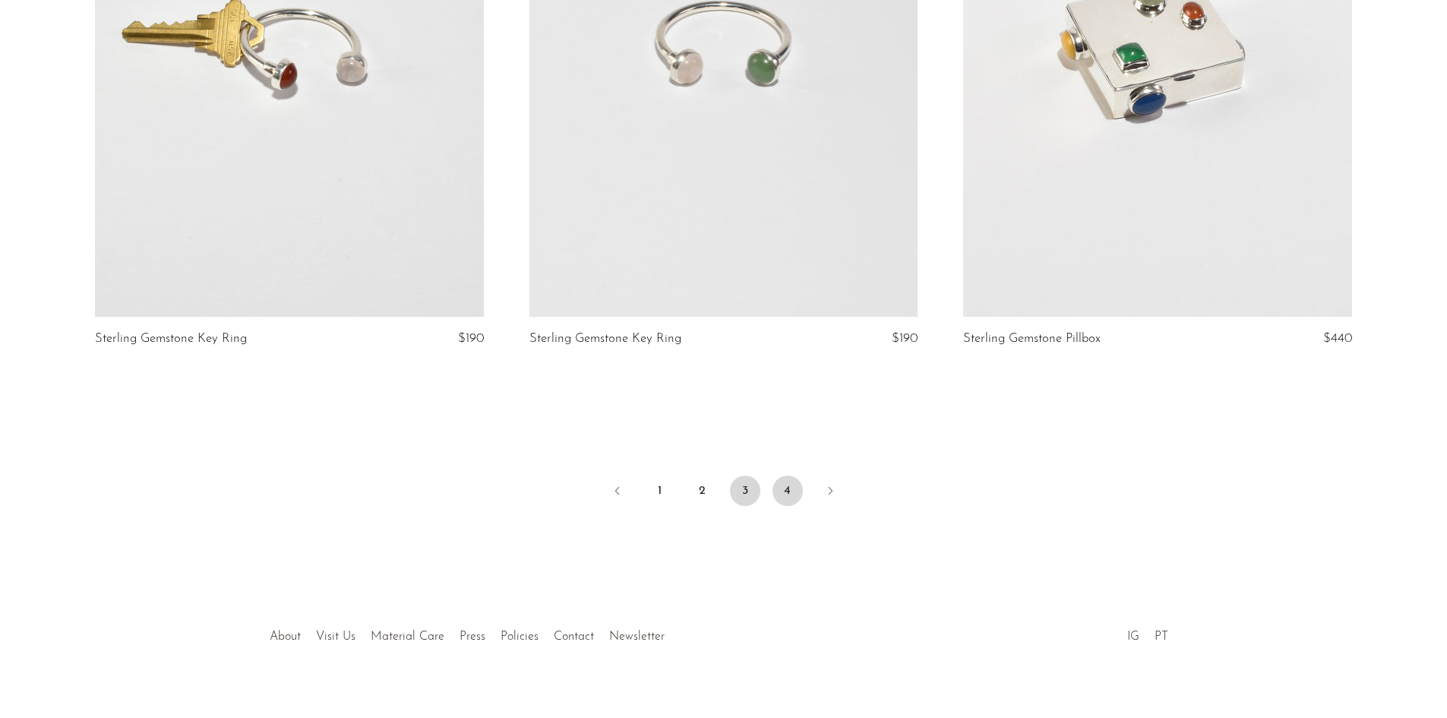
click at [785, 492] on link "4" at bounding box center [788, 491] width 30 height 30
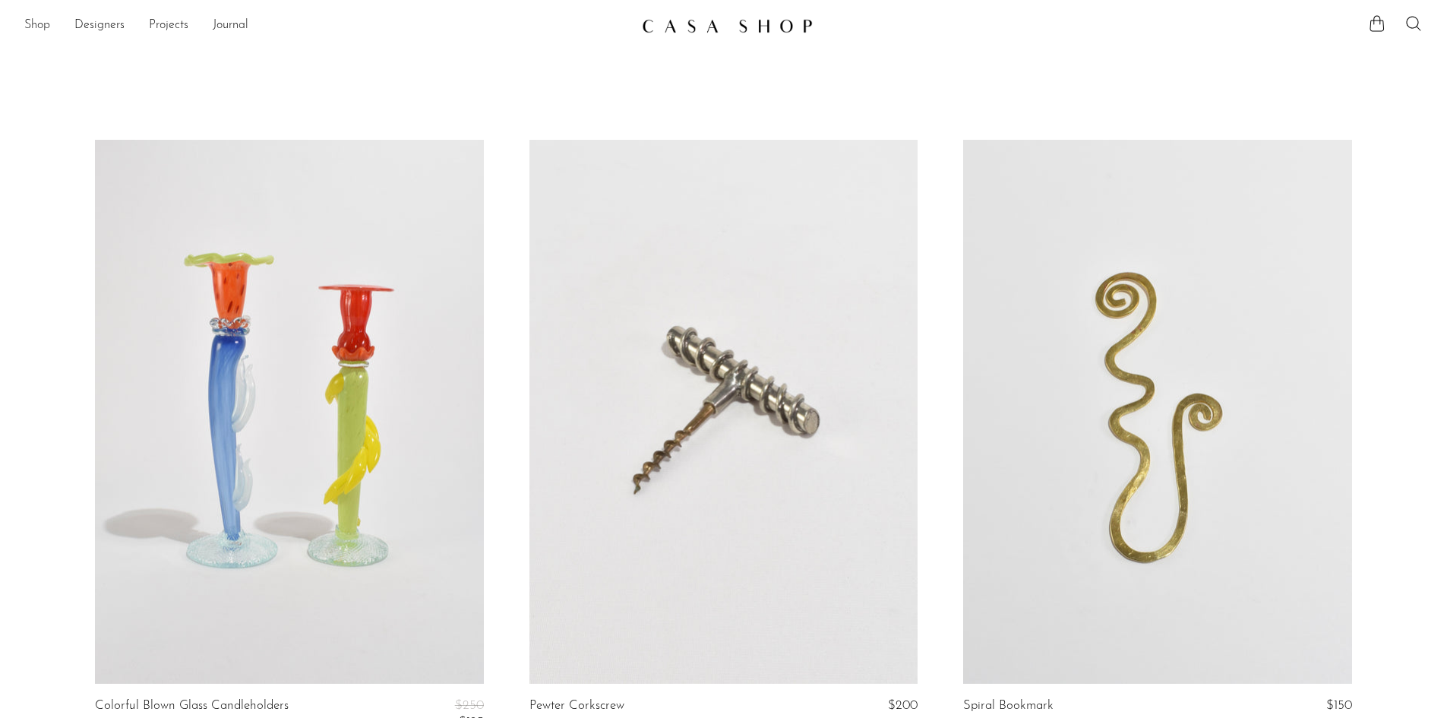
click at [40, 22] on link "Shop" at bounding box center [37, 26] width 26 height 20
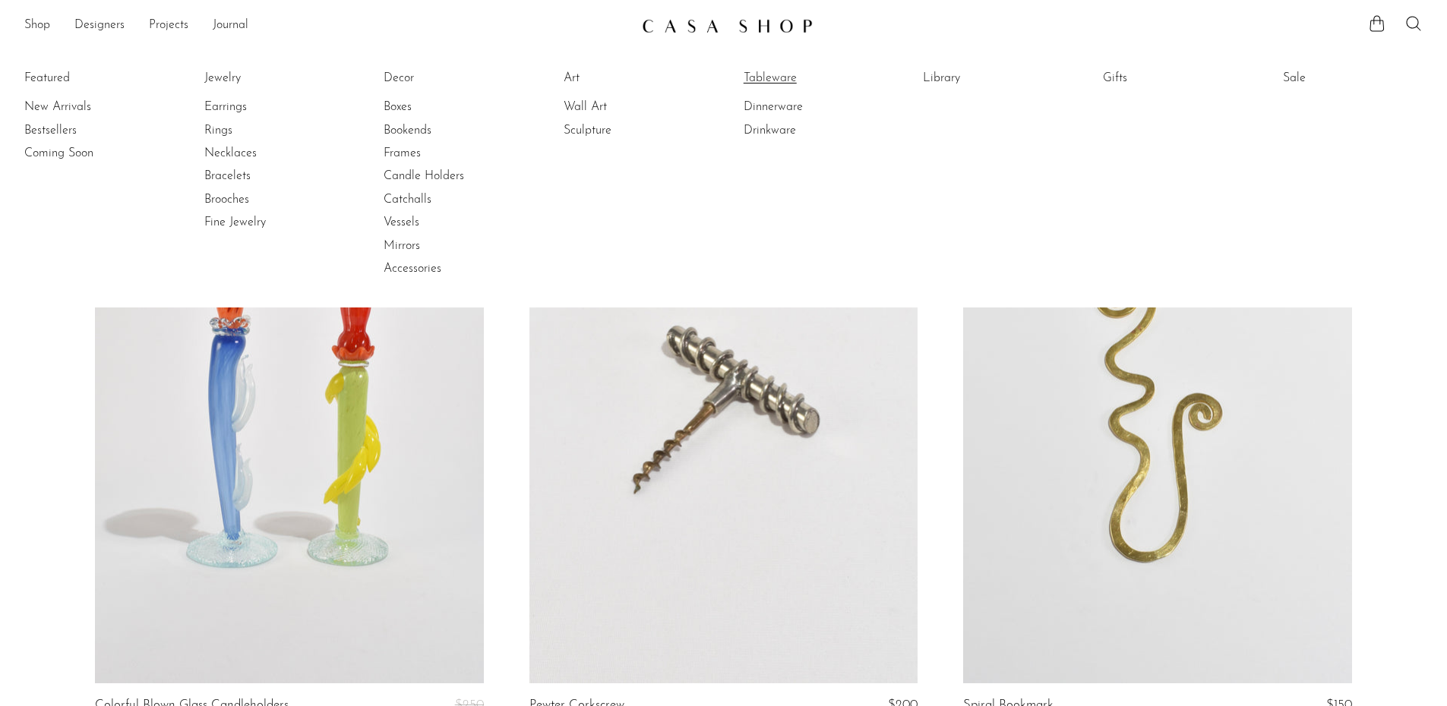
click at [770, 81] on link "Tableware" at bounding box center [801, 78] width 114 height 17
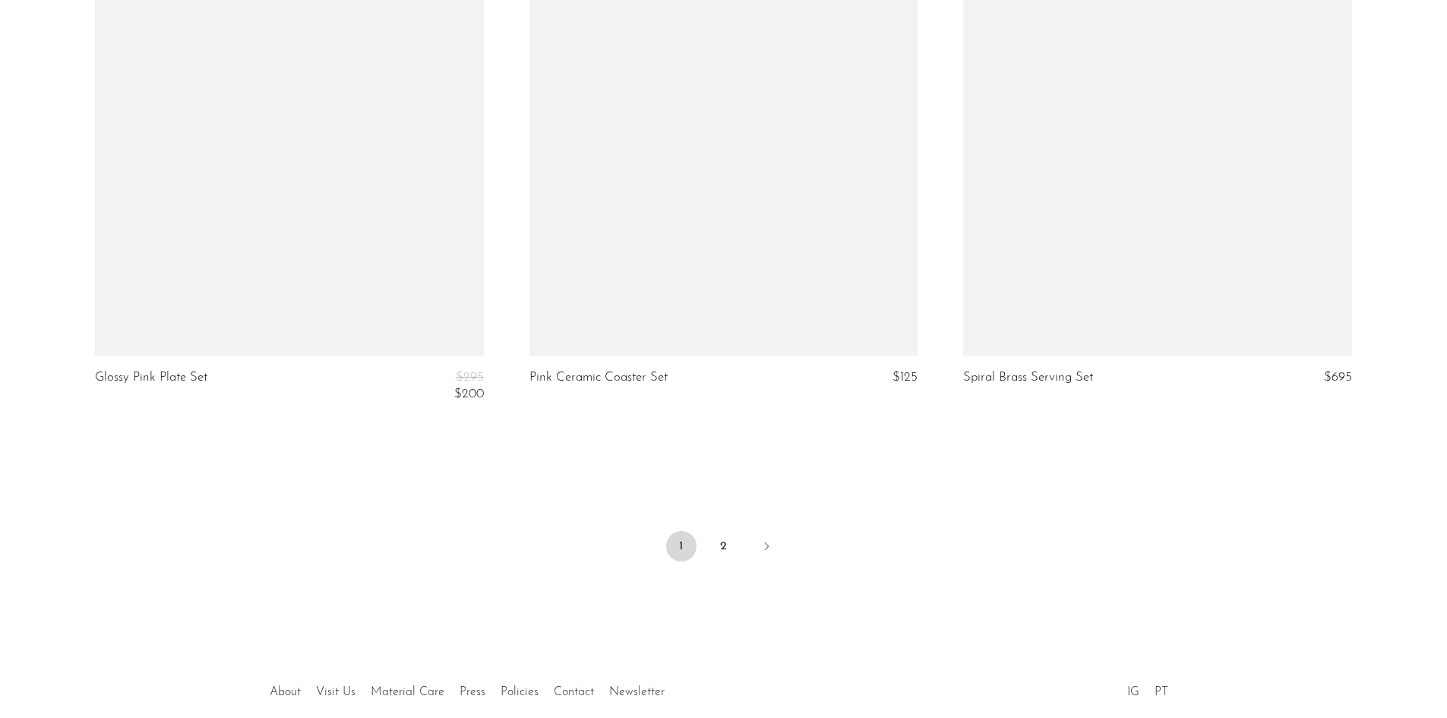
scroll to position [7126, 0]
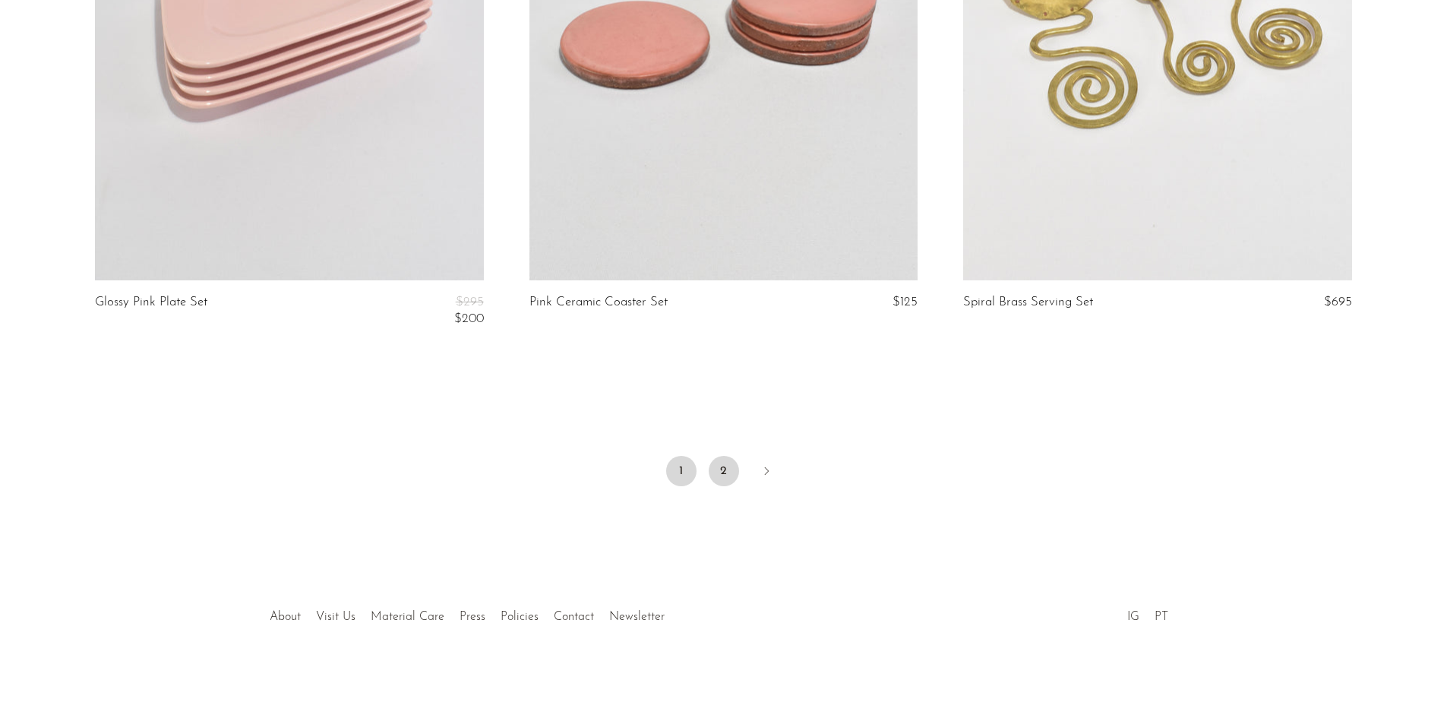
click at [725, 473] on link "2" at bounding box center [724, 471] width 30 height 30
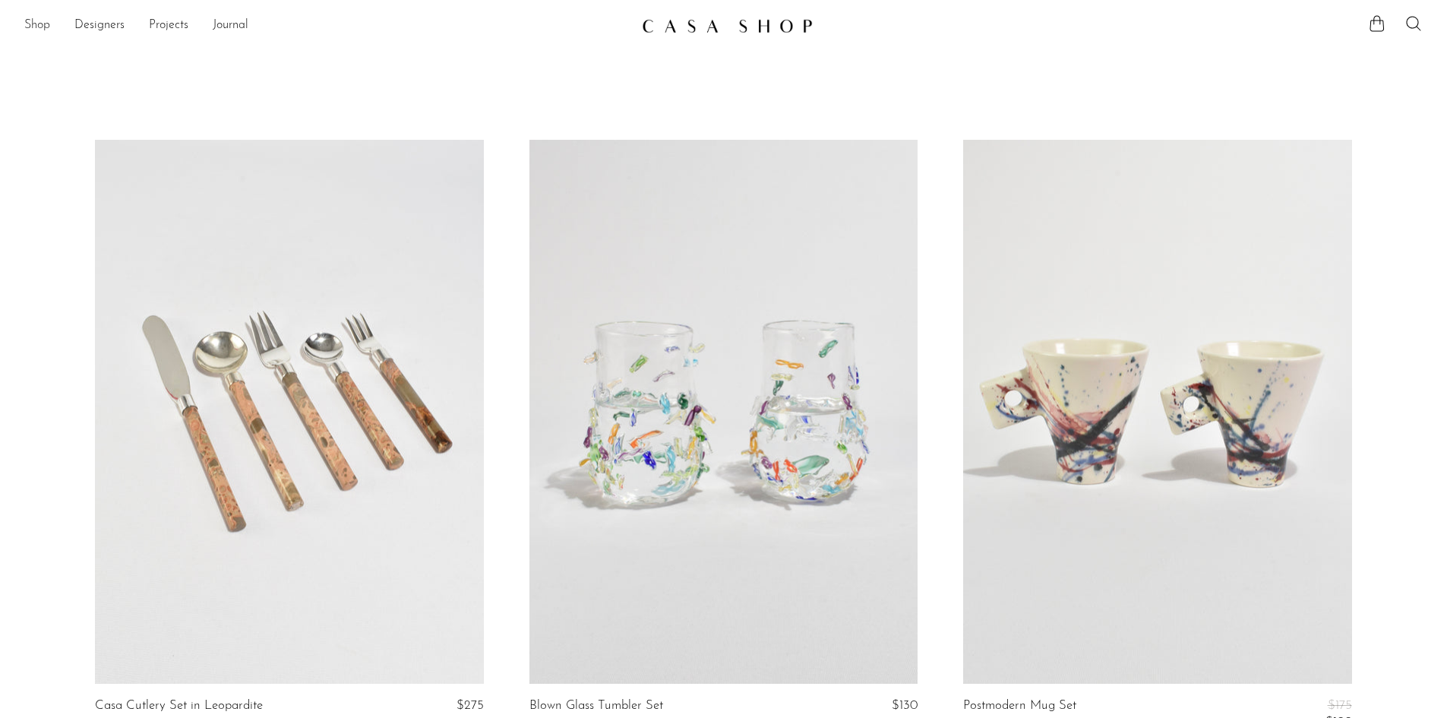
click at [49, 23] on link "Shop" at bounding box center [37, 26] width 26 height 20
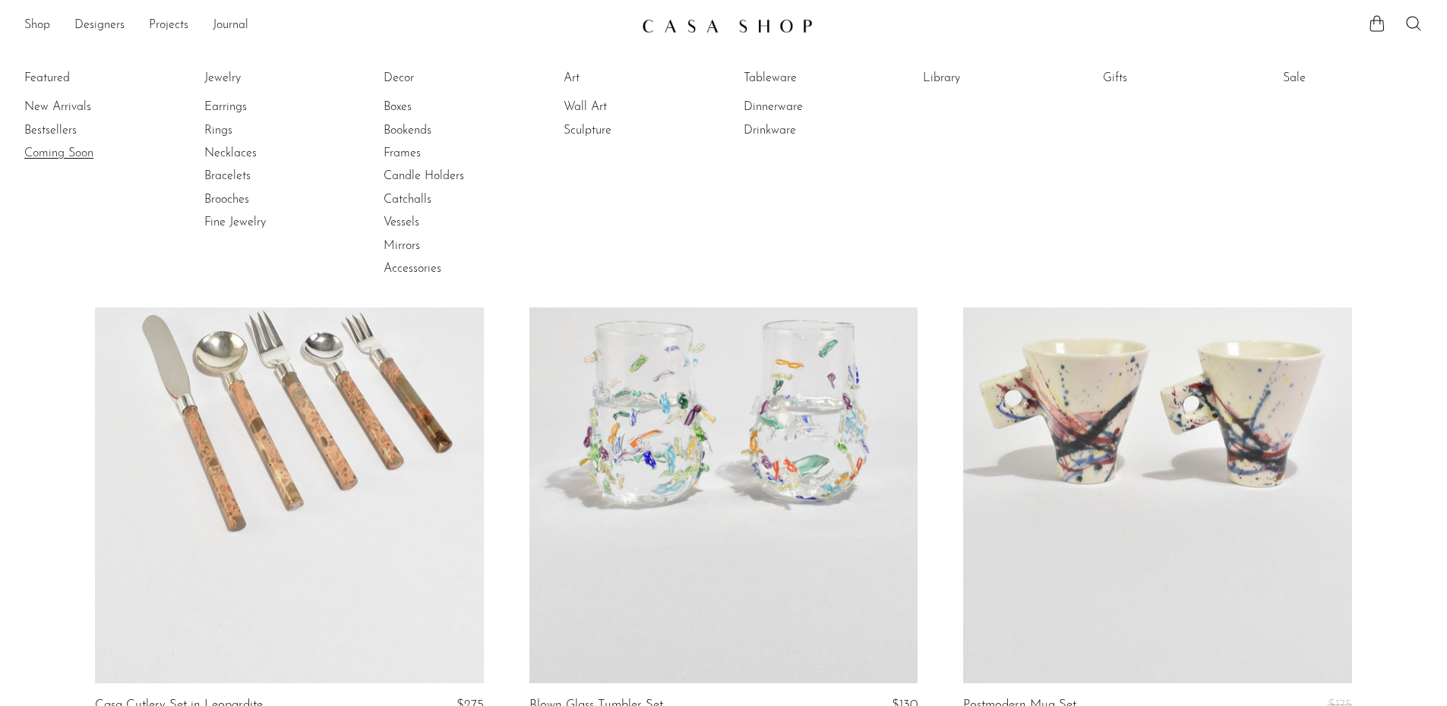
click at [65, 148] on link "Coming Soon" at bounding box center [81, 153] width 114 height 17
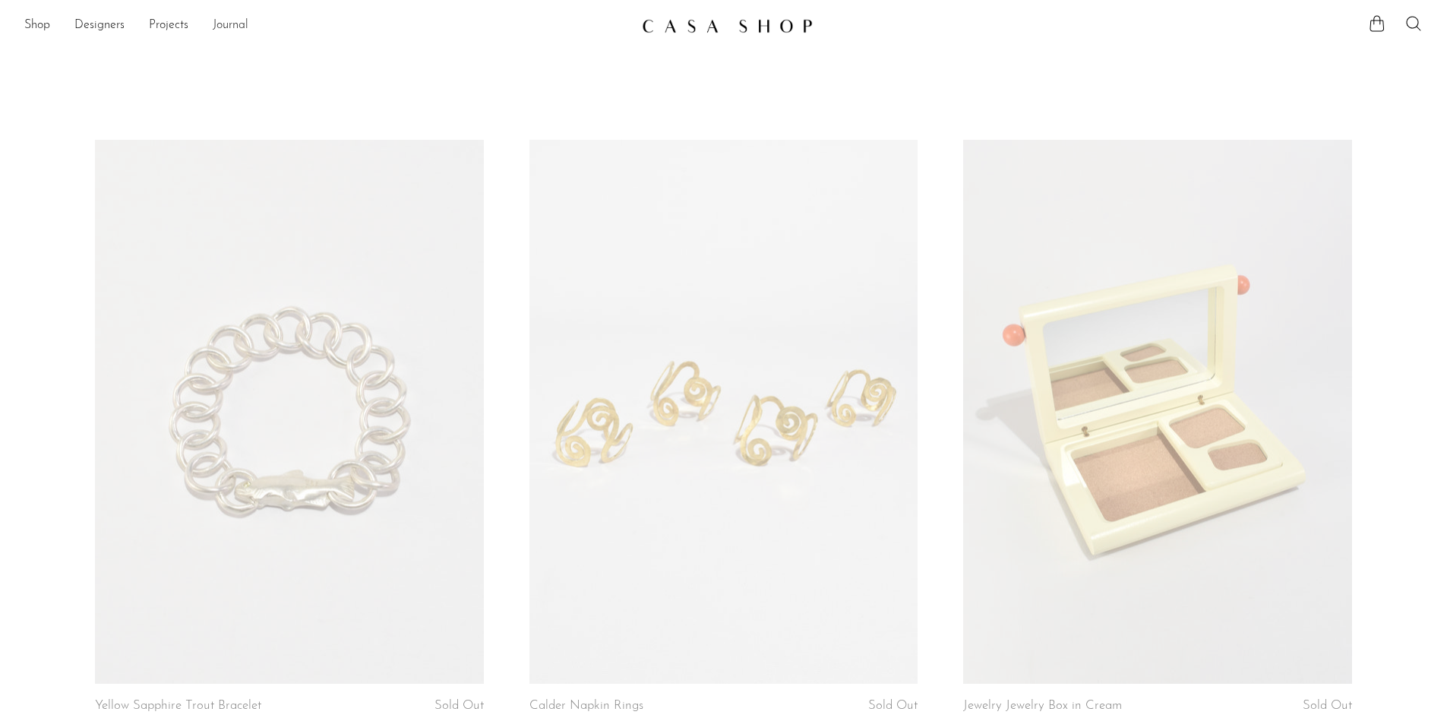
click at [223, 21] on link "Journal" at bounding box center [231, 26] width 36 height 20
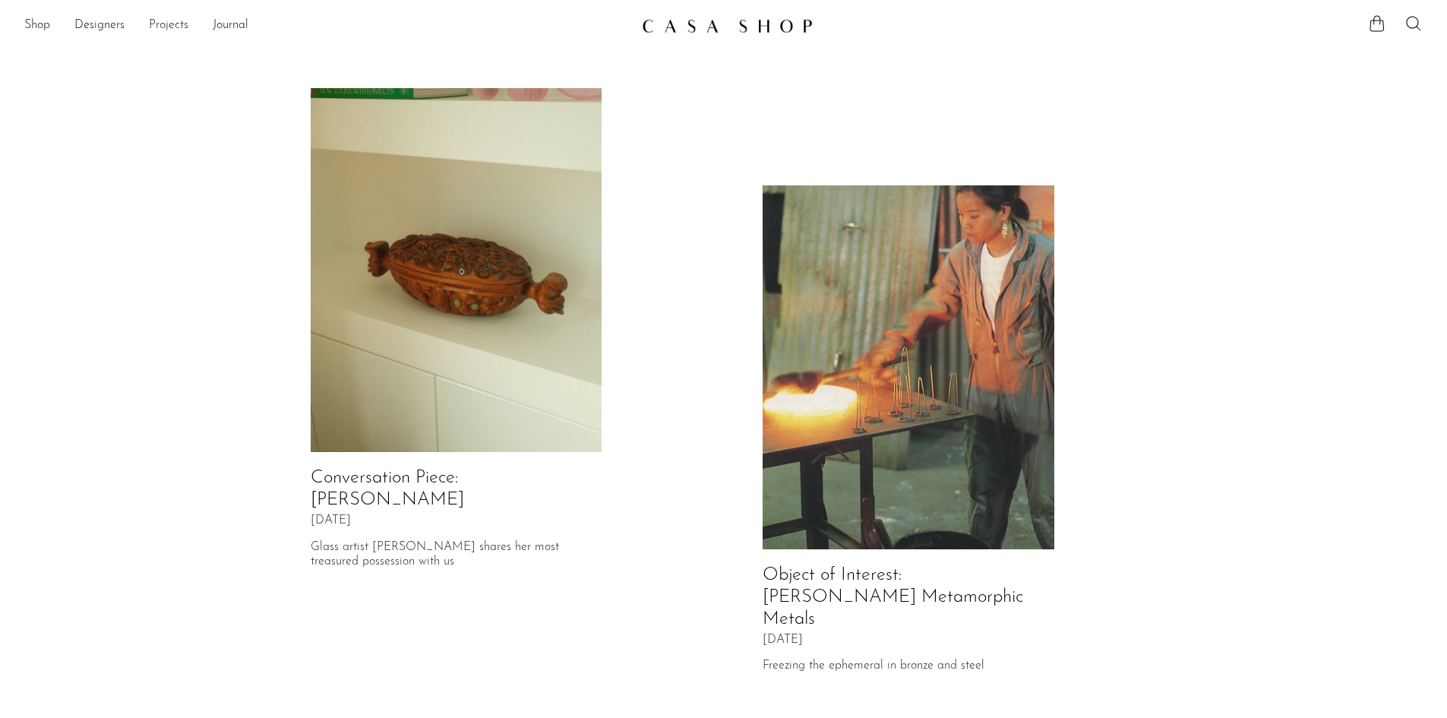
click at [171, 22] on link "Projects" at bounding box center [169, 26] width 40 height 20
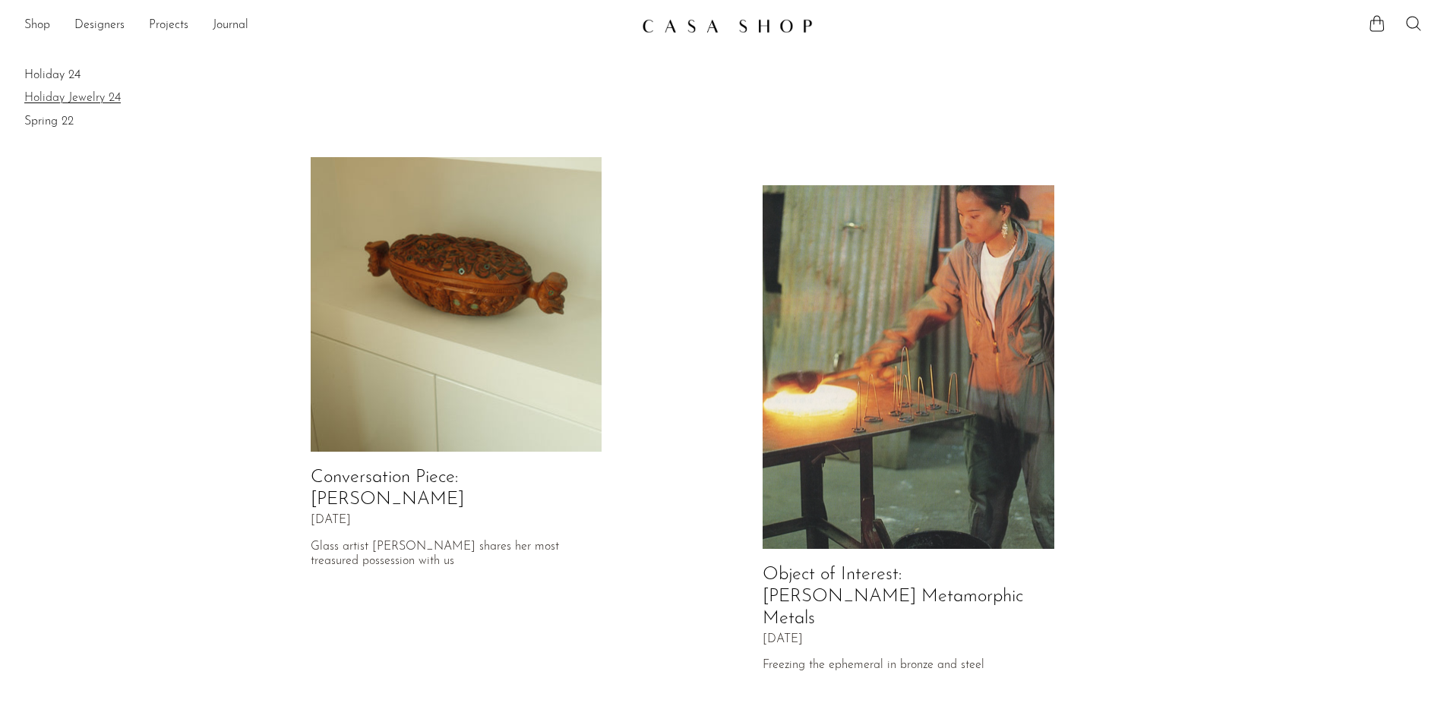
click at [73, 100] on link "Holiday Jewelry 24" at bounding box center [723, 98] width 1399 height 17
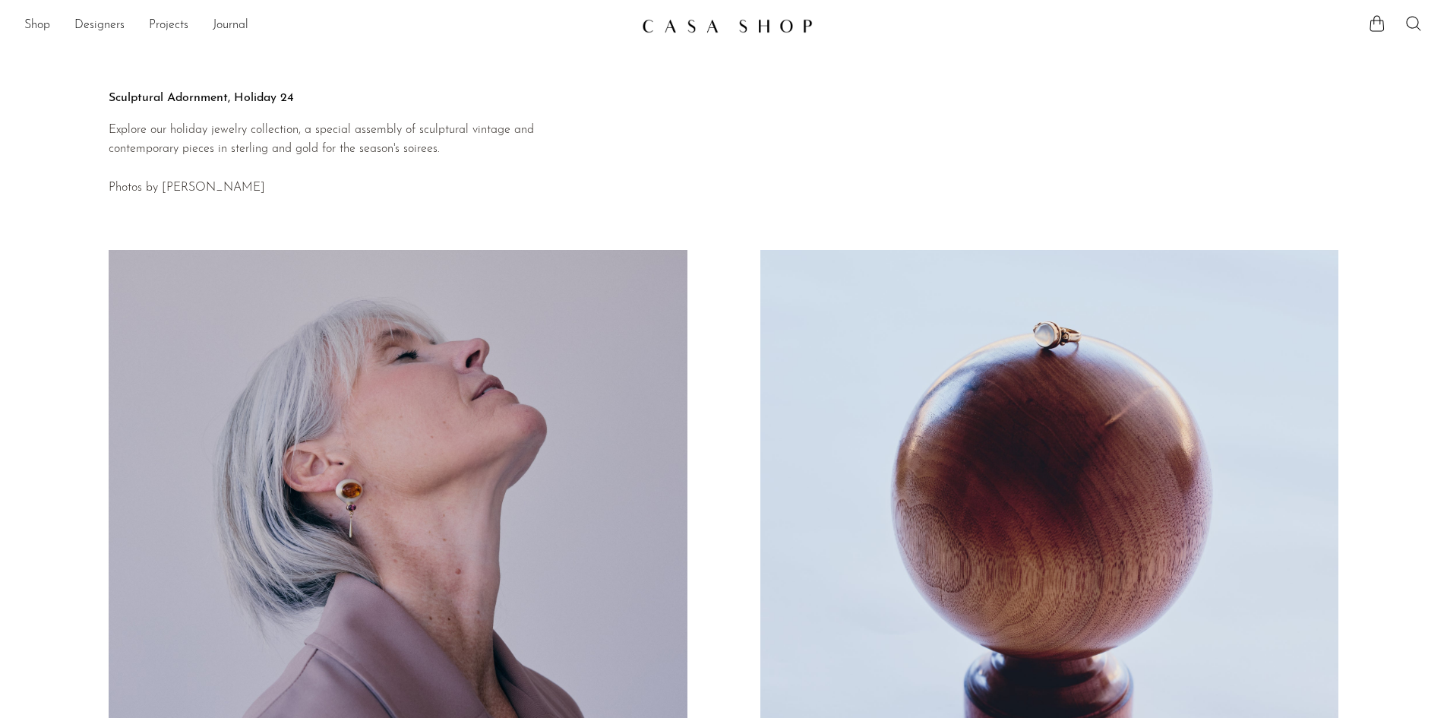
click at [748, 32] on img at bounding box center [727, 25] width 171 height 15
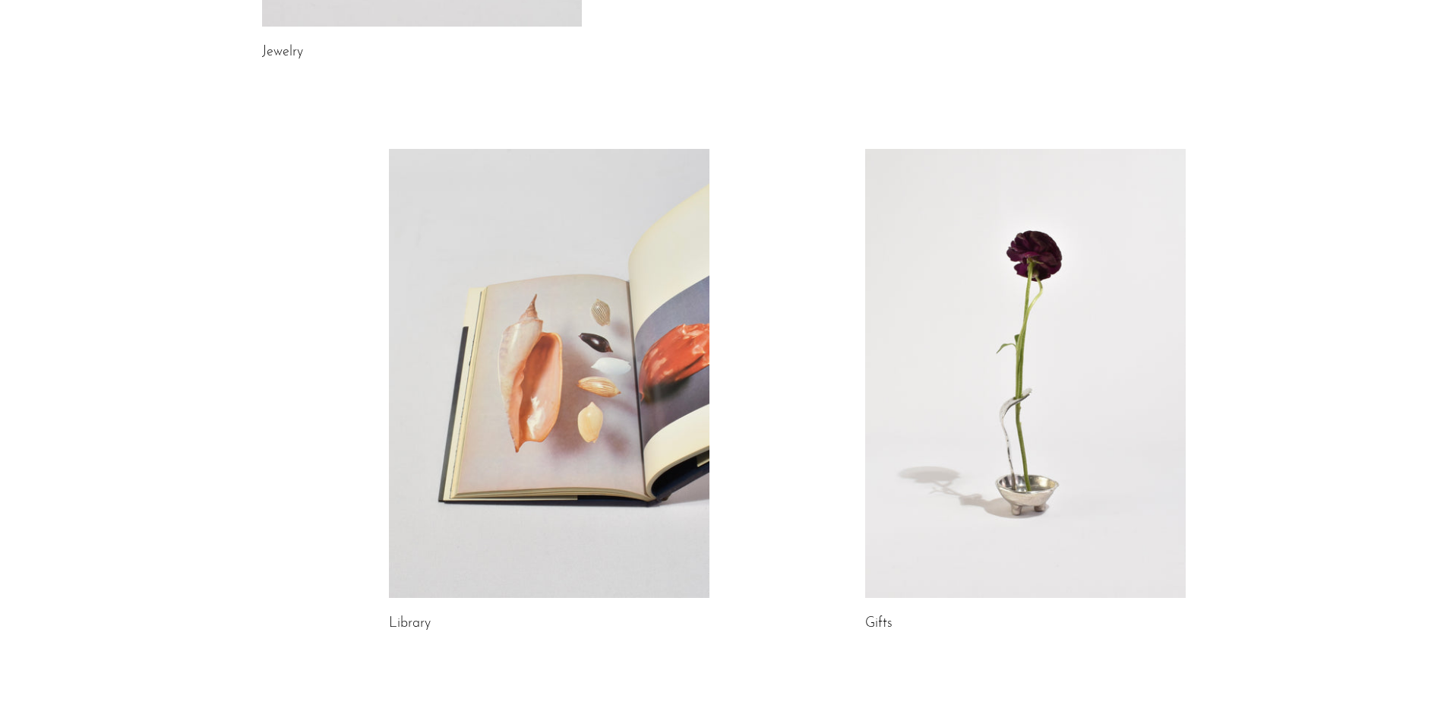
scroll to position [760, 0]
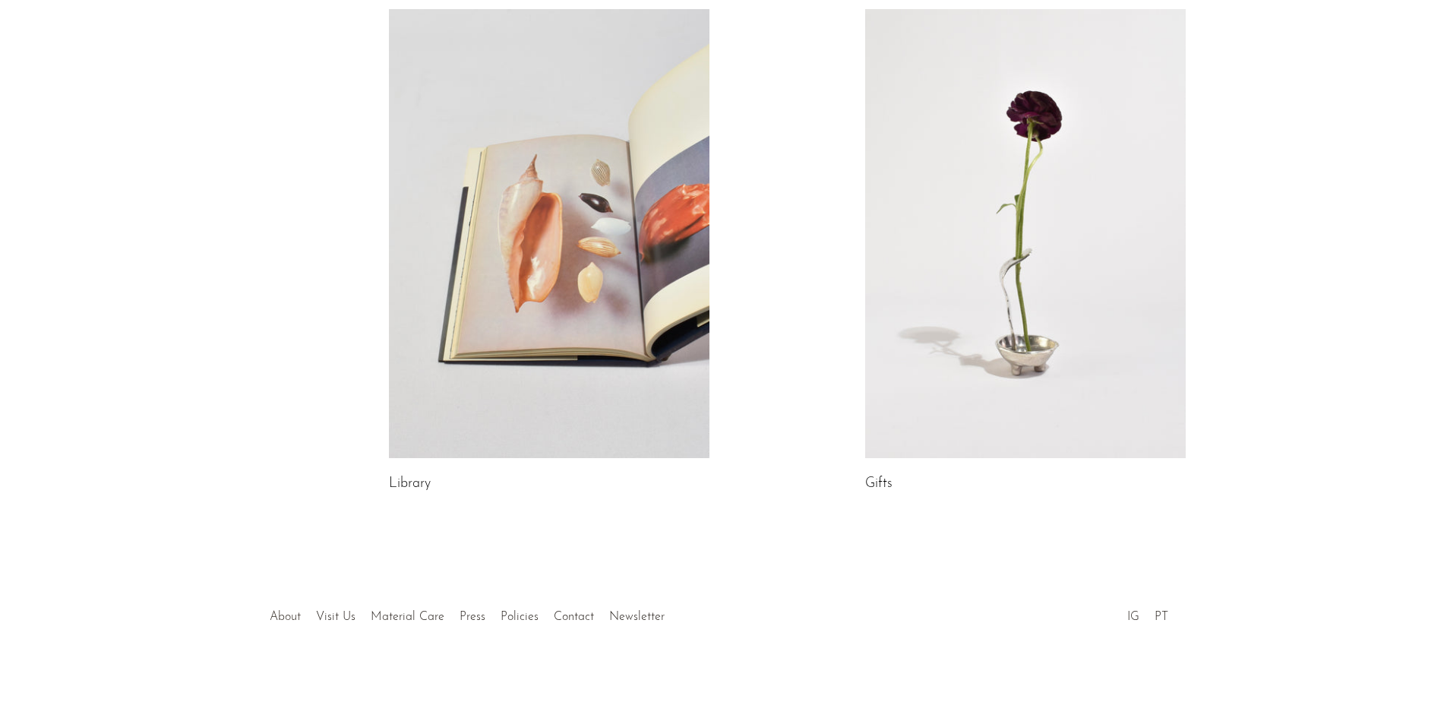
click at [278, 621] on link "About" at bounding box center [285, 617] width 31 height 12
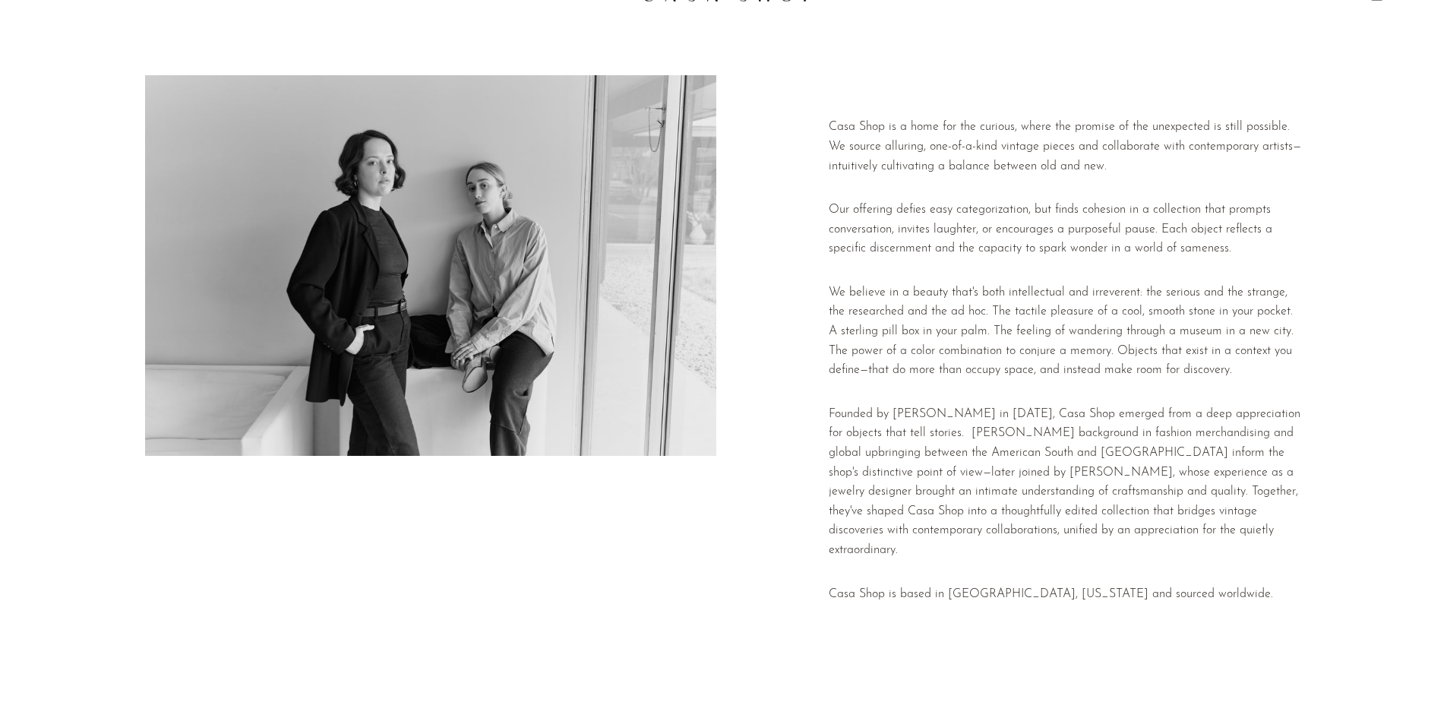
scroll to position [32, 0]
drag, startPoint x: 894, startPoint y: 485, endPoint x: 1204, endPoint y: 479, distance: 310.0
click at [1144, 481] on p "Founded by [PERSON_NAME] in [DATE], Casa Shop emerged from a deep appreciation …" at bounding box center [1066, 482] width 474 height 156
click at [1238, 479] on p "Founded by [PERSON_NAME] in [DATE], Casa Shop emerged from a deep appreciation …" at bounding box center [1066, 482] width 474 height 156
drag, startPoint x: 893, startPoint y: 422, endPoint x: 950, endPoint y: 418, distance: 57.2
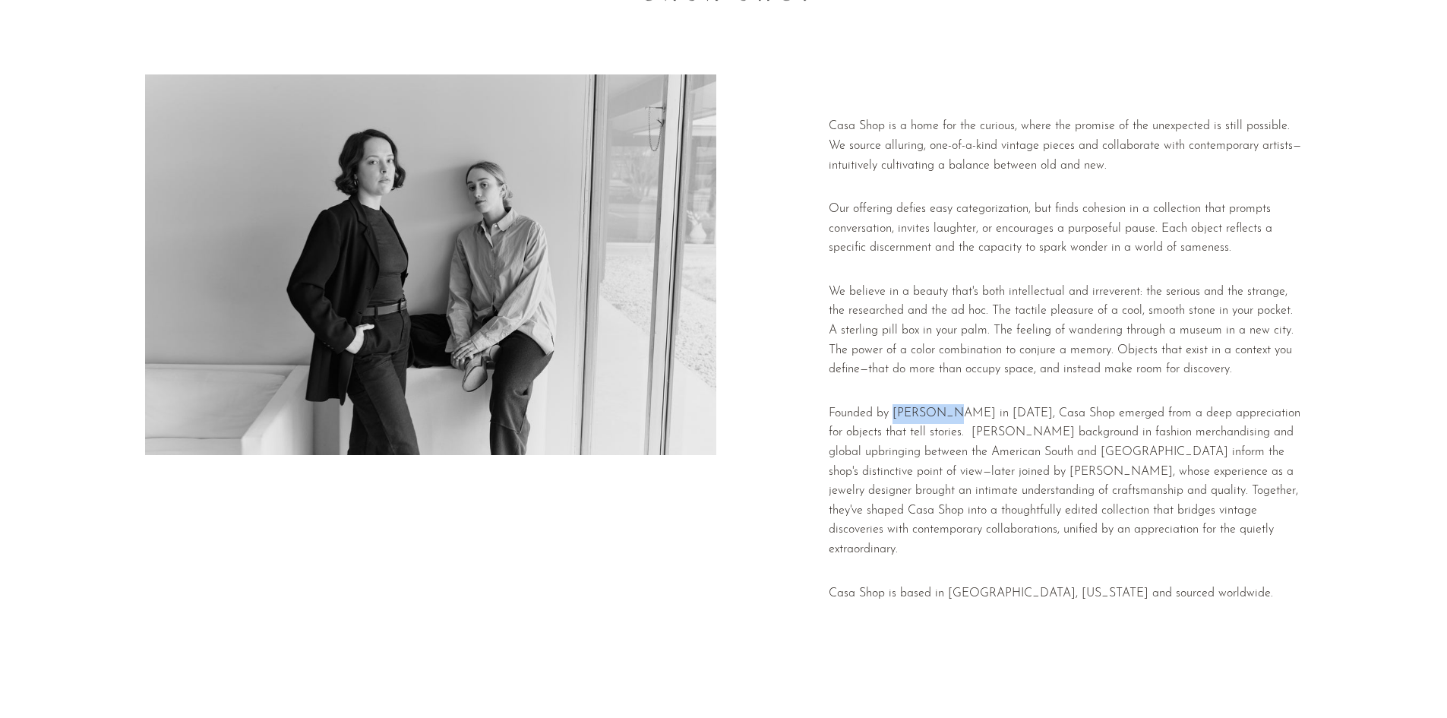
click at [950, 418] on p "Founded by [PERSON_NAME] in [DATE], Casa Shop emerged from a deep appreciation …" at bounding box center [1066, 482] width 474 height 156
copy p "[PERSON_NAME]"
click at [950, 411] on div "Casa Shop is a home for the curious, where the promise of the unexpected is sti…" at bounding box center [1066, 366] width 474 height 498
drag, startPoint x: 912, startPoint y: 482, endPoint x: 998, endPoint y: 482, distance: 85.8
click at [998, 482] on p "Founded by [PERSON_NAME] in [DATE], Casa Shop emerged from a deep appreciation …" at bounding box center [1066, 482] width 474 height 156
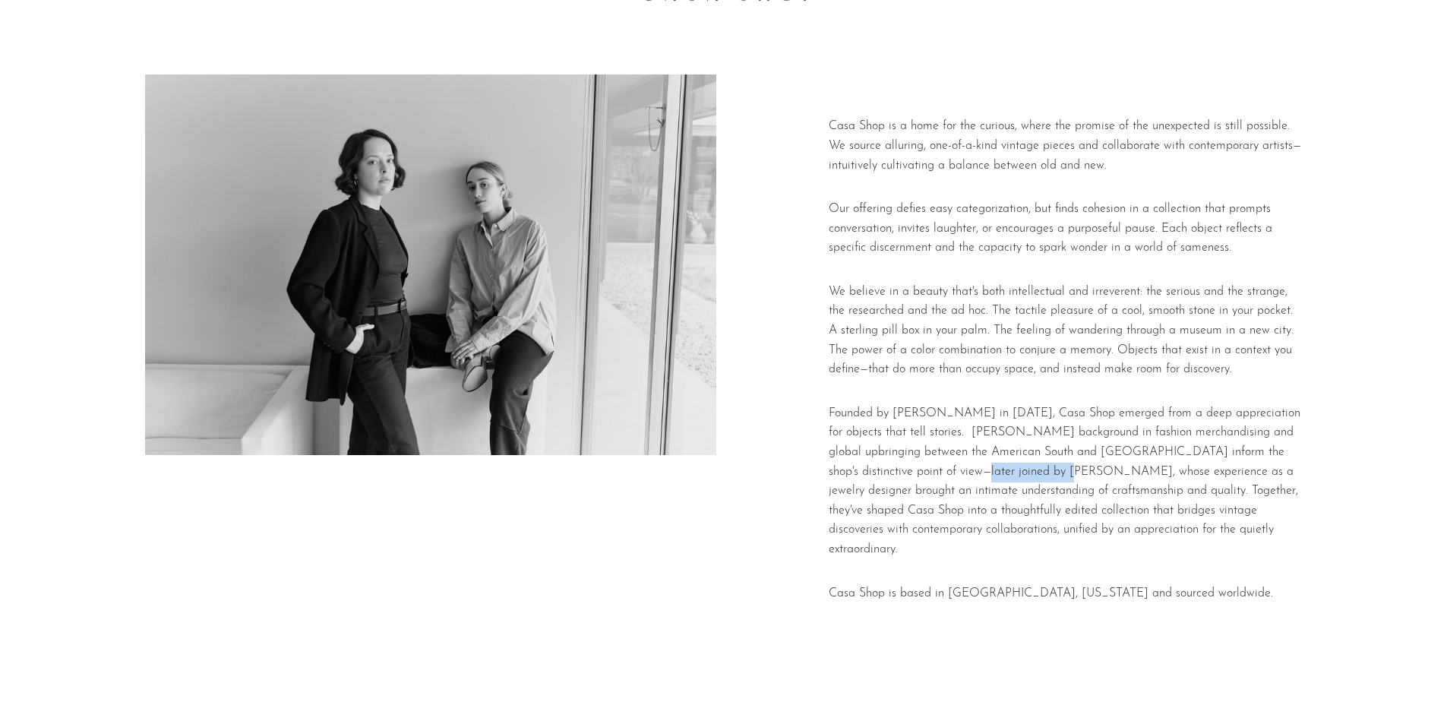
copy p "[PERSON_NAME]"
